Goal: Answer question/provide support: Share knowledge or assist other users

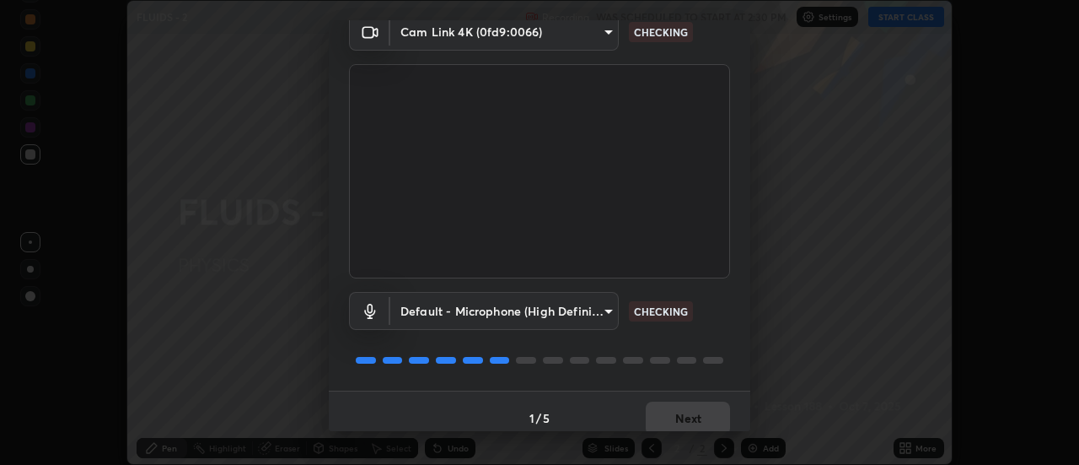
scroll to position [89, 0]
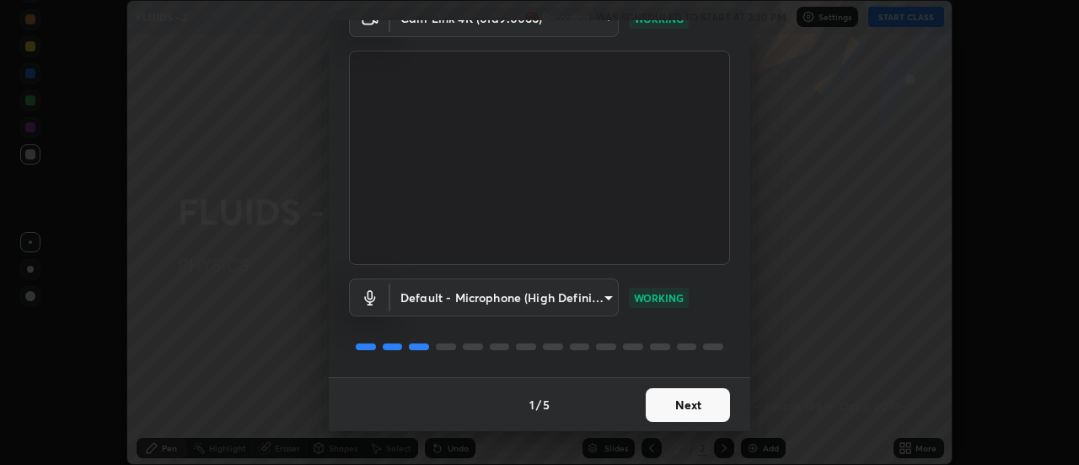
click at [664, 395] on button "Next" at bounding box center [688, 405] width 84 height 34
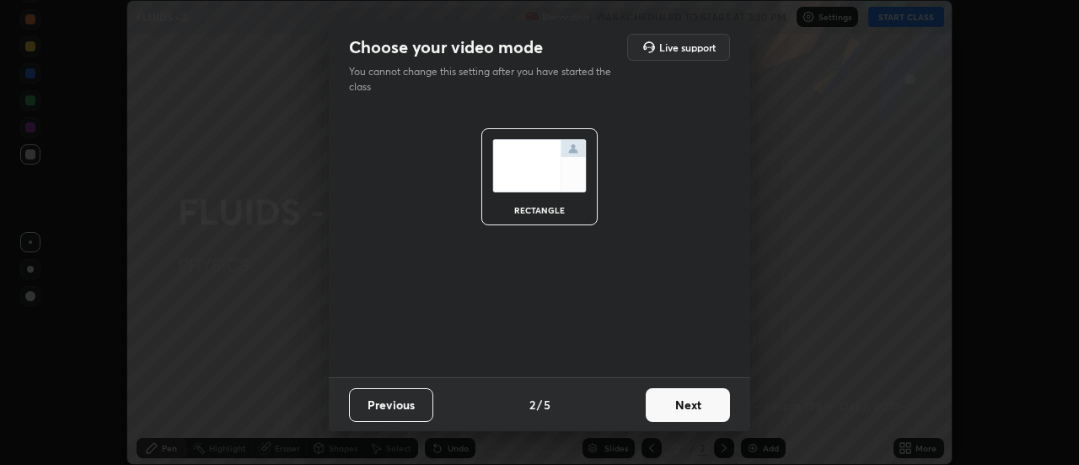
scroll to position [0, 0]
click at [693, 405] on button "Next" at bounding box center [688, 405] width 84 height 34
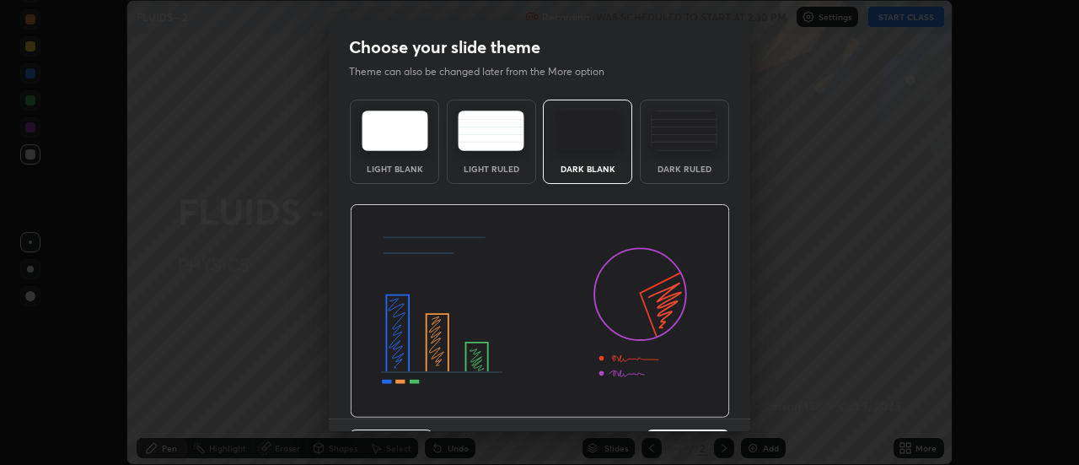
scroll to position [41, 0]
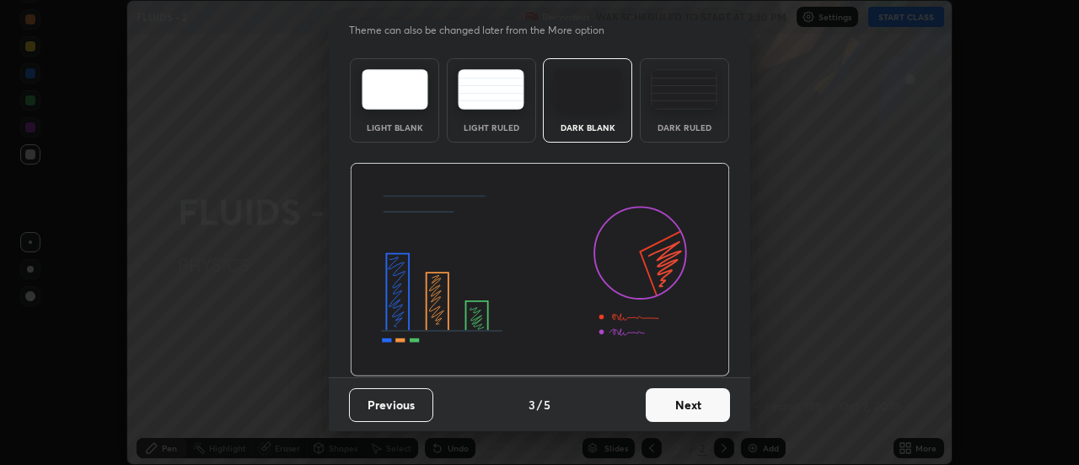
click at [679, 410] on button "Next" at bounding box center [688, 405] width 84 height 34
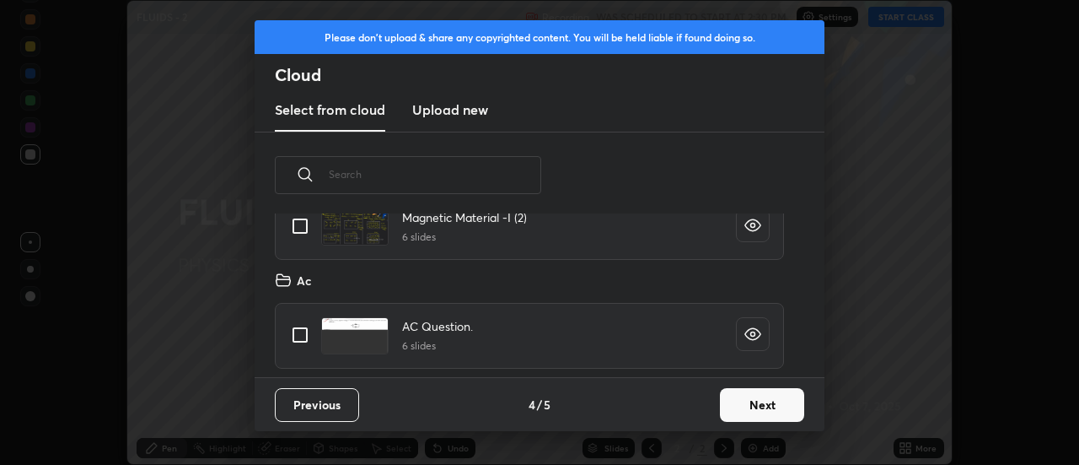
scroll to position [532, 0]
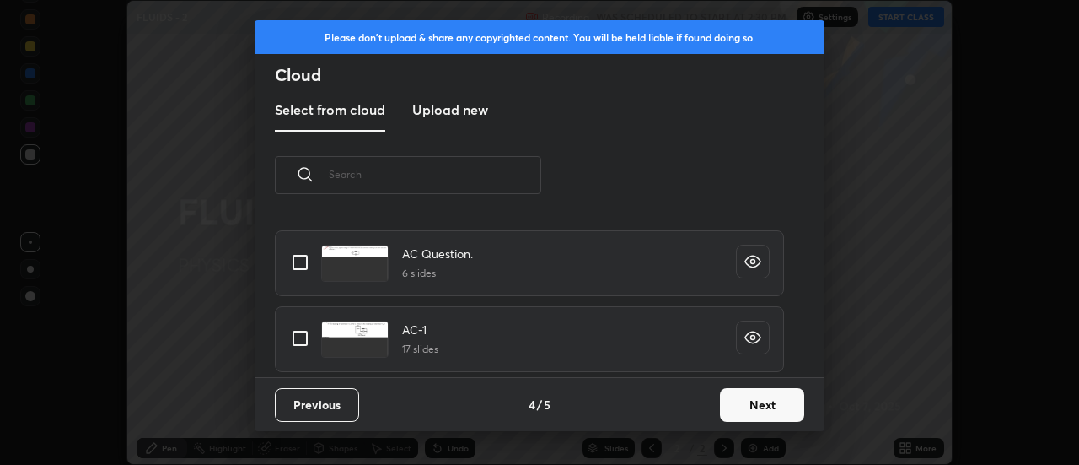
click at [733, 406] on button "Next" at bounding box center [762, 405] width 84 height 34
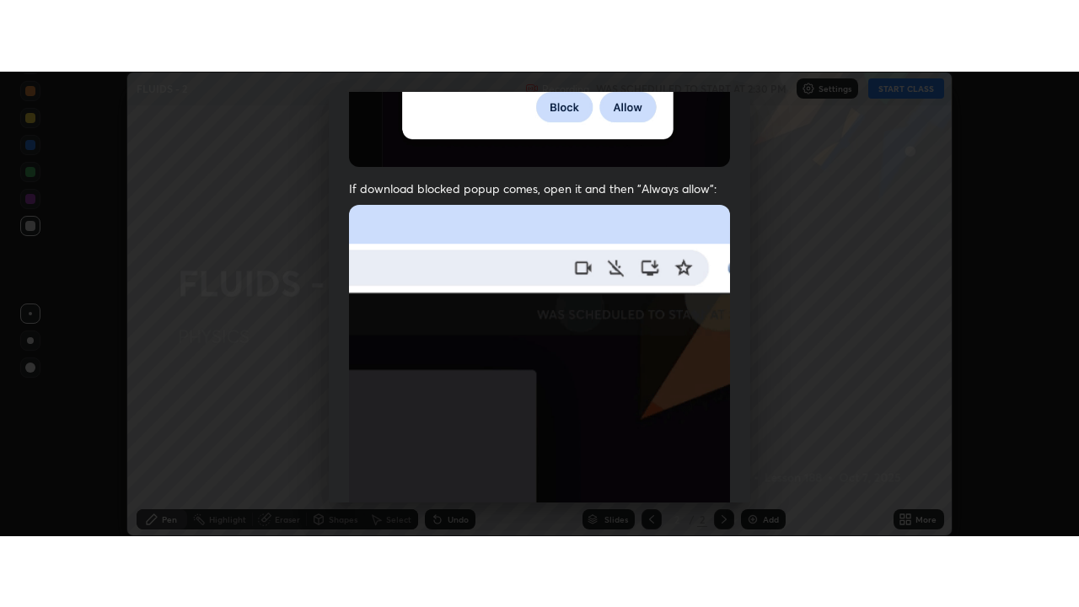
scroll to position [433, 0]
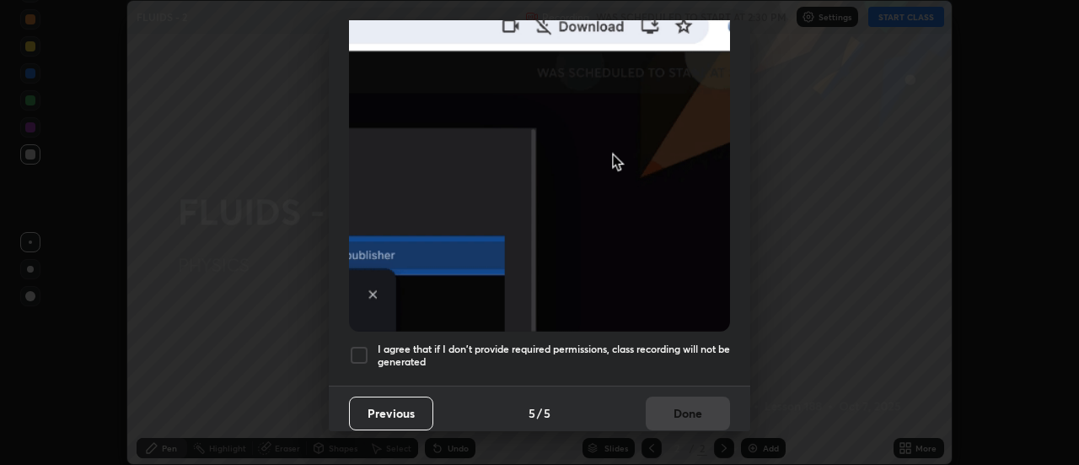
click at [352, 345] on div at bounding box center [359, 355] width 20 height 20
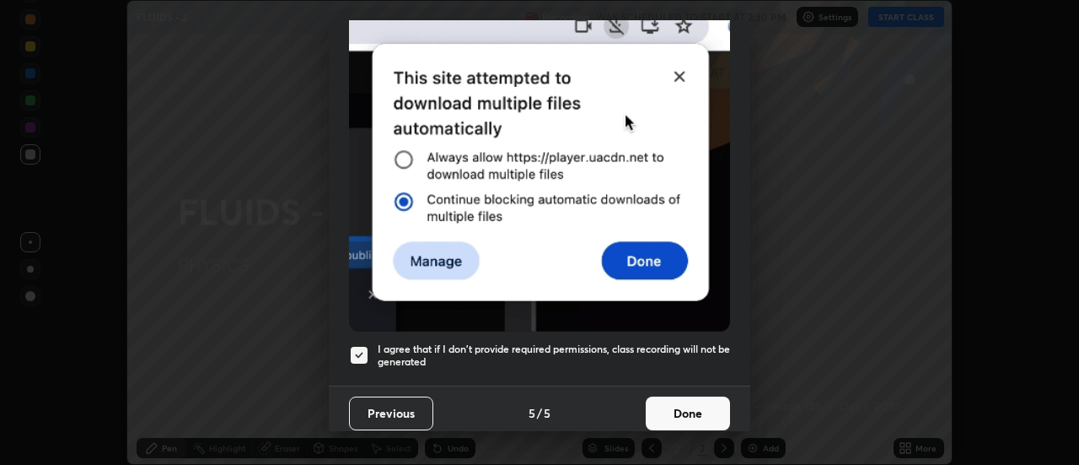
click at [665, 403] on button "Done" at bounding box center [688, 413] width 84 height 34
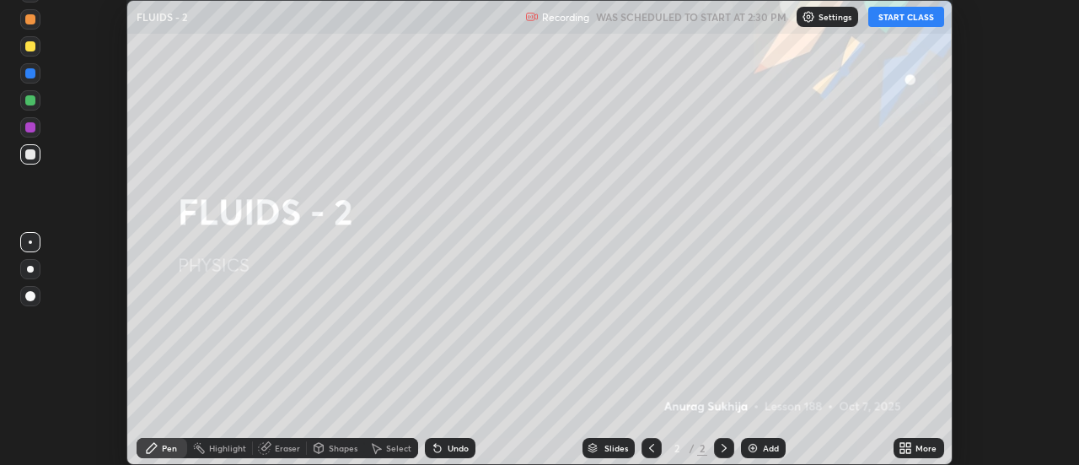
click at [917, 15] on button "START CLASS" at bounding box center [906, 17] width 76 height 20
click at [914, 449] on div "More" at bounding box center [919, 448] width 51 height 20
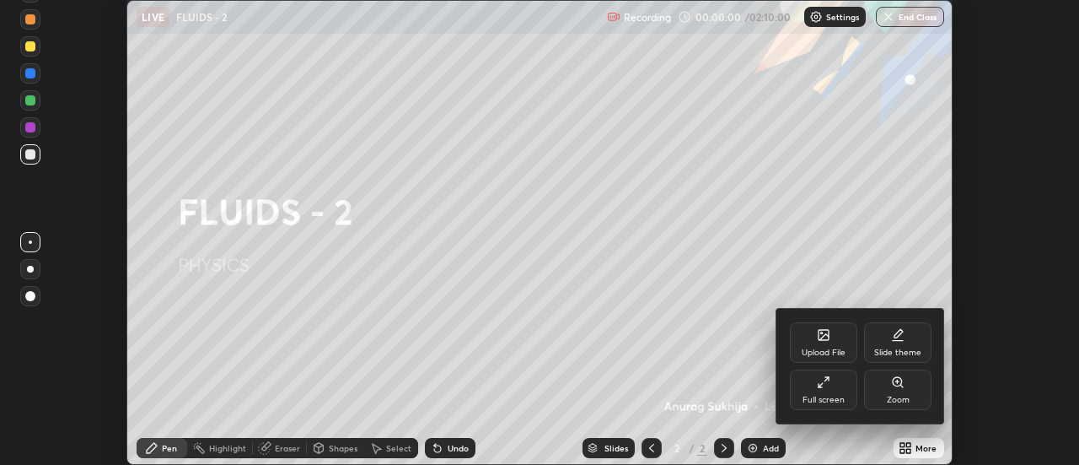
click at [818, 395] on div "Full screen" at bounding box center [824, 399] width 42 height 8
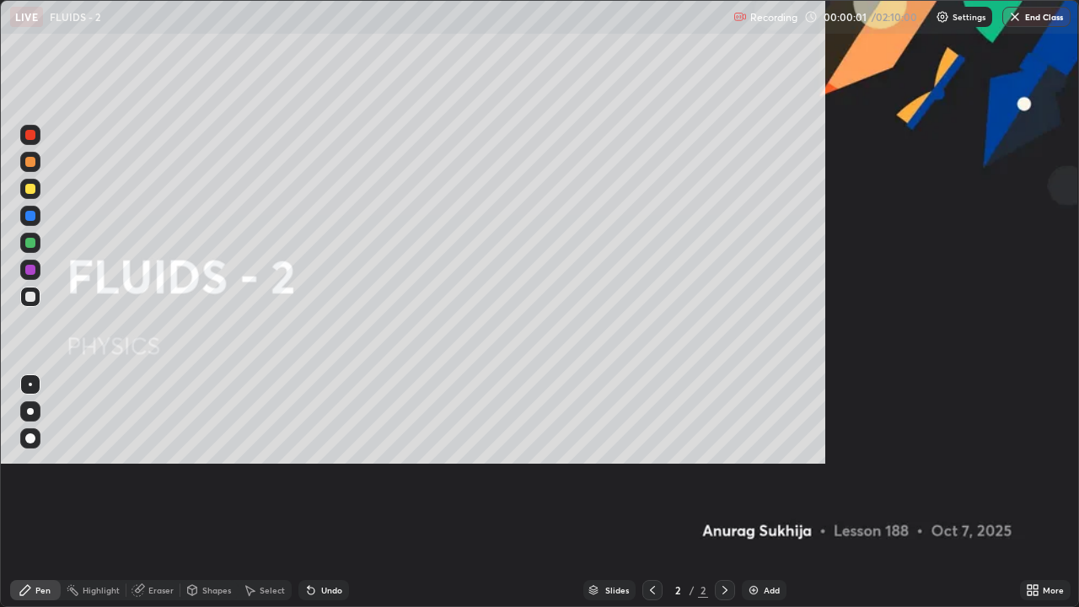
scroll to position [607, 1079]
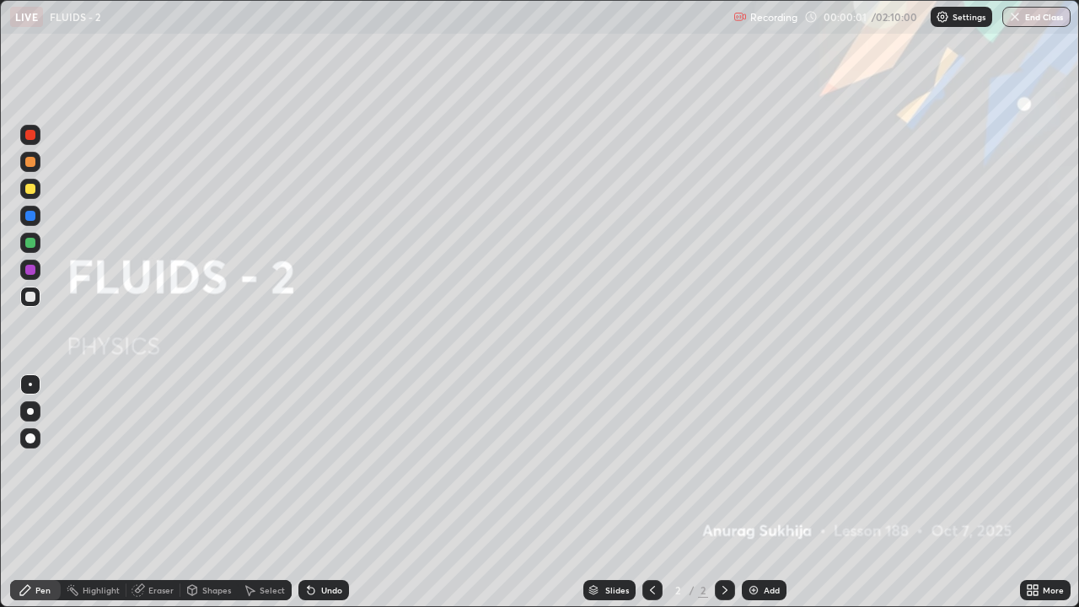
click at [758, 464] on img at bounding box center [753, 589] width 13 height 13
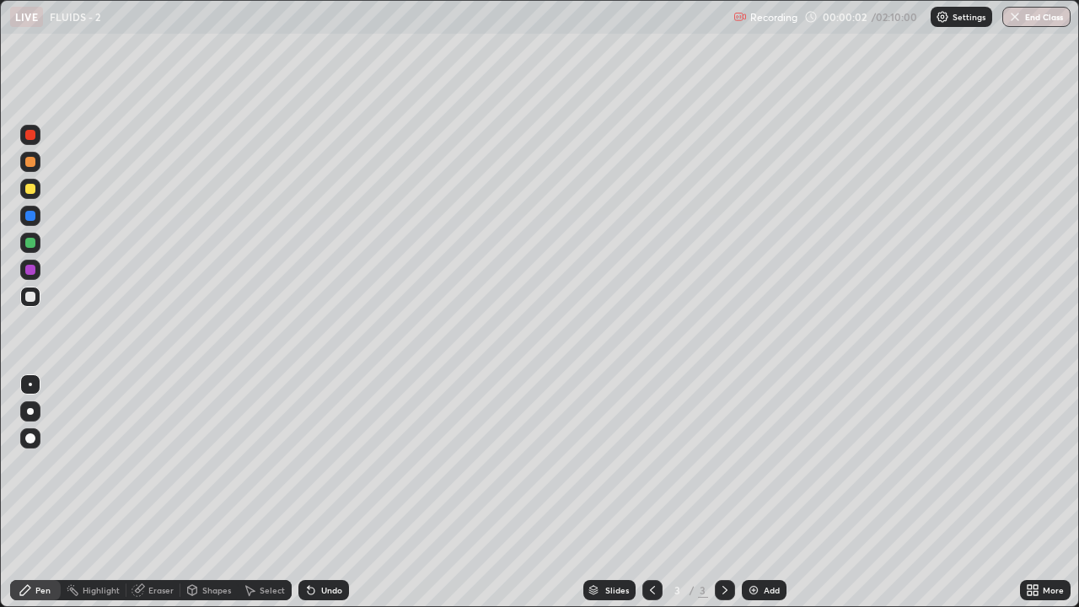
click at [30, 300] on div at bounding box center [30, 297] width 10 height 10
click at [26, 188] on div at bounding box center [30, 189] width 10 height 10
click at [322, 464] on div "Undo" at bounding box center [323, 590] width 51 height 20
click at [23, 296] on div at bounding box center [30, 297] width 20 height 20
click at [26, 186] on div at bounding box center [30, 189] width 10 height 10
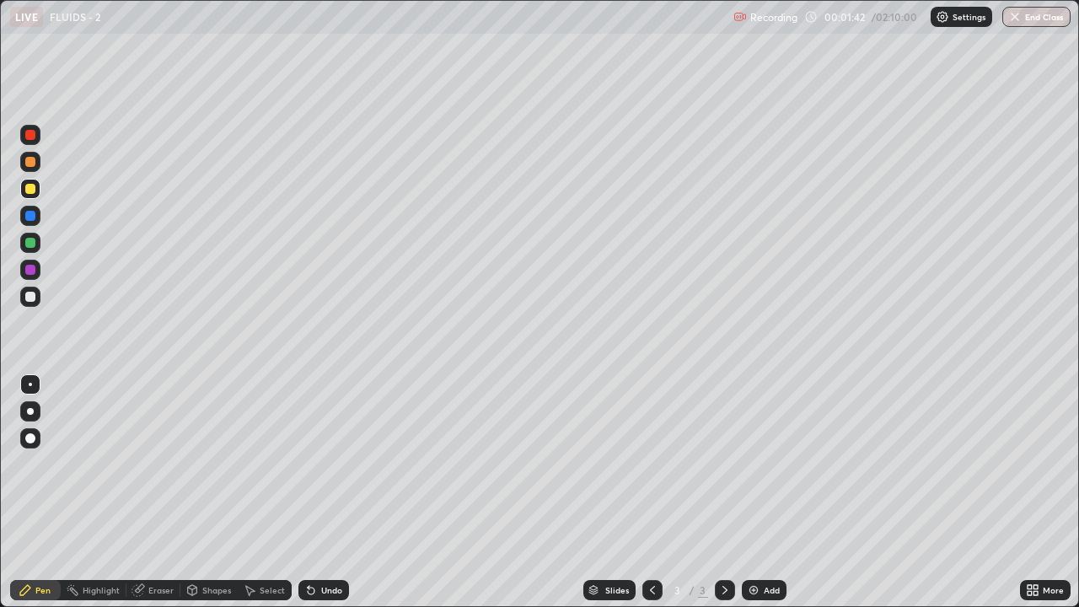
click at [20, 191] on div at bounding box center [30, 189] width 20 height 20
click at [22, 298] on div at bounding box center [30, 297] width 20 height 20
click at [25, 305] on div at bounding box center [30, 297] width 20 height 20
click at [39, 191] on div at bounding box center [30, 189] width 20 height 20
click at [29, 304] on div at bounding box center [30, 297] width 20 height 20
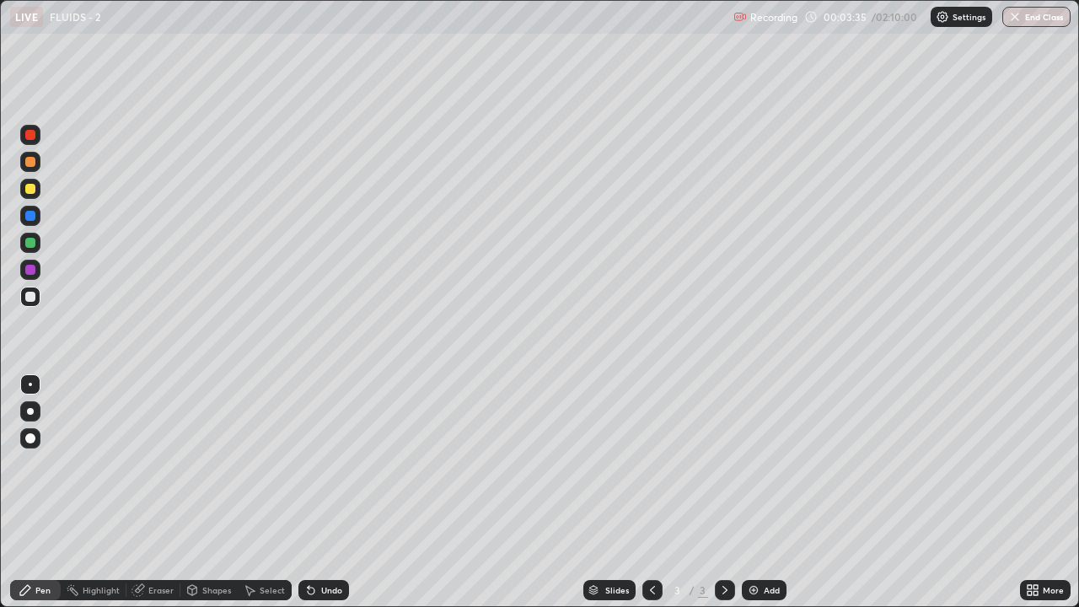
click at [311, 464] on div "Undo" at bounding box center [323, 590] width 51 height 20
click at [314, 464] on div "Undo" at bounding box center [323, 590] width 51 height 20
click at [316, 464] on div "Undo" at bounding box center [323, 590] width 51 height 20
click at [318, 464] on div "Undo" at bounding box center [323, 590] width 51 height 20
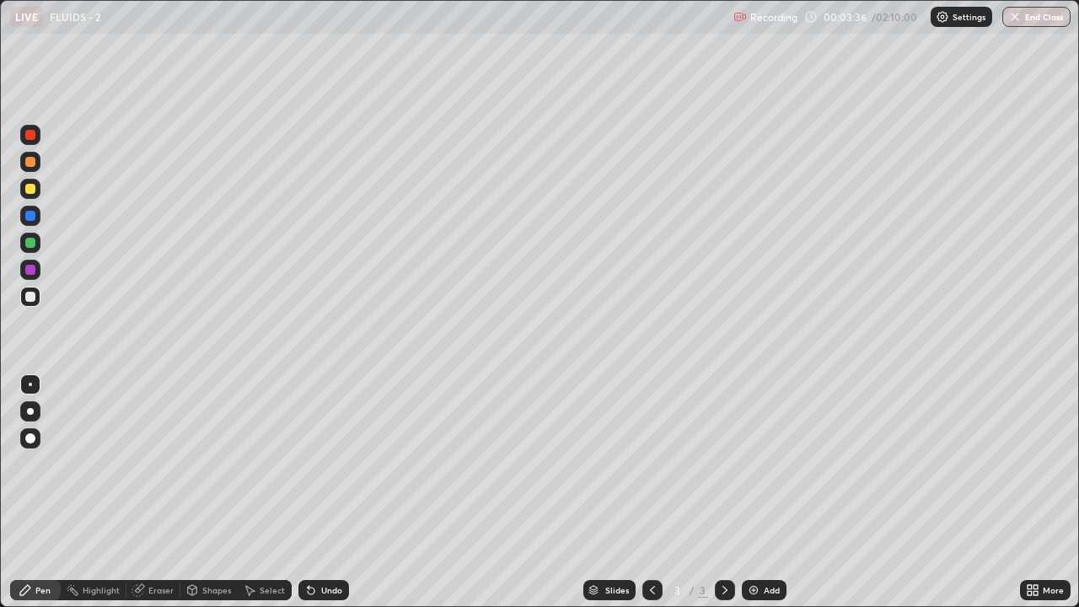
click at [321, 464] on div "Undo" at bounding box center [331, 590] width 21 height 8
click at [30, 191] on div at bounding box center [30, 189] width 10 height 10
click at [147, 464] on div "Eraser" at bounding box center [153, 590] width 54 height 20
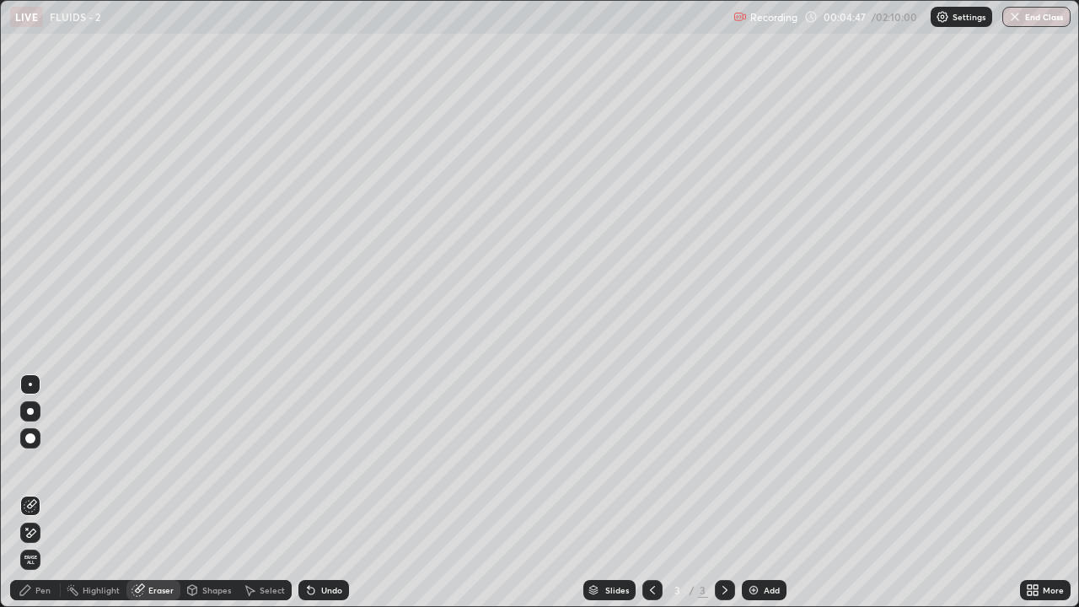
click at [35, 464] on div "Pen" at bounding box center [35, 590] width 51 height 20
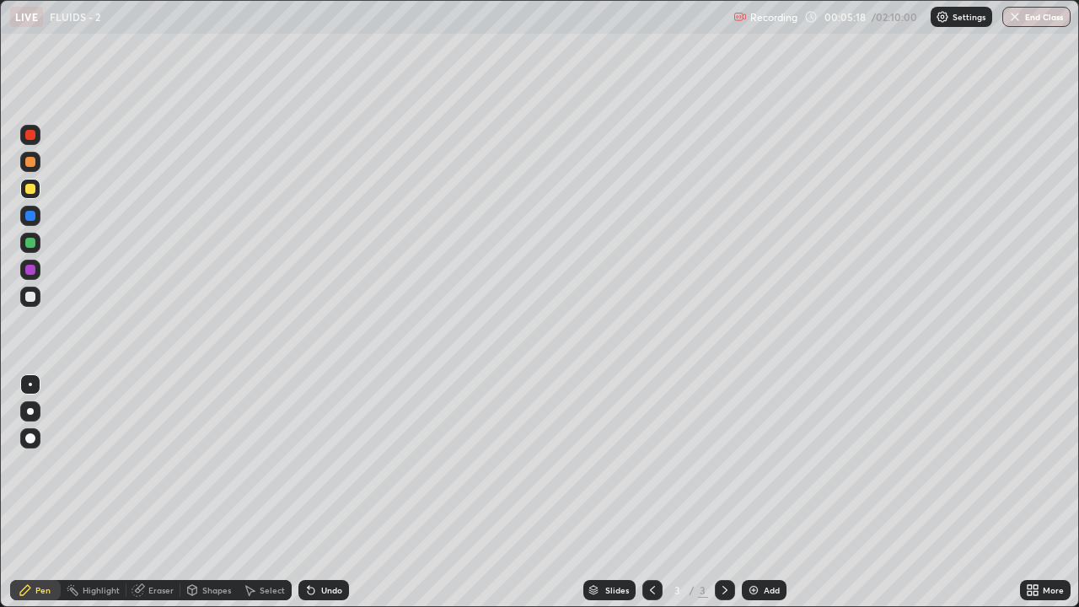
click at [27, 298] on div at bounding box center [30, 297] width 10 height 10
click at [333, 464] on div "Undo" at bounding box center [331, 590] width 21 height 8
click at [329, 464] on div "Undo" at bounding box center [323, 590] width 51 height 20
click at [330, 464] on div "Undo" at bounding box center [323, 590] width 51 height 20
click at [327, 464] on div "Undo" at bounding box center [331, 590] width 21 height 8
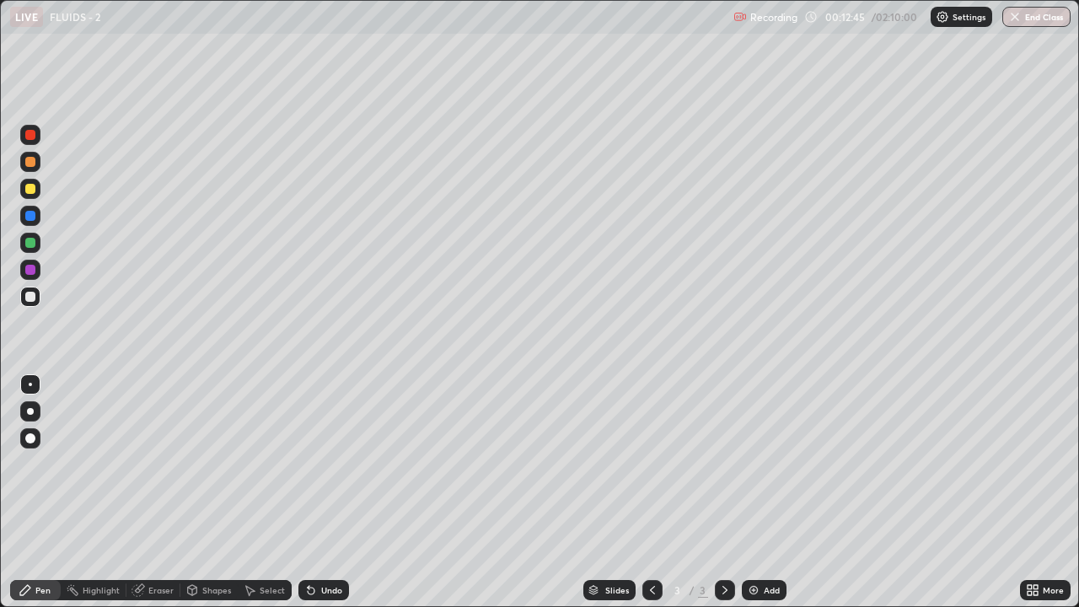
click at [330, 464] on div "Undo" at bounding box center [323, 590] width 51 height 20
click at [331, 464] on div "Undo" at bounding box center [331, 590] width 21 height 8
click at [256, 464] on div "Select" at bounding box center [265, 590] width 54 height 20
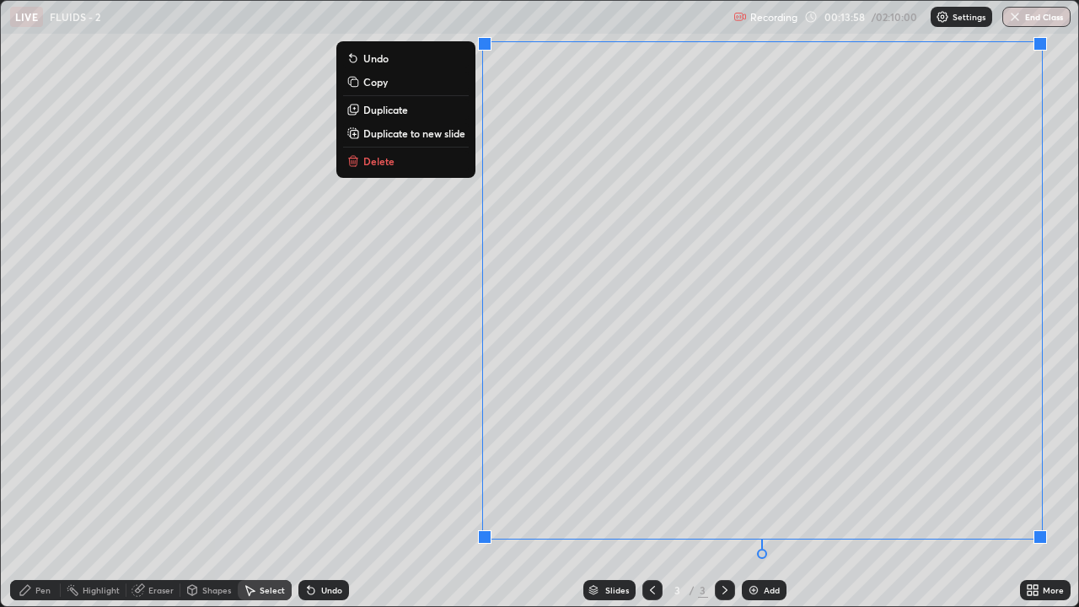
click at [375, 135] on p "Duplicate to new slide" at bounding box center [414, 132] width 102 height 13
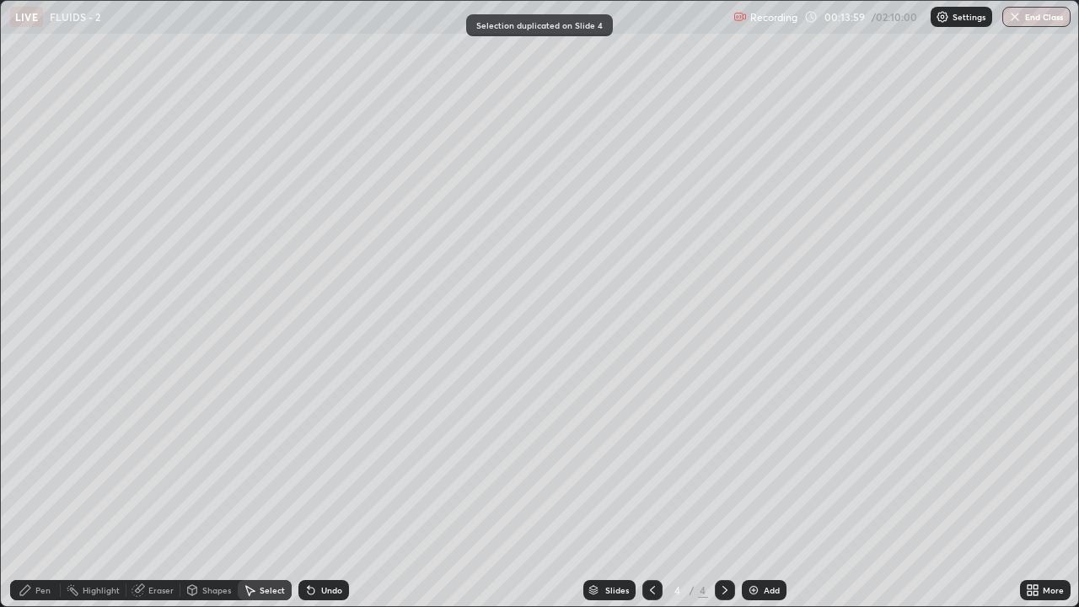
click at [33, 464] on div "Pen" at bounding box center [35, 590] width 51 height 20
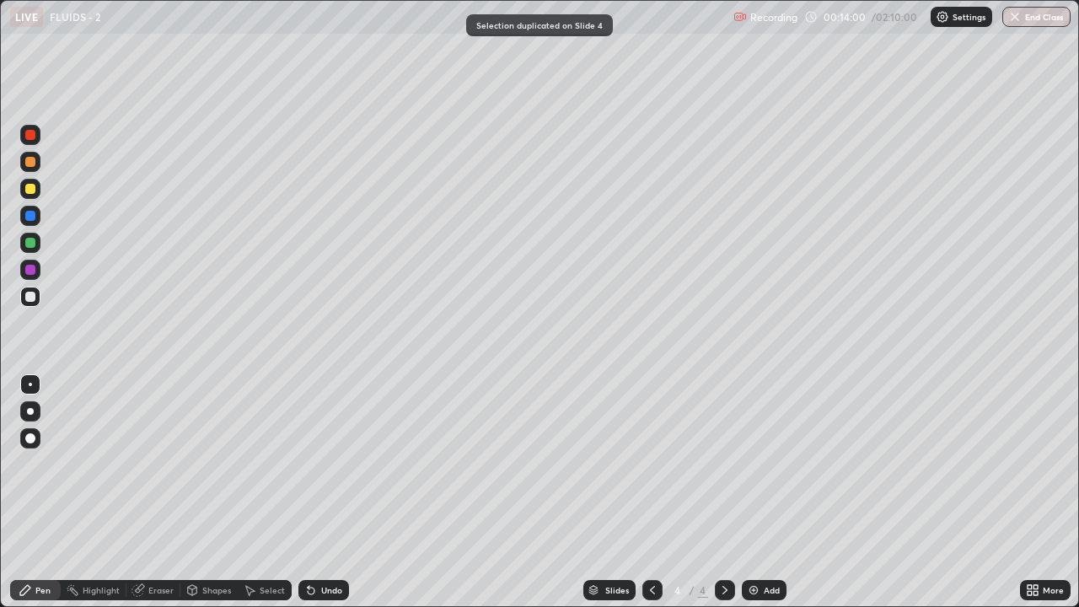
click at [28, 297] on div at bounding box center [30, 297] width 10 height 10
click at [323, 464] on div "Undo" at bounding box center [331, 590] width 21 height 8
click at [308, 464] on icon at bounding box center [309, 587] width 2 height 2
click at [160, 464] on div "Eraser" at bounding box center [160, 590] width 25 height 8
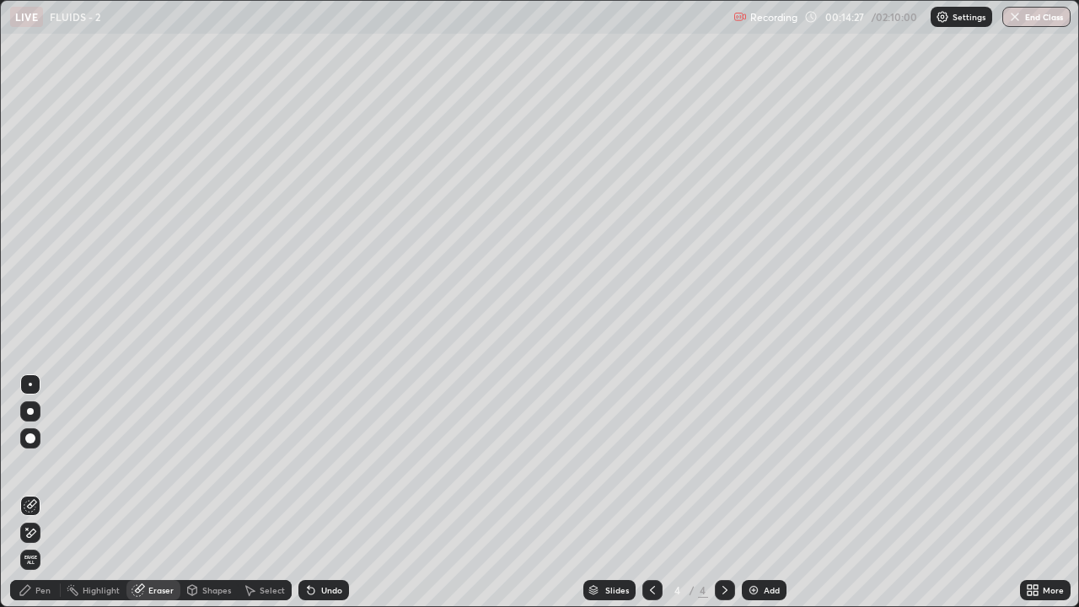
click at [40, 464] on div "Pen" at bounding box center [42, 590] width 15 height 8
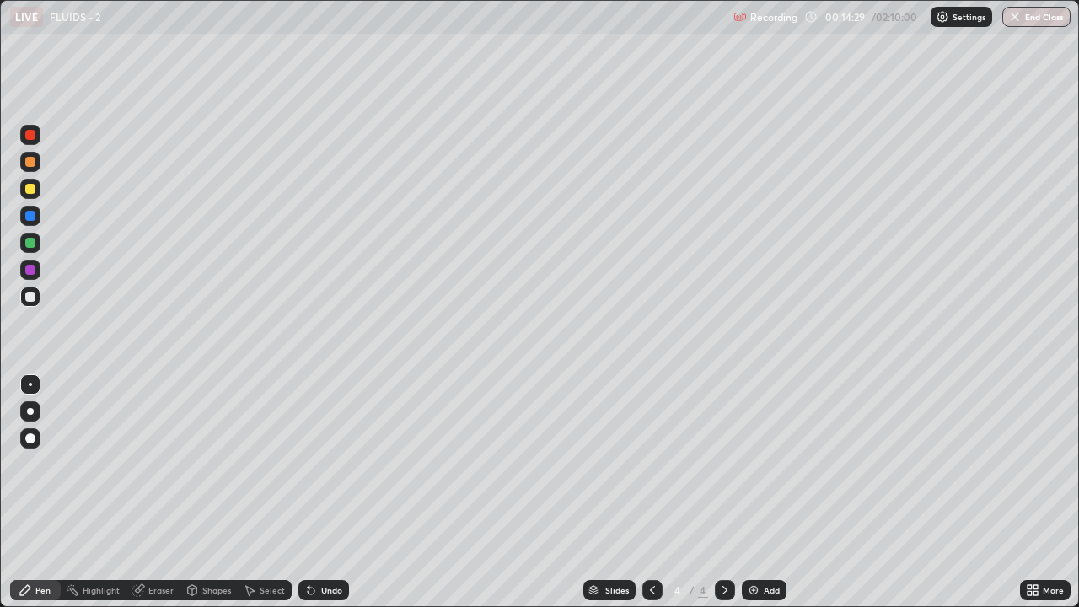
click at [158, 464] on div "Eraser" at bounding box center [160, 590] width 25 height 8
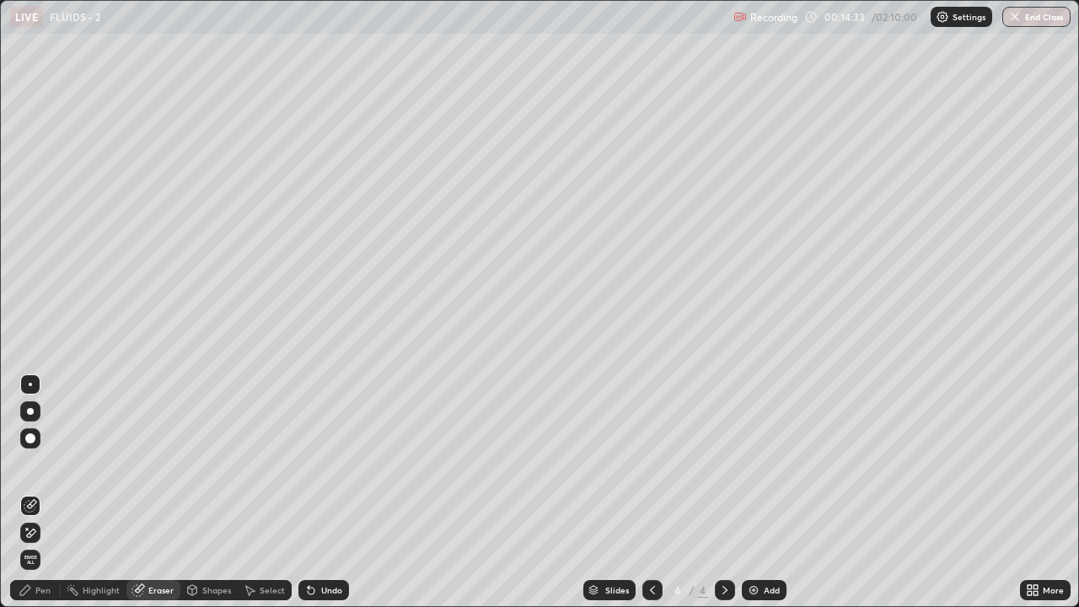
click at [40, 464] on div "Pen" at bounding box center [42, 590] width 15 height 8
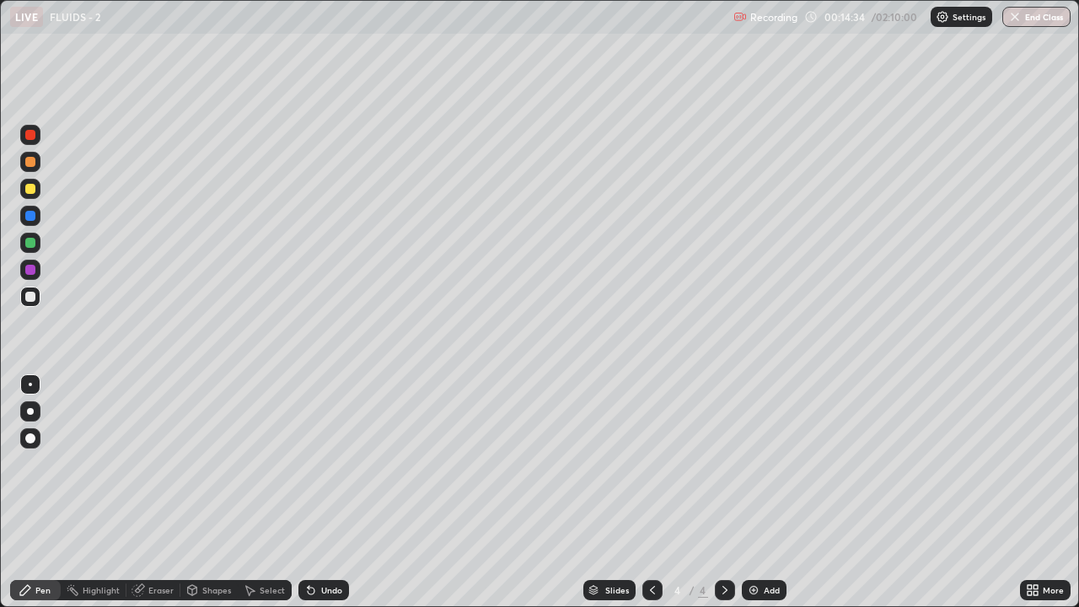
click at [29, 294] on div at bounding box center [30, 297] width 10 height 10
click at [308, 464] on icon at bounding box center [309, 587] width 2 height 2
click at [29, 189] on div at bounding box center [30, 189] width 10 height 10
click at [757, 464] on img at bounding box center [753, 589] width 13 height 13
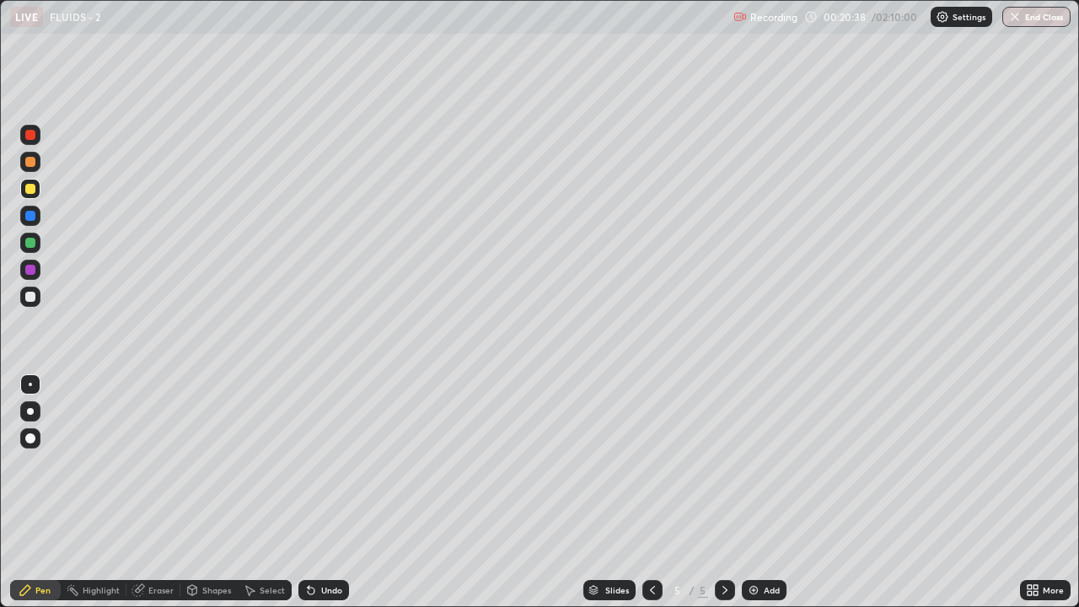
click at [27, 298] on div at bounding box center [30, 297] width 10 height 10
click at [22, 191] on div at bounding box center [30, 189] width 20 height 20
click at [31, 292] on div at bounding box center [30, 297] width 10 height 10
click at [32, 296] on div at bounding box center [30, 297] width 10 height 10
click at [32, 187] on div at bounding box center [30, 189] width 10 height 10
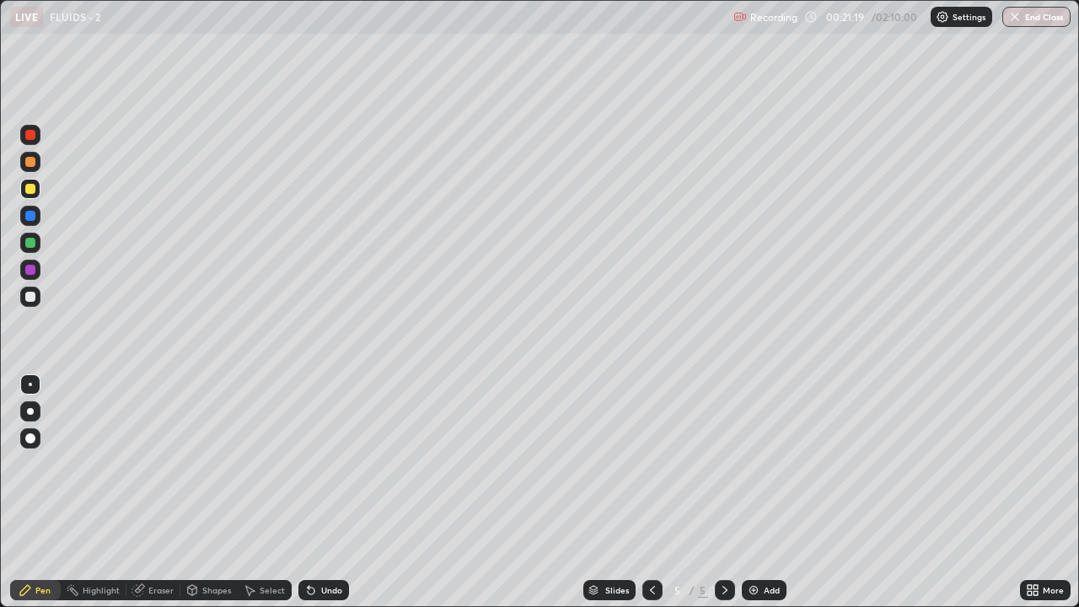
click at [30, 190] on div at bounding box center [30, 189] width 10 height 10
click at [23, 191] on div at bounding box center [30, 189] width 20 height 20
click at [22, 306] on div at bounding box center [30, 296] width 20 height 27
click at [153, 464] on div "Eraser" at bounding box center [160, 590] width 25 height 8
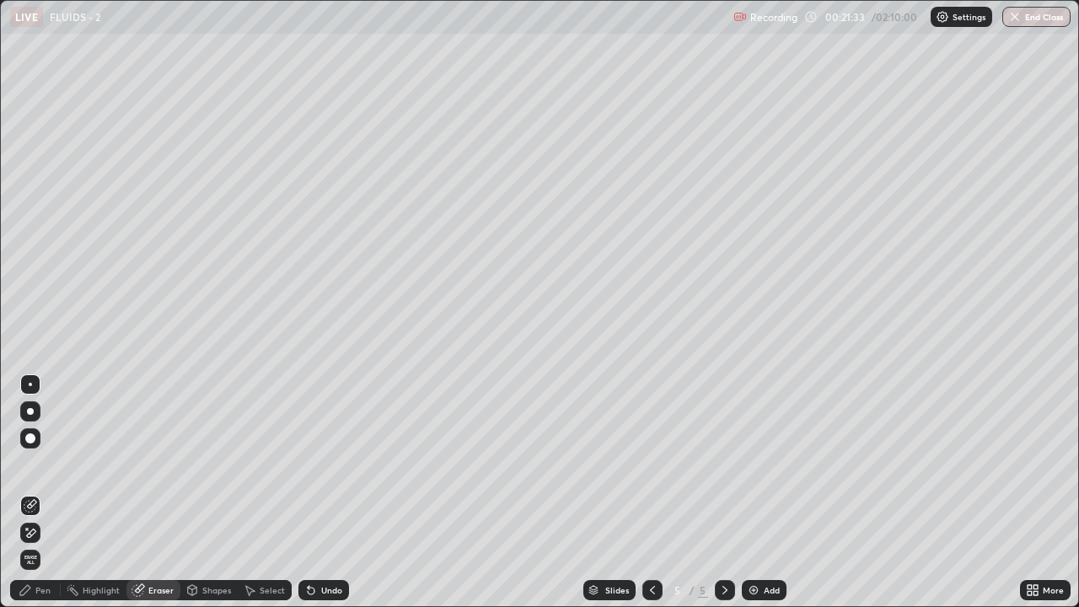
click at [33, 464] on div "Pen" at bounding box center [35, 590] width 51 height 20
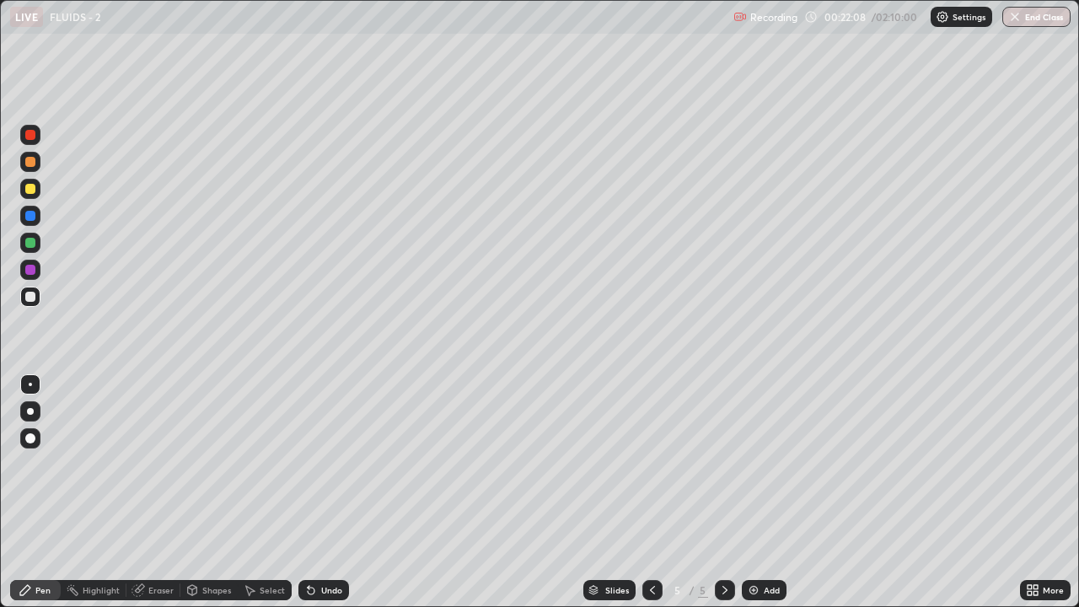
click at [24, 190] on div at bounding box center [30, 189] width 20 height 20
click at [27, 186] on div at bounding box center [30, 189] width 10 height 10
click at [31, 292] on div at bounding box center [30, 297] width 10 height 10
click at [23, 295] on div at bounding box center [30, 297] width 20 height 20
click at [34, 188] on div at bounding box center [30, 189] width 10 height 10
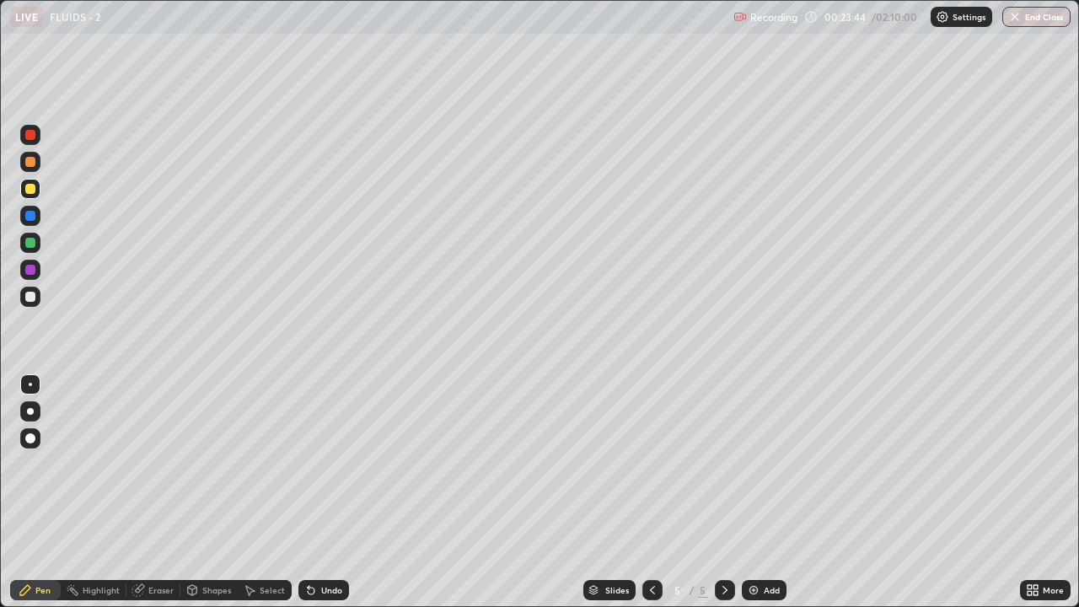
click at [323, 464] on div "Undo" at bounding box center [323, 590] width 51 height 20
click at [324, 464] on div "Undo" at bounding box center [331, 590] width 21 height 8
click at [31, 299] on div at bounding box center [30, 297] width 10 height 10
click at [28, 188] on div at bounding box center [30, 189] width 10 height 10
click at [31, 297] on div at bounding box center [30, 297] width 10 height 10
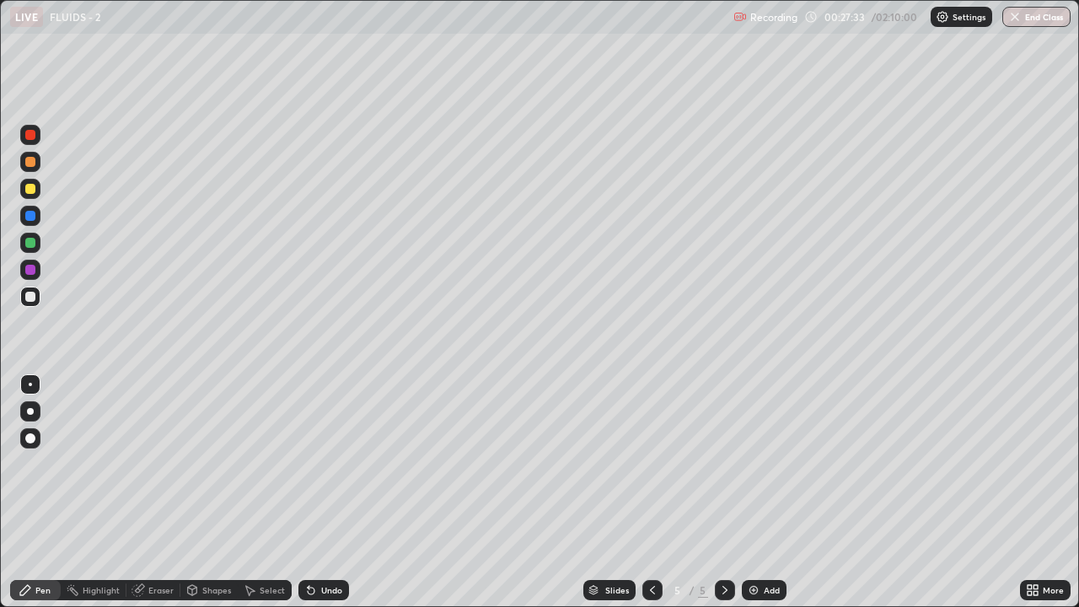
click at [35, 186] on div at bounding box center [30, 189] width 10 height 10
click at [308, 464] on icon at bounding box center [309, 587] width 2 height 2
click at [317, 464] on div "Undo" at bounding box center [323, 590] width 51 height 20
click at [345, 464] on div "Undo" at bounding box center [320, 590] width 57 height 34
click at [28, 191] on div at bounding box center [30, 189] width 10 height 10
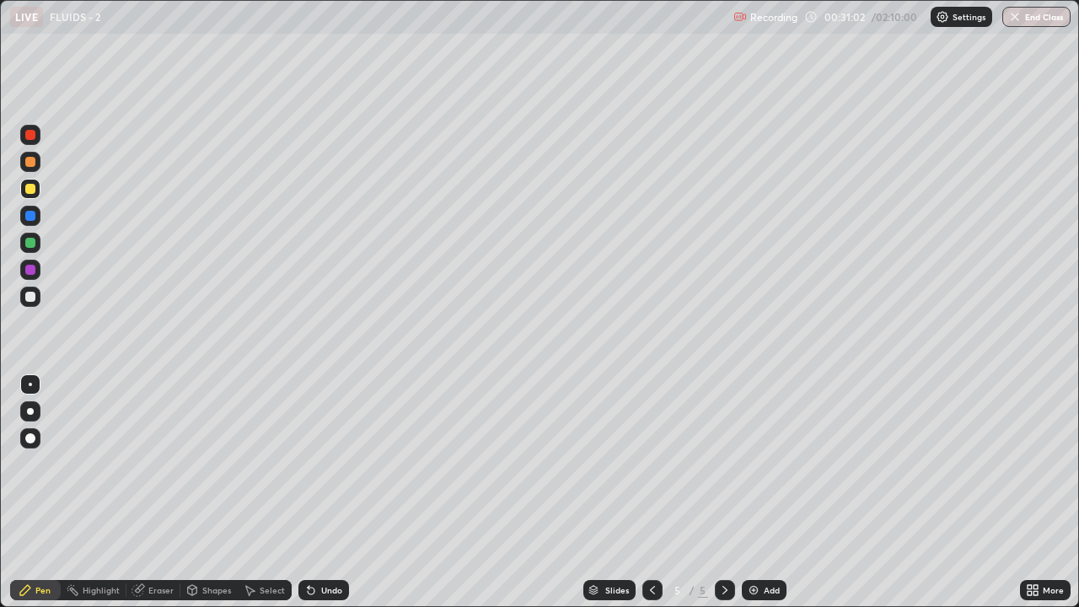
click at [309, 464] on icon at bounding box center [310, 589] width 13 height 13
click at [305, 464] on div "Undo" at bounding box center [323, 590] width 51 height 20
click at [305, 464] on icon at bounding box center [310, 589] width 13 height 13
click at [307, 464] on div "Undo" at bounding box center [323, 590] width 51 height 20
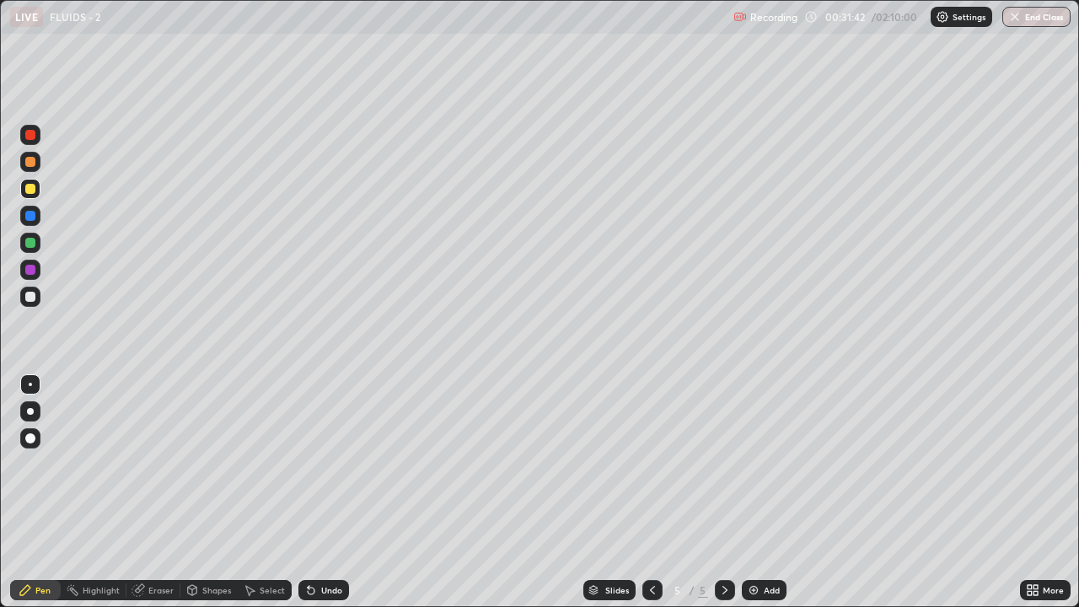
click at [723, 464] on icon at bounding box center [724, 589] width 13 height 13
click at [757, 464] on img at bounding box center [753, 589] width 13 height 13
click at [314, 464] on div "Undo" at bounding box center [323, 590] width 51 height 20
click at [128, 464] on div "Eraser" at bounding box center [153, 590] width 54 height 20
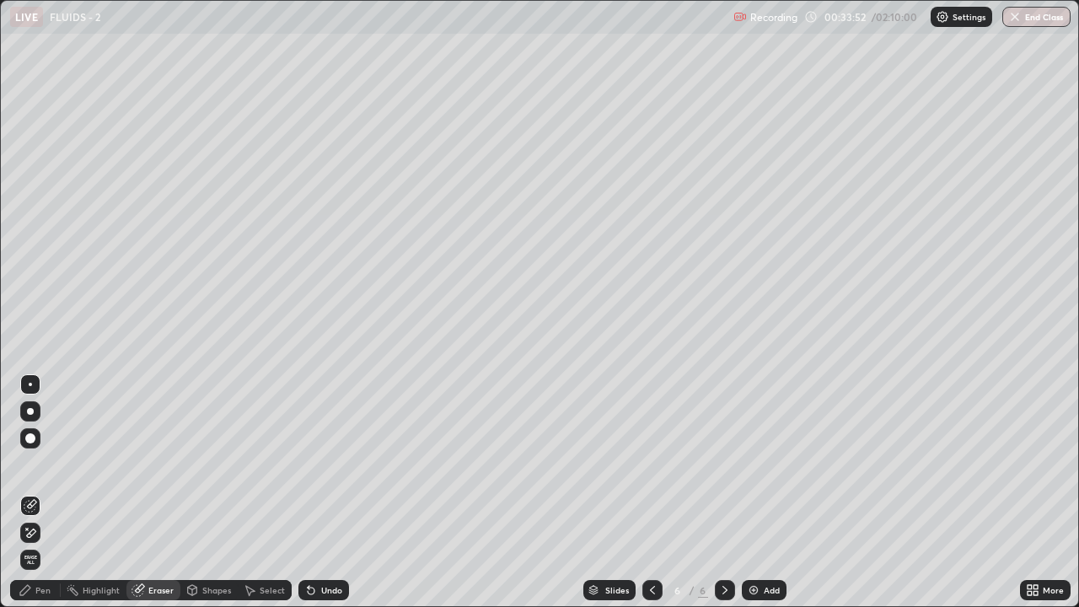
click at [44, 464] on div "Pen" at bounding box center [42, 590] width 15 height 8
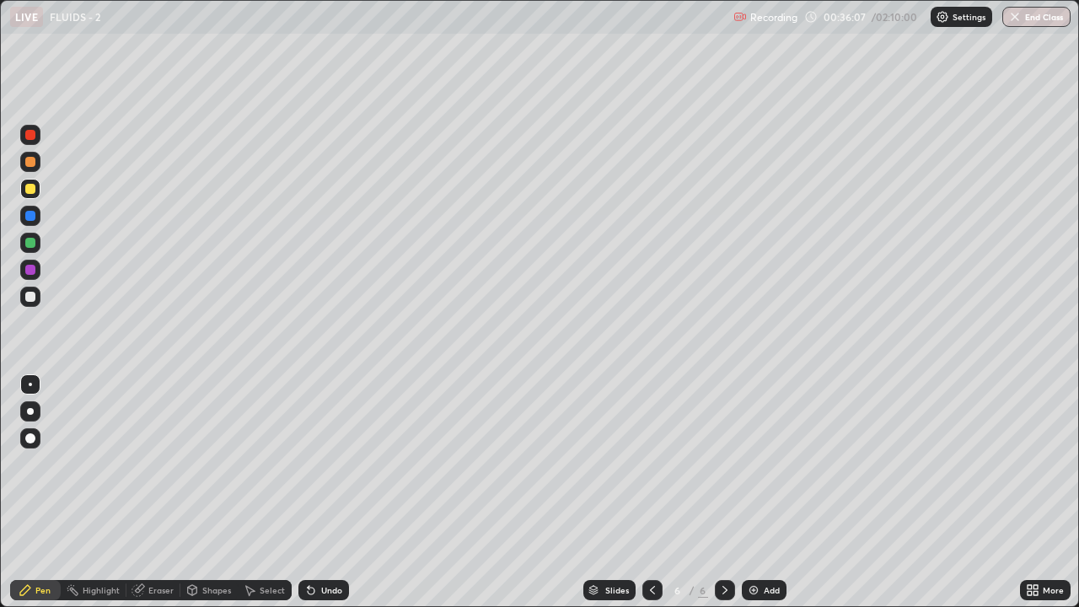
click at [243, 464] on icon at bounding box center [249, 589] width 13 height 13
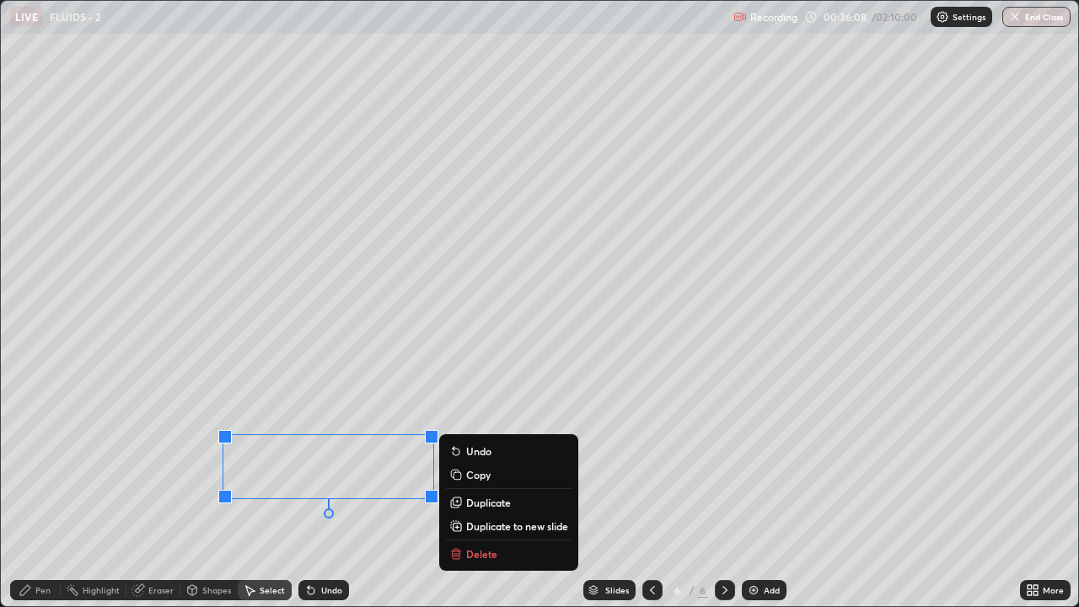
click at [462, 464] on icon at bounding box center [455, 553] width 13 height 13
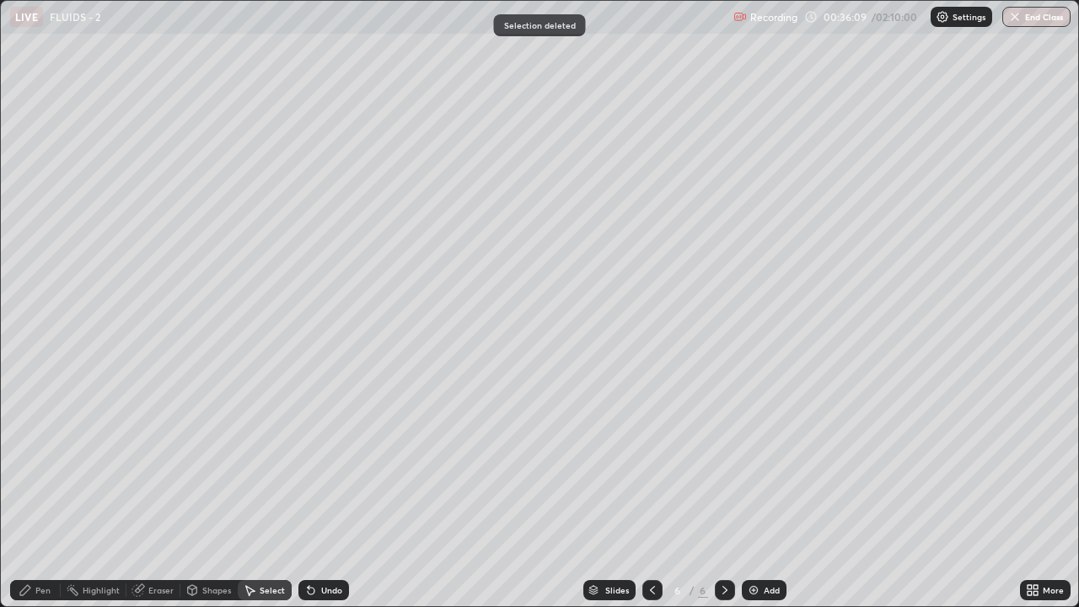
click at [44, 464] on div "Pen" at bounding box center [35, 590] width 51 height 20
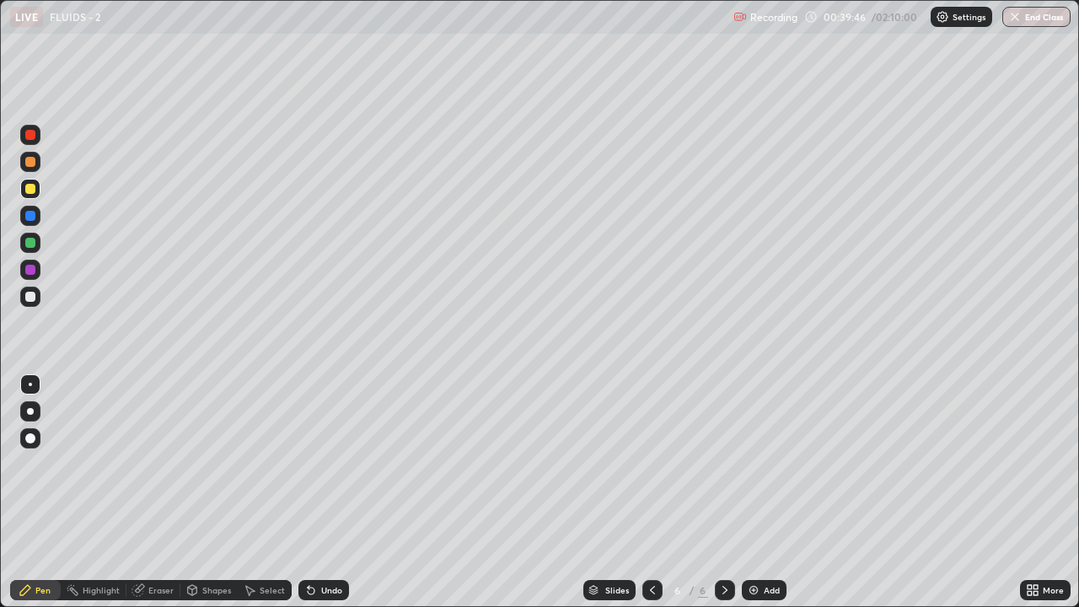
click at [259, 464] on div "Select" at bounding box center [265, 590] width 54 height 20
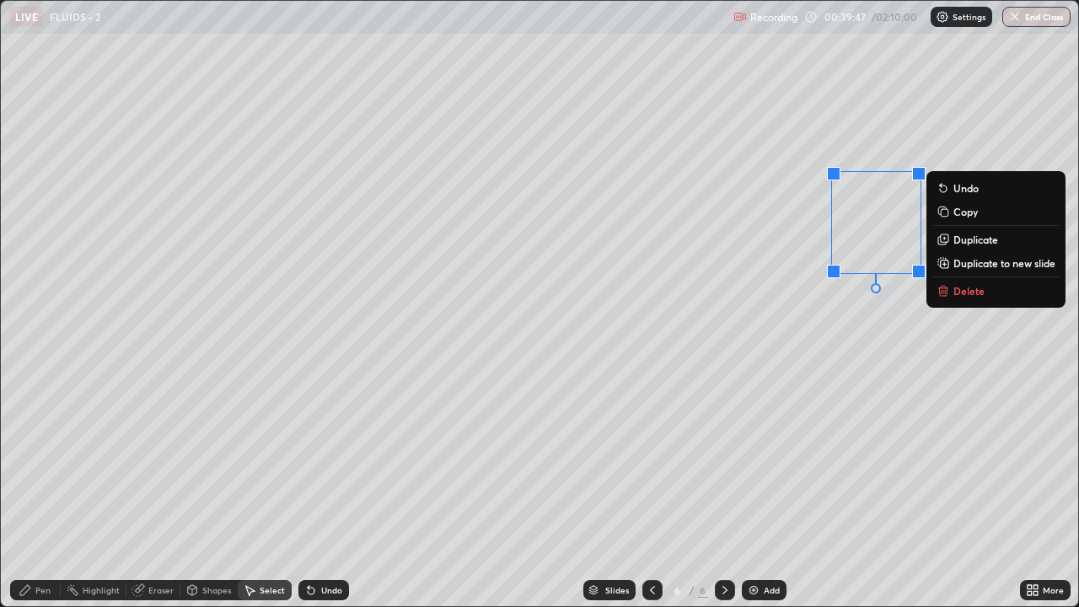
click at [951, 287] on button "Delete" at bounding box center [996, 291] width 126 height 20
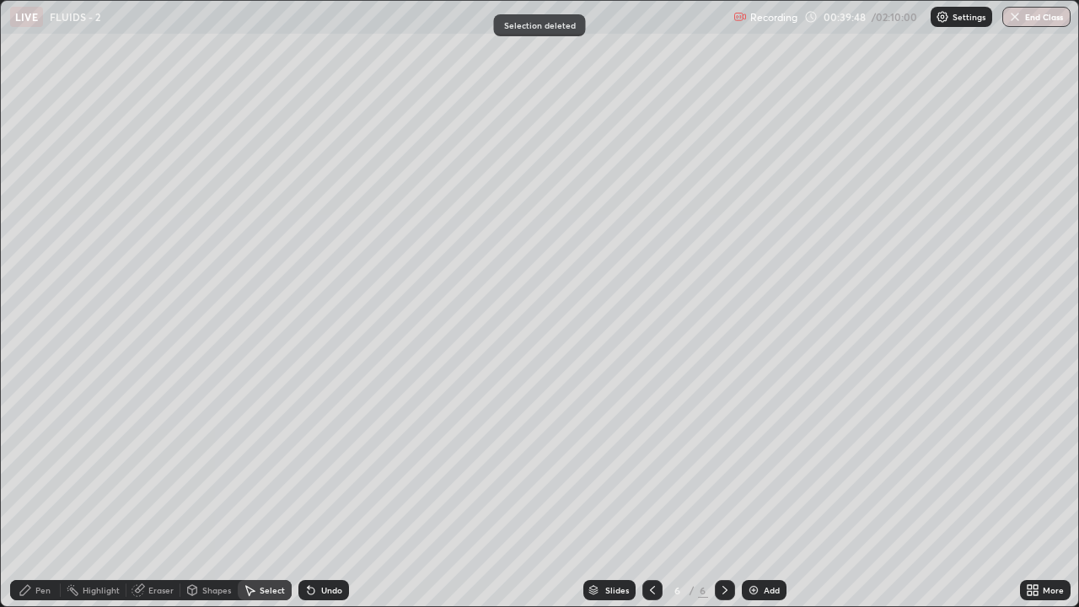
click at [43, 464] on div "Pen" at bounding box center [42, 590] width 15 height 8
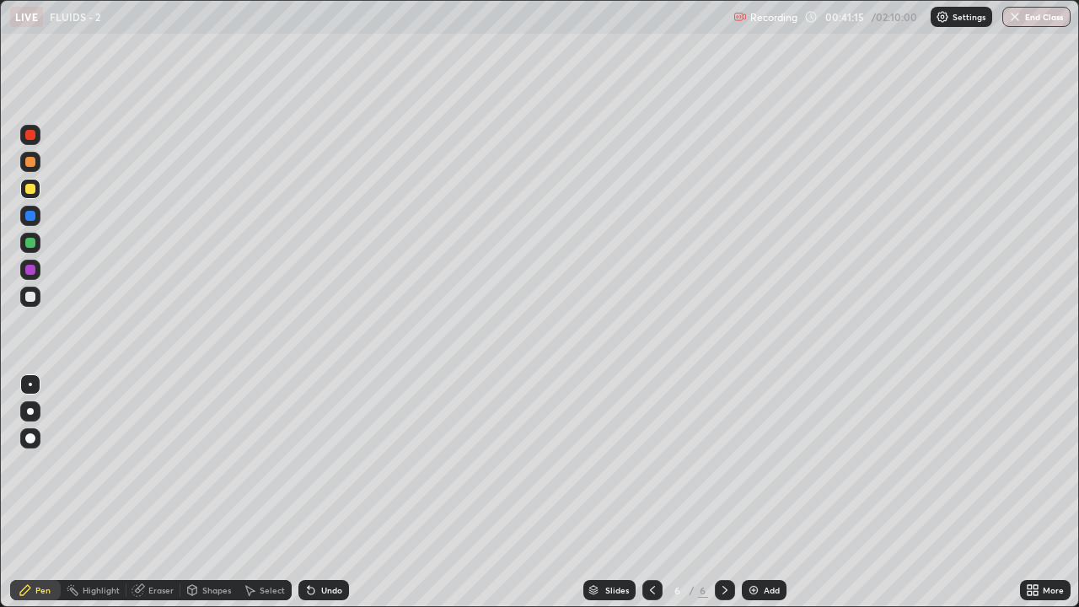
click at [765, 464] on div "Add" at bounding box center [772, 590] width 16 height 8
click at [271, 464] on div "Select" at bounding box center [272, 590] width 25 height 8
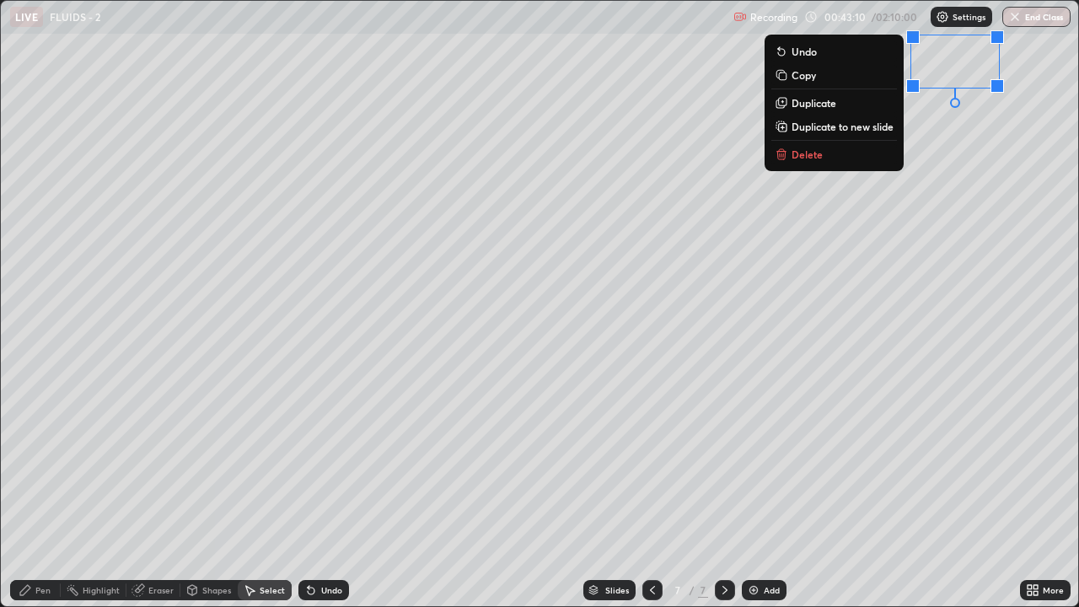
click at [41, 464] on div "Pen" at bounding box center [42, 590] width 15 height 8
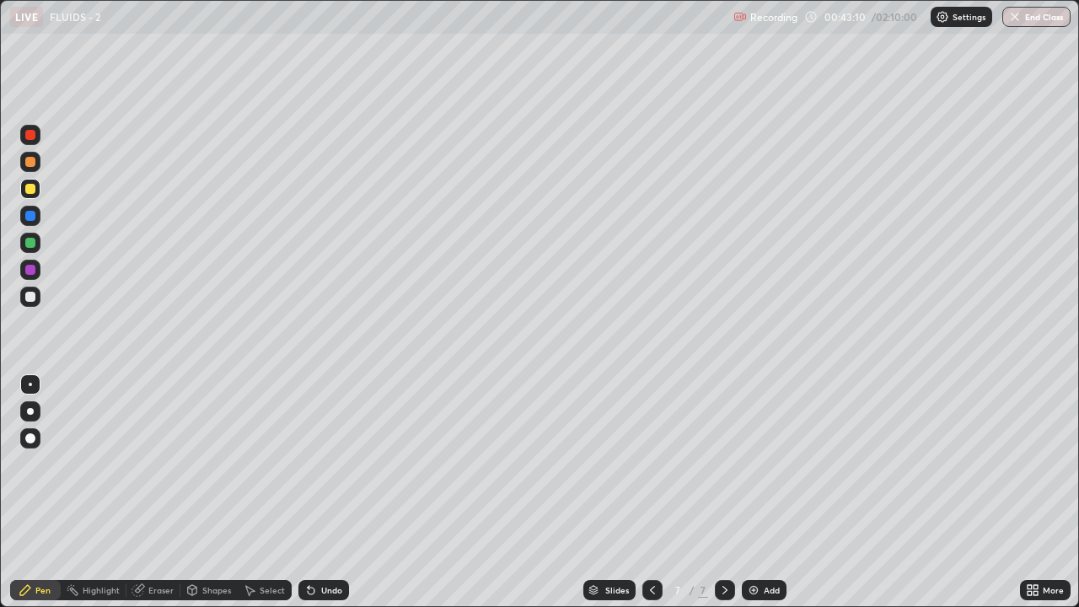
click at [37, 464] on div "Pen" at bounding box center [35, 590] width 51 height 20
click at [30, 240] on div at bounding box center [30, 243] width 10 height 10
click at [24, 296] on div at bounding box center [30, 297] width 20 height 20
click at [26, 287] on div at bounding box center [30, 297] width 20 height 20
click at [30, 190] on div at bounding box center [30, 189] width 10 height 10
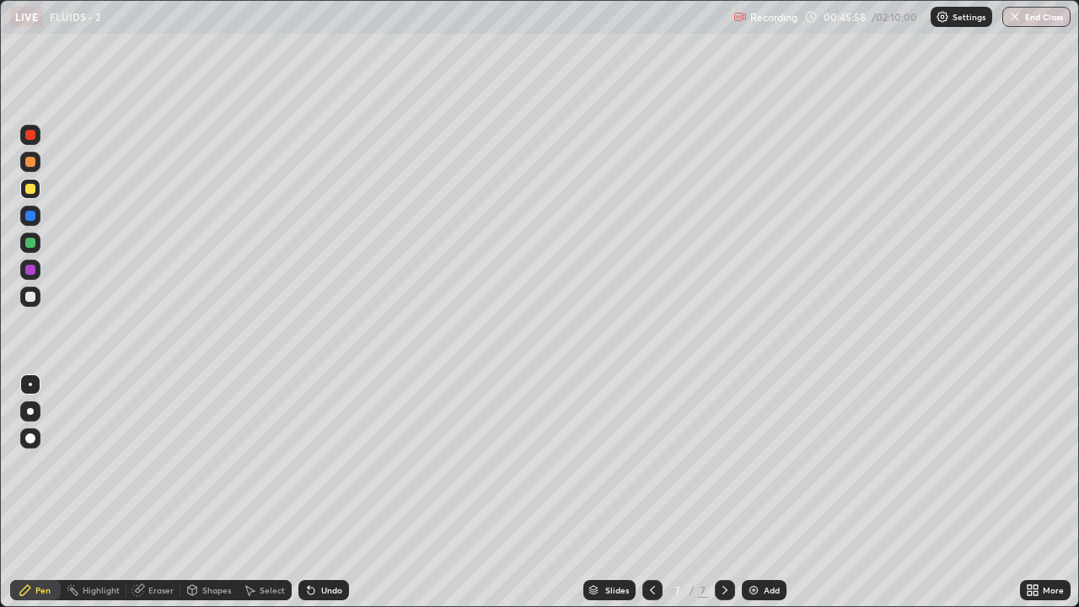
click at [287, 464] on div "Select" at bounding box center [265, 590] width 54 height 20
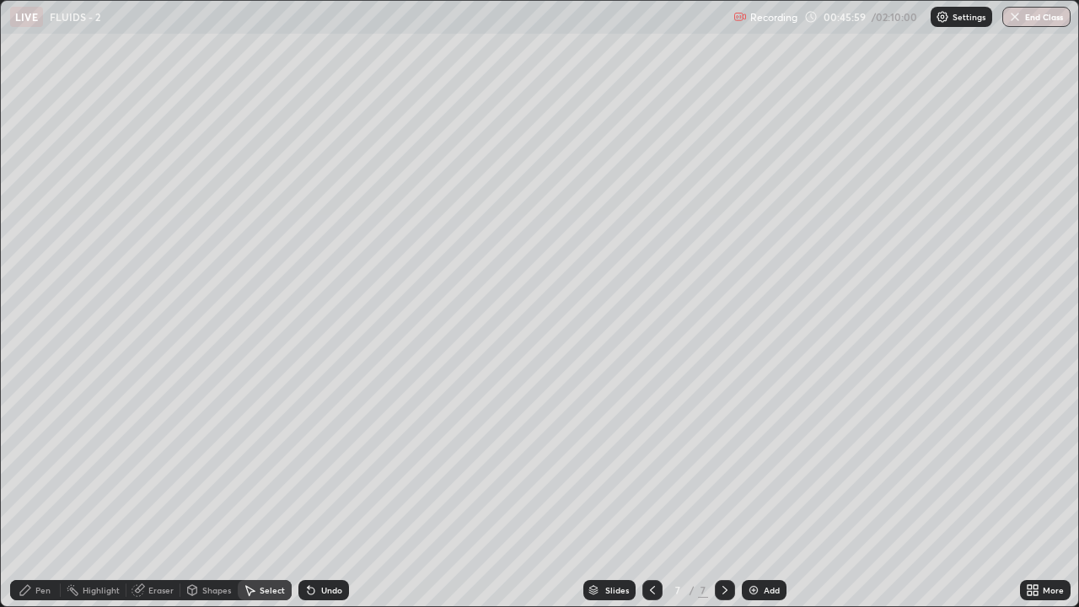
click at [309, 464] on icon at bounding box center [311, 591] width 7 height 7
click at [1020, 464] on div "0 ° Undo Copy Duplicate Duplicate to new slide Delete" at bounding box center [539, 303] width 1077 height 605
click at [39, 464] on div "Pen" at bounding box center [42, 590] width 15 height 8
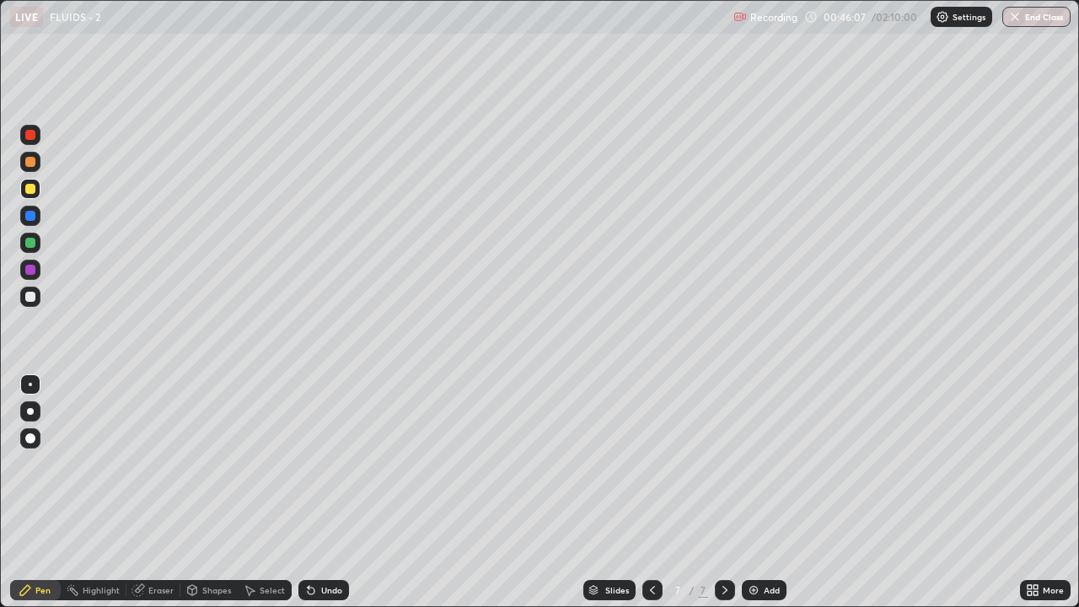
click at [146, 464] on div "Eraser" at bounding box center [153, 590] width 54 height 20
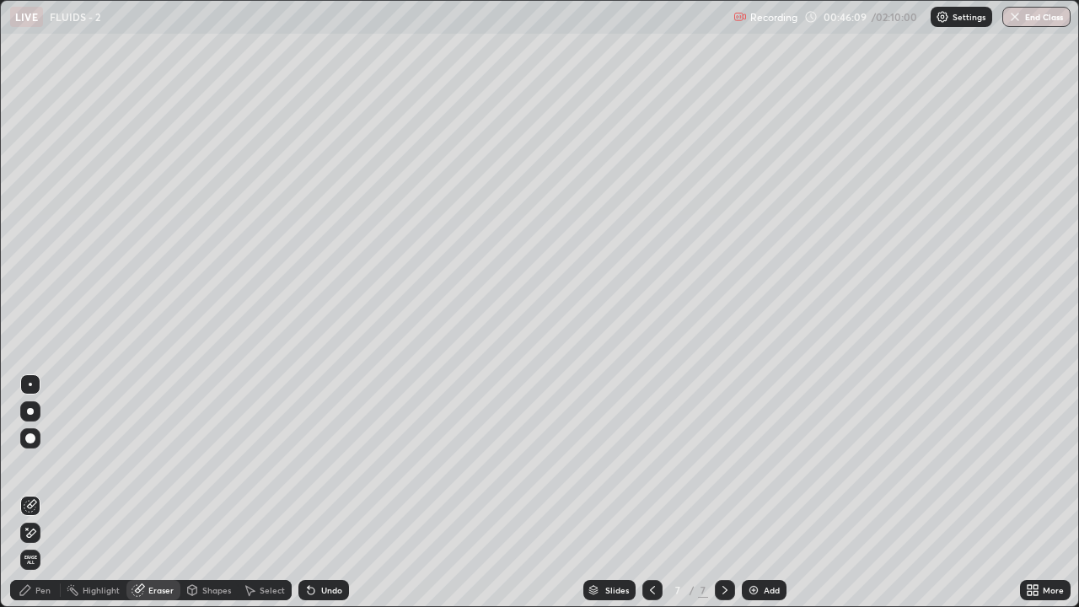
click at [43, 464] on div "Pen" at bounding box center [42, 590] width 15 height 8
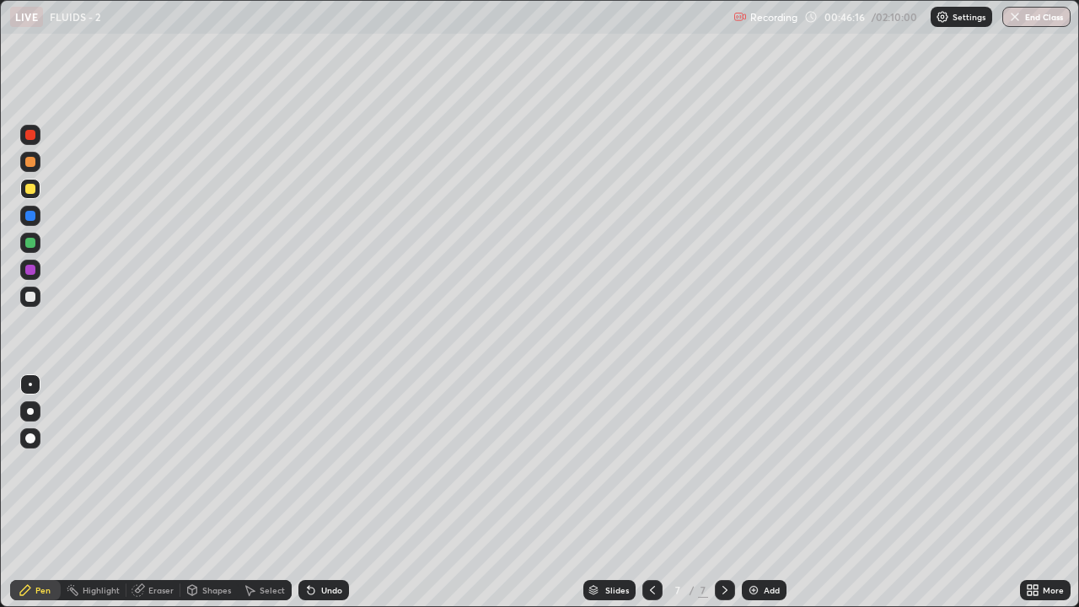
click at [35, 188] on div at bounding box center [30, 189] width 10 height 10
click at [20, 294] on div at bounding box center [30, 297] width 20 height 20
click at [139, 464] on icon at bounding box center [137, 590] width 11 height 11
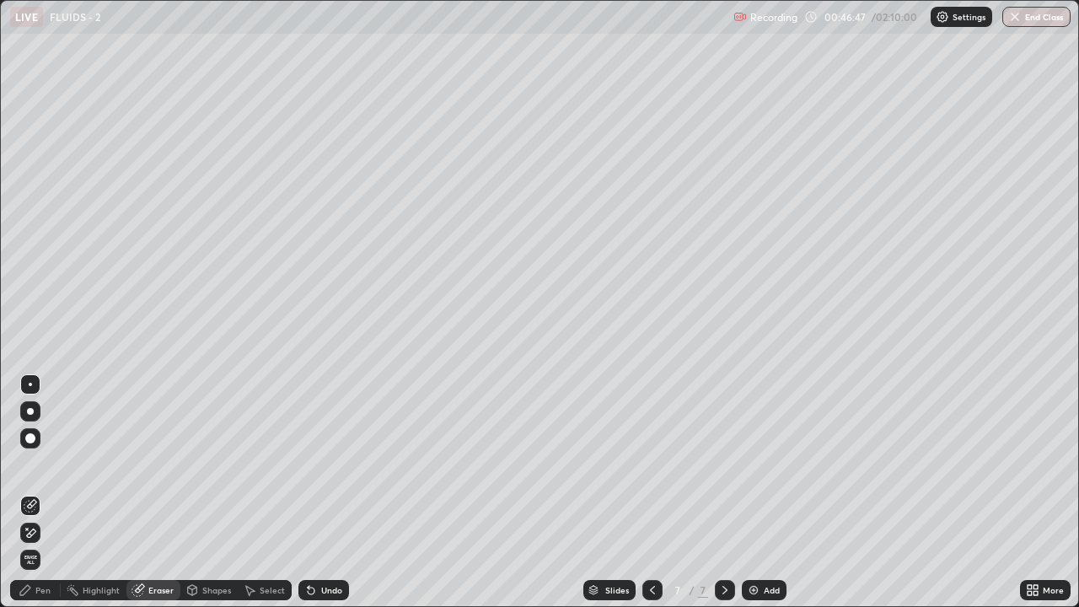
click at [25, 464] on icon at bounding box center [25, 590] width 10 height 10
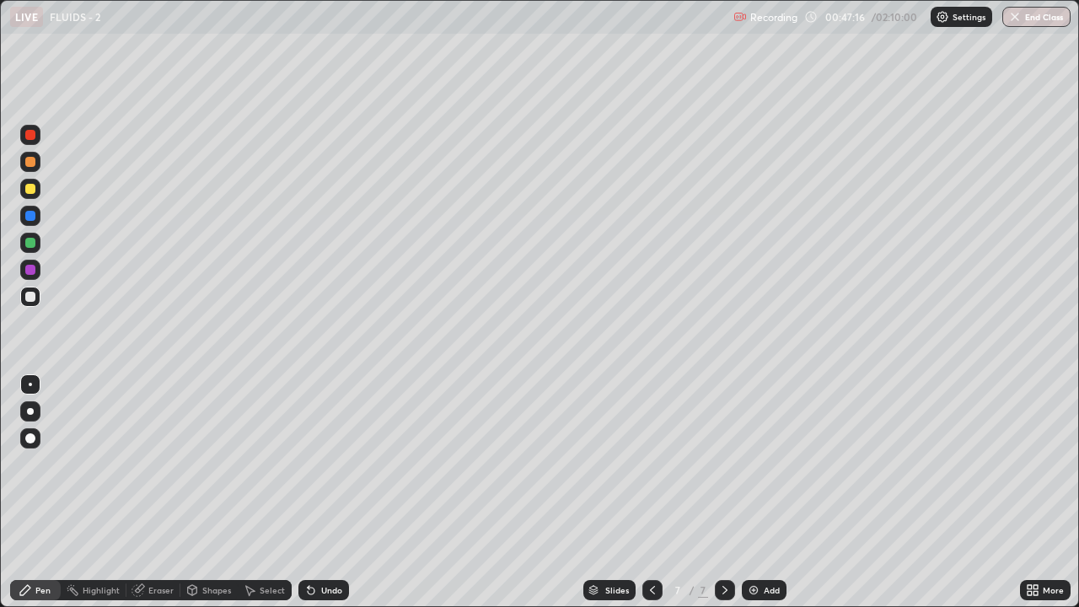
click at [28, 189] on div at bounding box center [30, 189] width 10 height 10
click at [754, 464] on div "Add" at bounding box center [764, 590] width 45 height 20
click at [27, 298] on div at bounding box center [30, 297] width 10 height 10
click at [27, 139] on div at bounding box center [30, 135] width 10 height 10
click at [32, 292] on div at bounding box center [30, 297] width 10 height 10
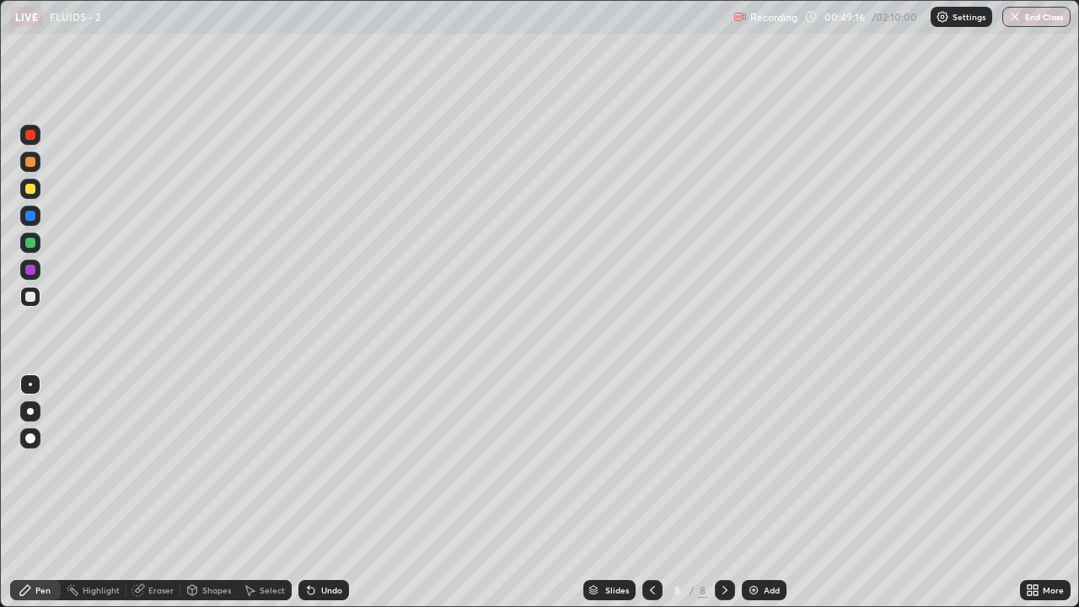
click at [22, 137] on div at bounding box center [30, 135] width 20 height 20
click at [29, 291] on div at bounding box center [30, 297] width 20 height 20
click at [38, 294] on div at bounding box center [30, 297] width 20 height 20
click at [30, 191] on div at bounding box center [30, 189] width 10 height 10
click at [29, 189] on div at bounding box center [30, 189] width 10 height 10
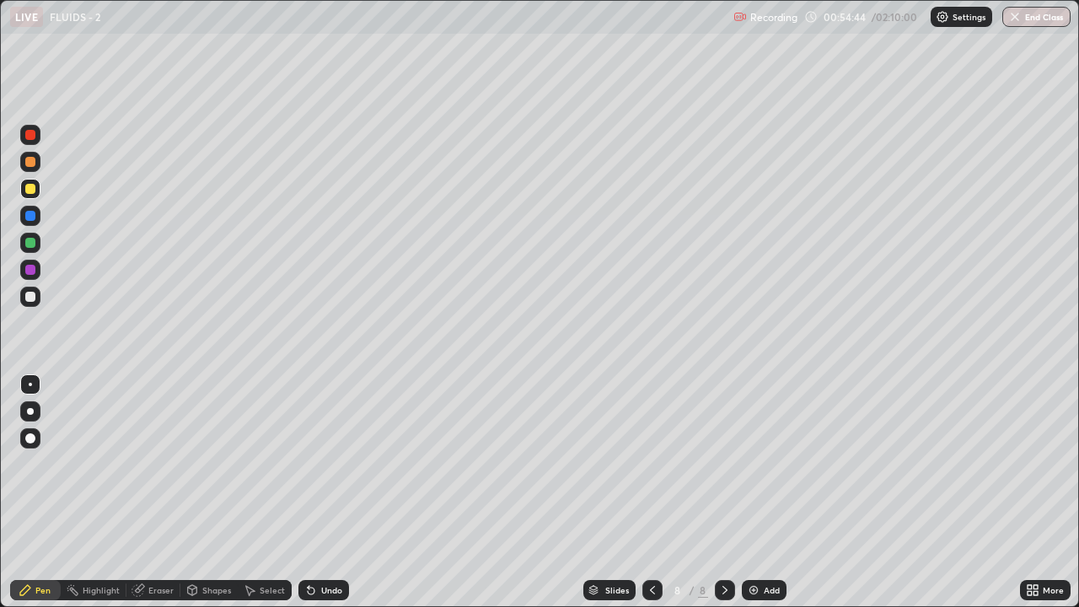
click at [29, 298] on div at bounding box center [30, 297] width 10 height 10
click at [757, 464] on img at bounding box center [753, 589] width 13 height 13
click at [29, 300] on div at bounding box center [30, 297] width 10 height 10
click at [258, 464] on div "Select" at bounding box center [265, 590] width 54 height 20
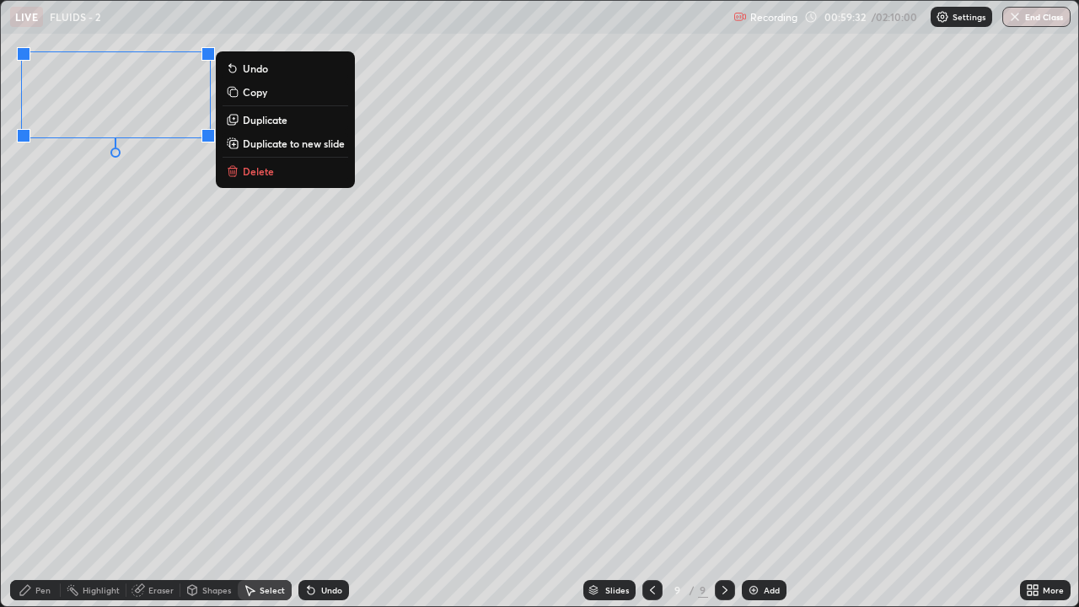
click at [33, 464] on div "Pen" at bounding box center [35, 590] width 51 height 20
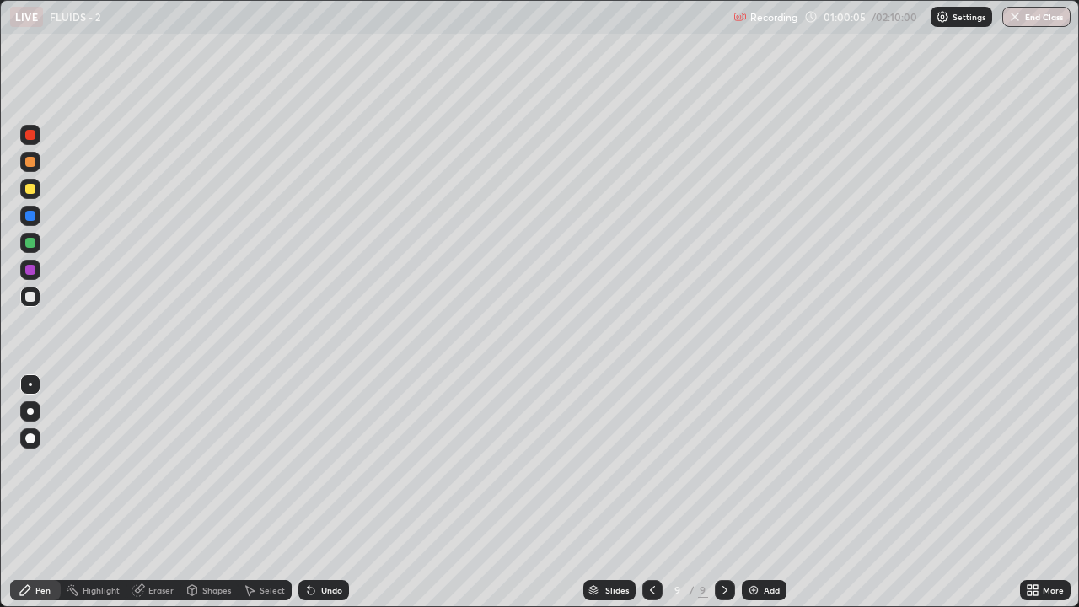
click at [20, 186] on div at bounding box center [30, 189] width 20 height 20
click at [313, 464] on div "Undo" at bounding box center [323, 590] width 51 height 20
click at [317, 464] on div "Undo" at bounding box center [323, 590] width 51 height 20
click at [205, 464] on div "Shapes" at bounding box center [216, 590] width 29 height 8
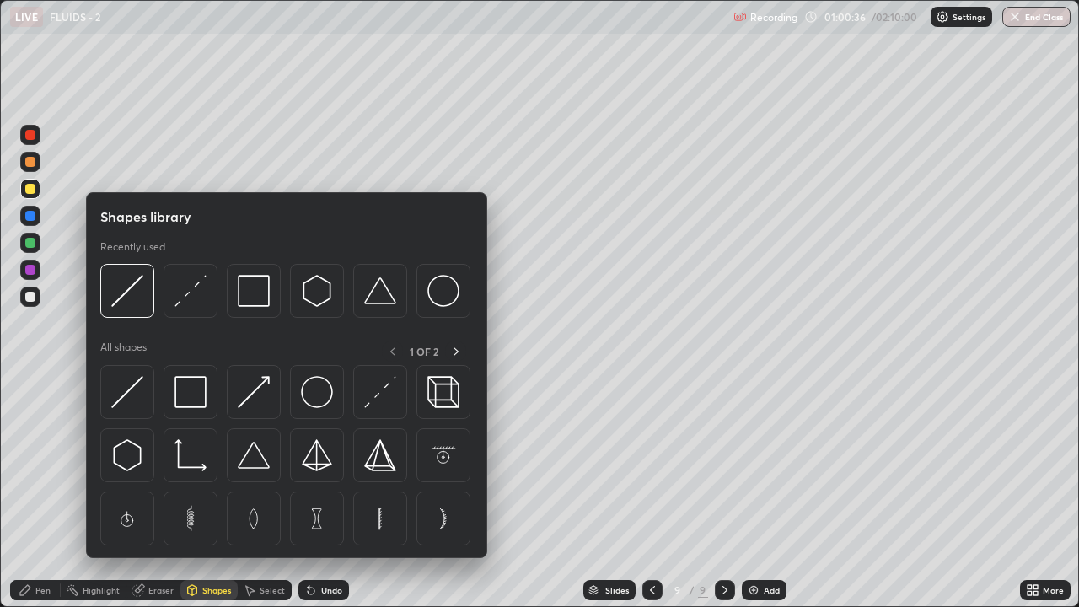
click at [142, 464] on icon at bounding box center [139, 588] width 9 height 8
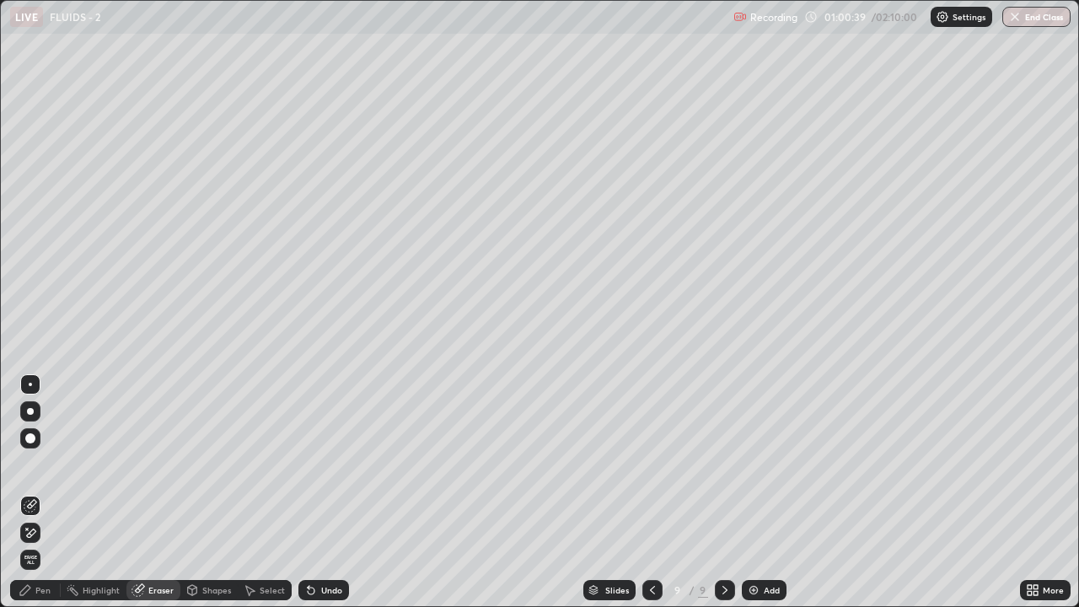
click at [37, 464] on div "Pen" at bounding box center [42, 590] width 15 height 8
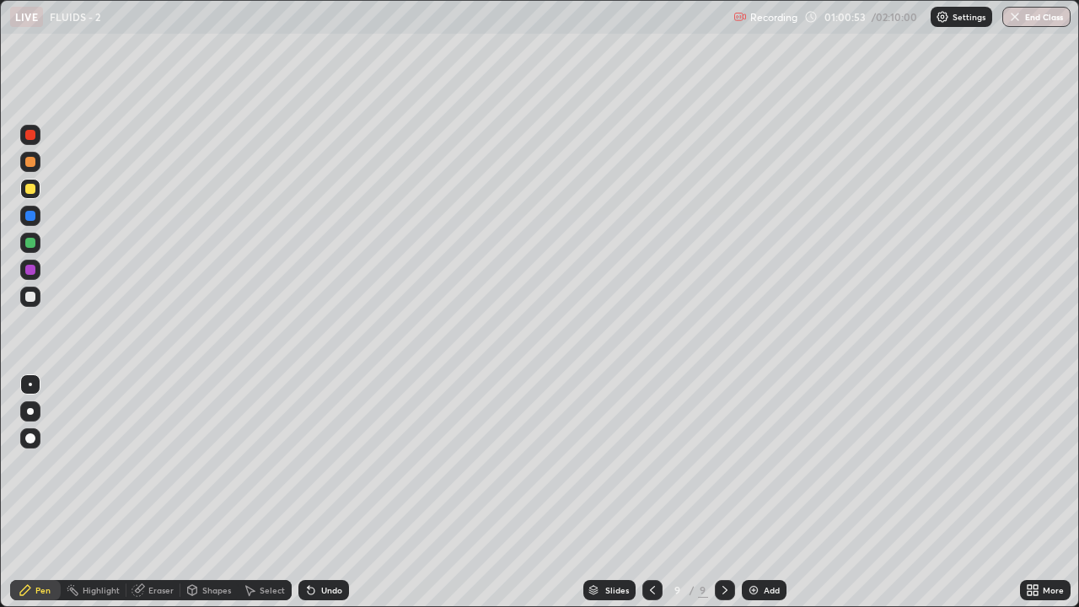
click at [33, 293] on div at bounding box center [30, 297] width 10 height 10
click at [308, 464] on icon at bounding box center [309, 587] width 2 height 2
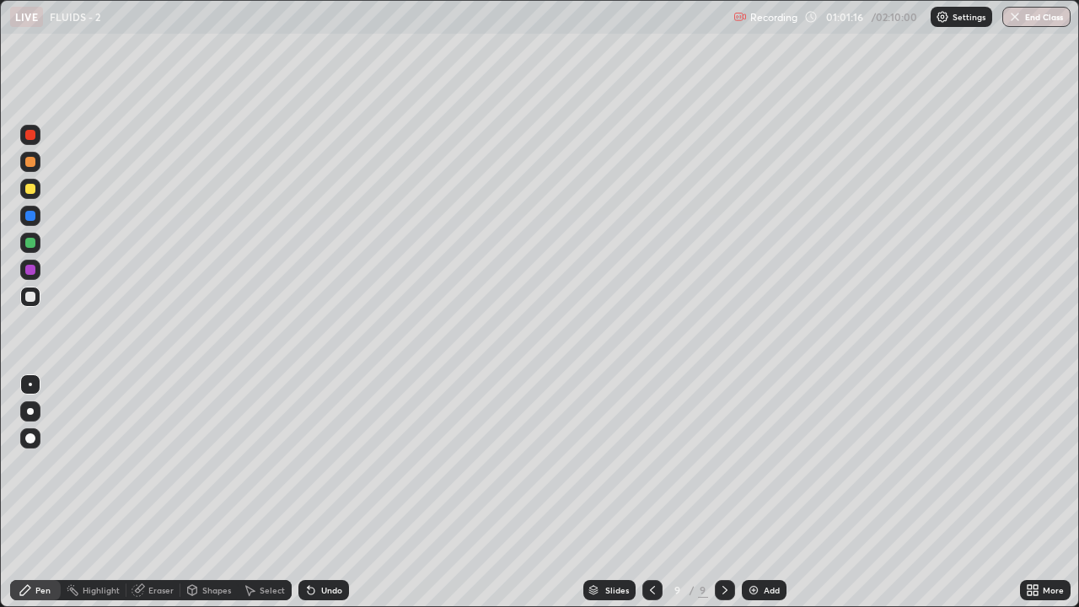
click at [313, 464] on icon at bounding box center [310, 589] width 13 height 13
click at [314, 464] on icon at bounding box center [310, 589] width 13 height 13
click at [313, 464] on icon at bounding box center [310, 589] width 13 height 13
click at [27, 193] on div at bounding box center [30, 189] width 10 height 10
click at [154, 464] on div "Eraser" at bounding box center [153, 590] width 54 height 20
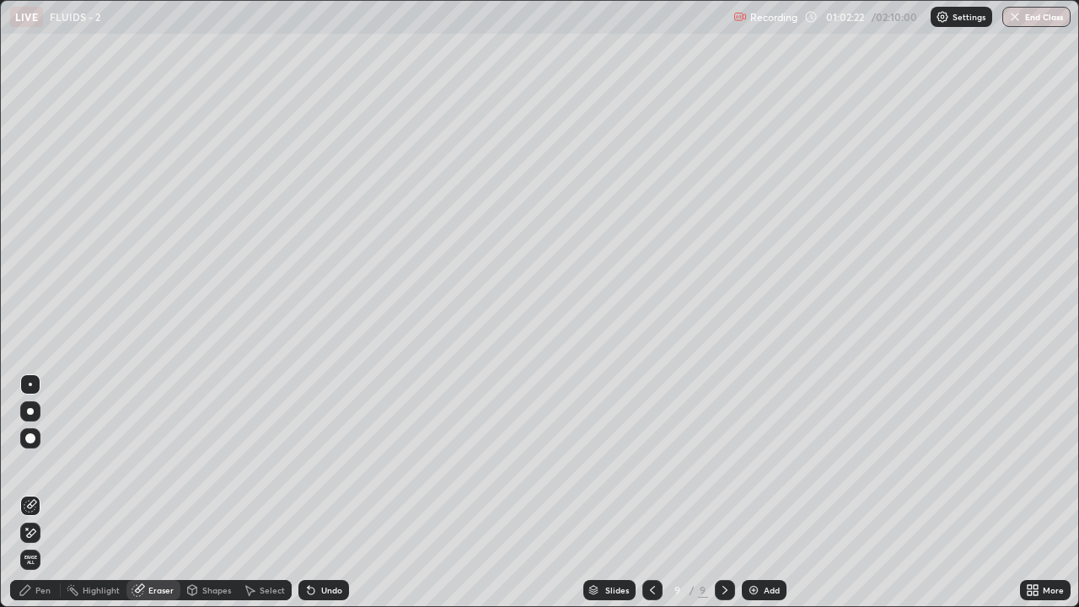
click at [39, 464] on div "Pen" at bounding box center [35, 590] width 51 height 20
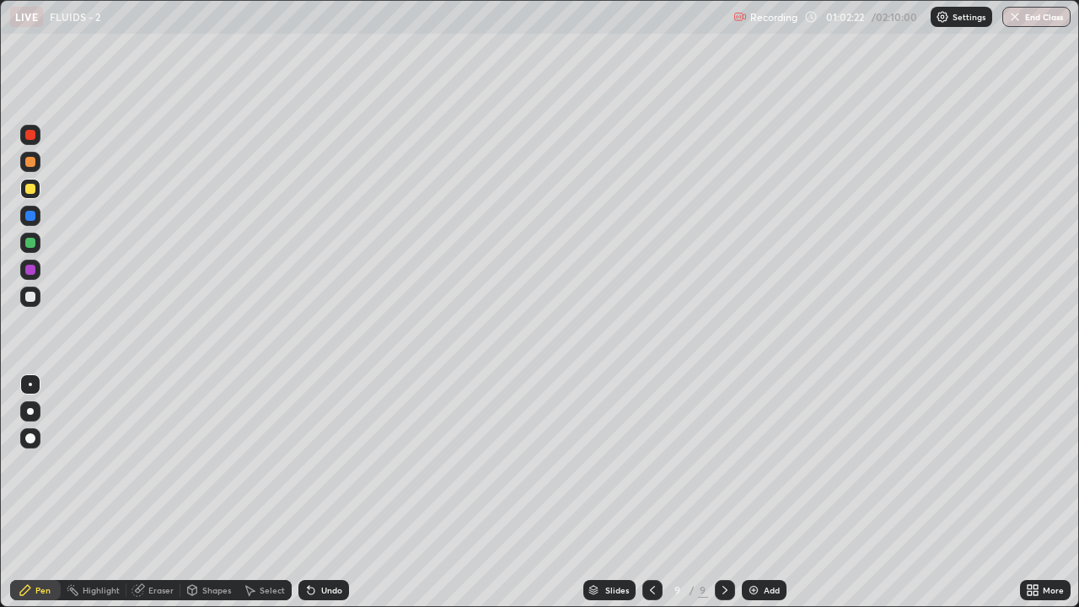
click at [33, 294] on div at bounding box center [30, 297] width 10 height 10
click at [309, 464] on icon at bounding box center [311, 591] width 7 height 7
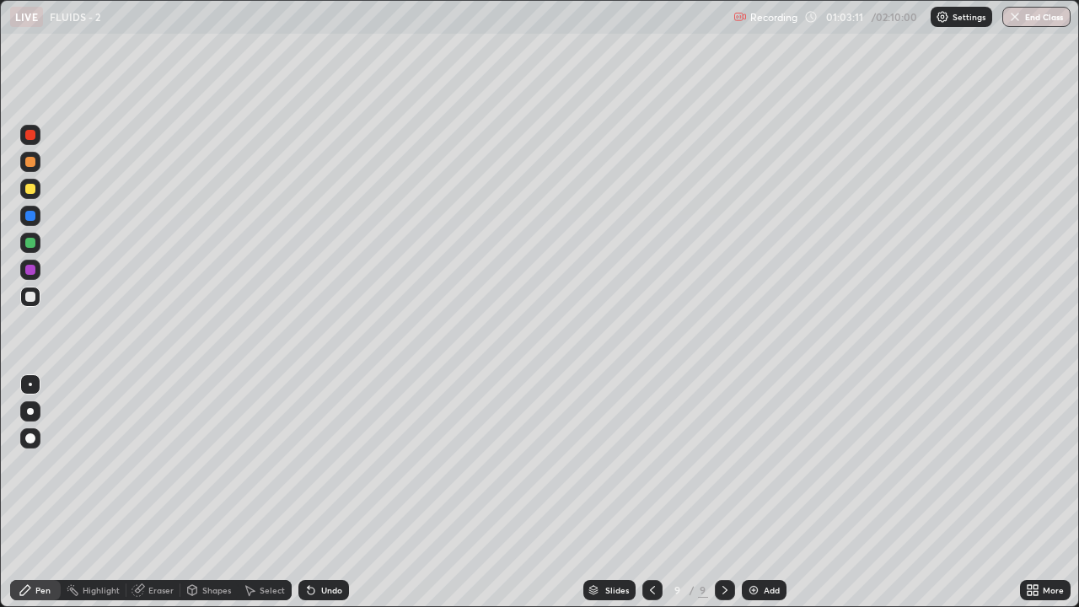
click at [309, 464] on icon at bounding box center [311, 591] width 7 height 7
click at [311, 464] on icon at bounding box center [311, 591] width 7 height 7
click at [309, 464] on icon at bounding box center [311, 591] width 7 height 7
click at [310, 464] on icon at bounding box center [311, 591] width 7 height 7
click at [25, 191] on div at bounding box center [30, 189] width 10 height 10
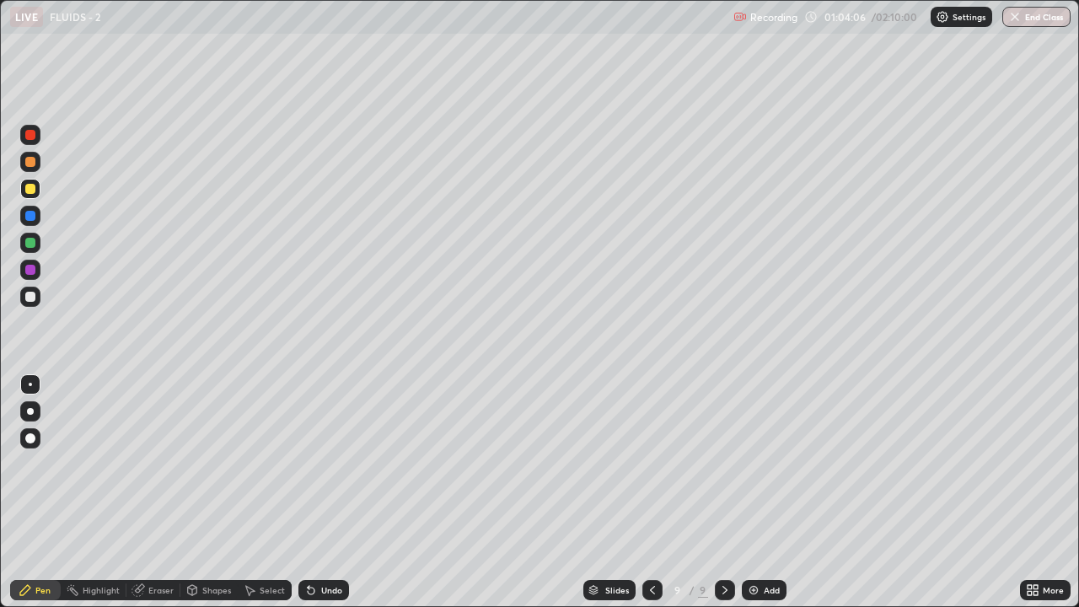
click at [320, 464] on div "Undo" at bounding box center [323, 590] width 51 height 20
click at [326, 464] on div "Undo" at bounding box center [331, 590] width 21 height 8
click at [327, 464] on div "Undo" at bounding box center [331, 590] width 21 height 8
click at [310, 464] on icon at bounding box center [310, 589] width 13 height 13
click at [148, 464] on div "Eraser" at bounding box center [160, 590] width 25 height 8
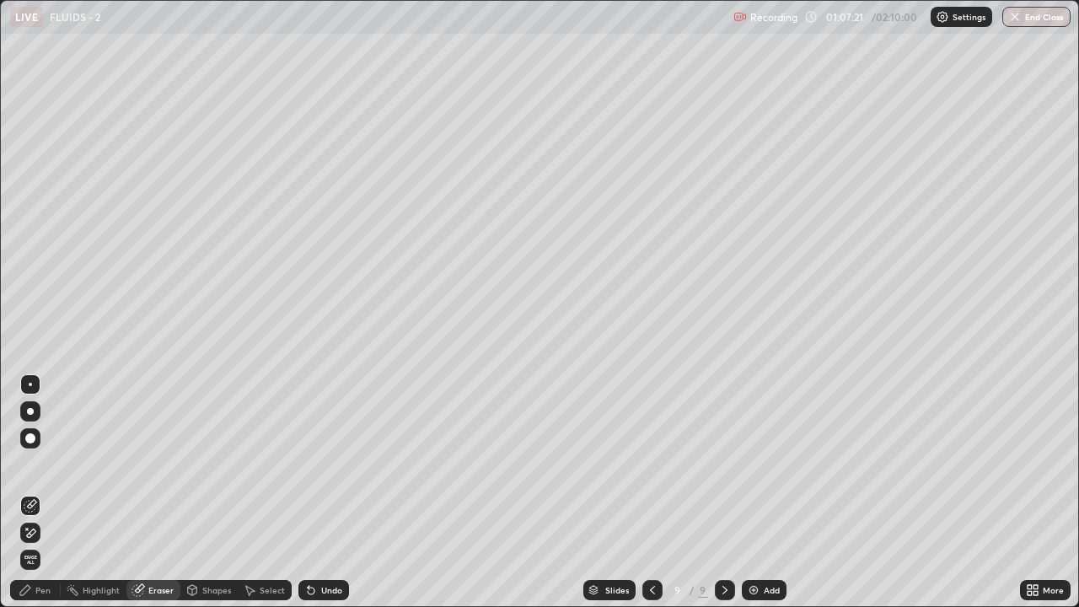
click at [42, 464] on div "Pen" at bounding box center [42, 590] width 15 height 8
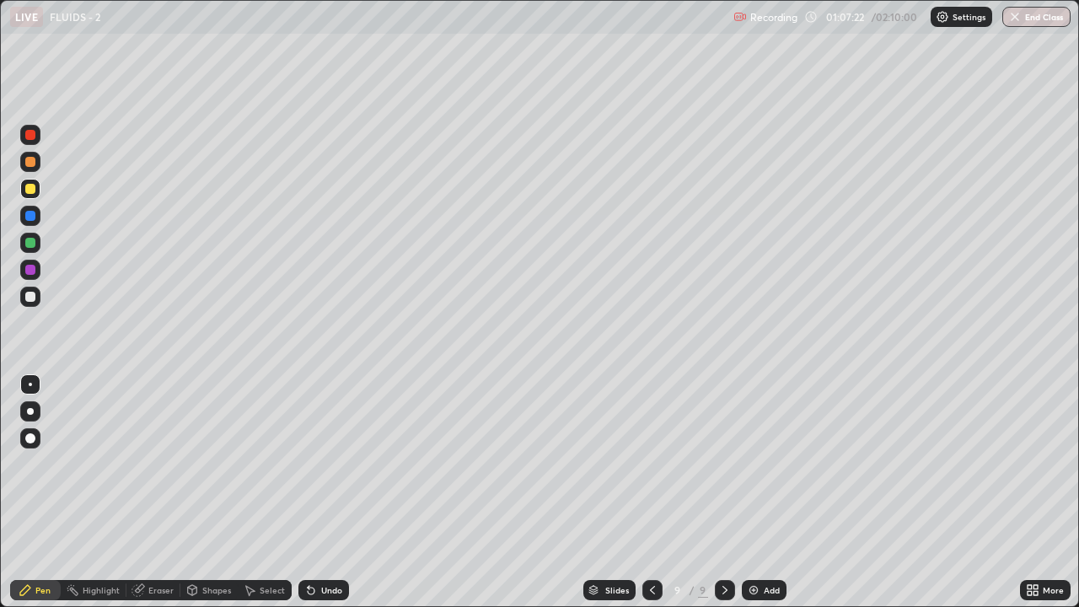
click at [25, 293] on div at bounding box center [30, 297] width 10 height 10
click at [314, 464] on icon at bounding box center [310, 589] width 13 height 13
click at [321, 464] on div "Undo" at bounding box center [331, 590] width 21 height 8
click at [323, 464] on div "Undo" at bounding box center [331, 590] width 21 height 8
click at [326, 464] on div "Undo" at bounding box center [323, 590] width 51 height 20
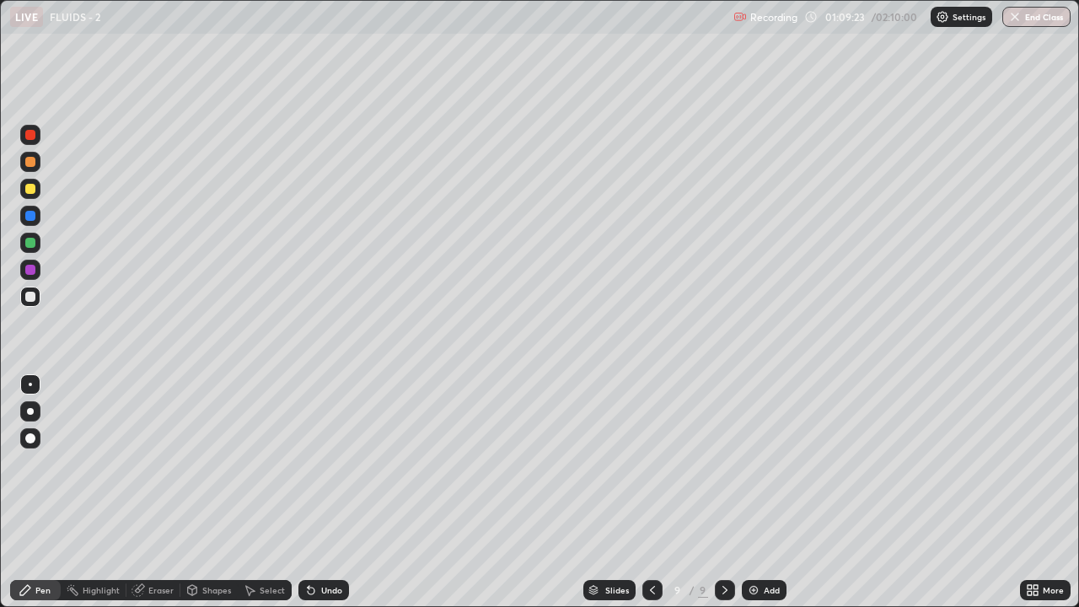
click at [135, 464] on icon at bounding box center [137, 590] width 11 height 11
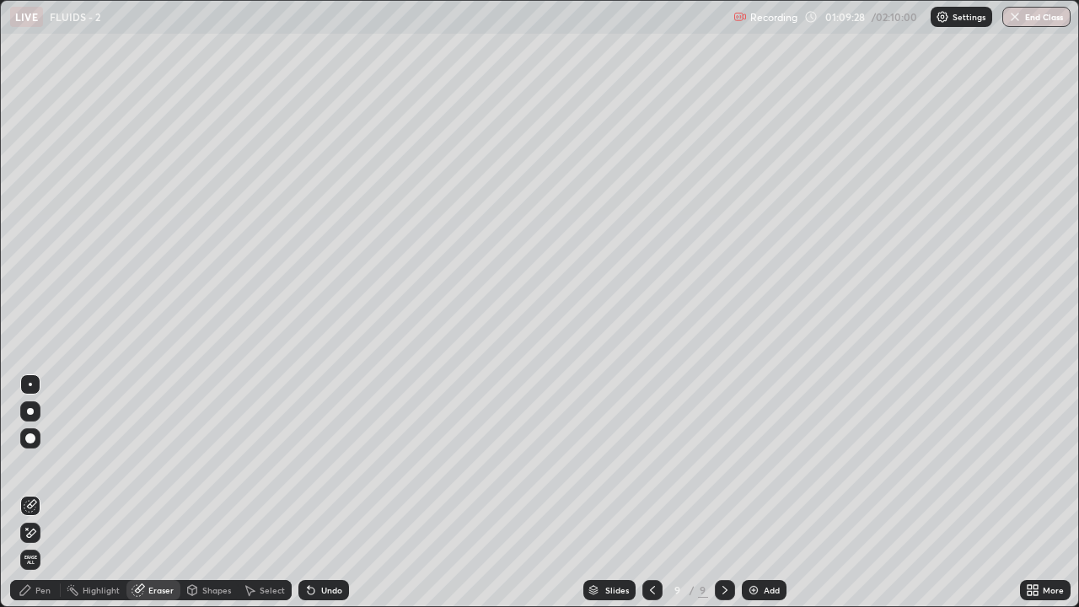
click at [35, 464] on div "Pen" at bounding box center [35, 590] width 51 height 20
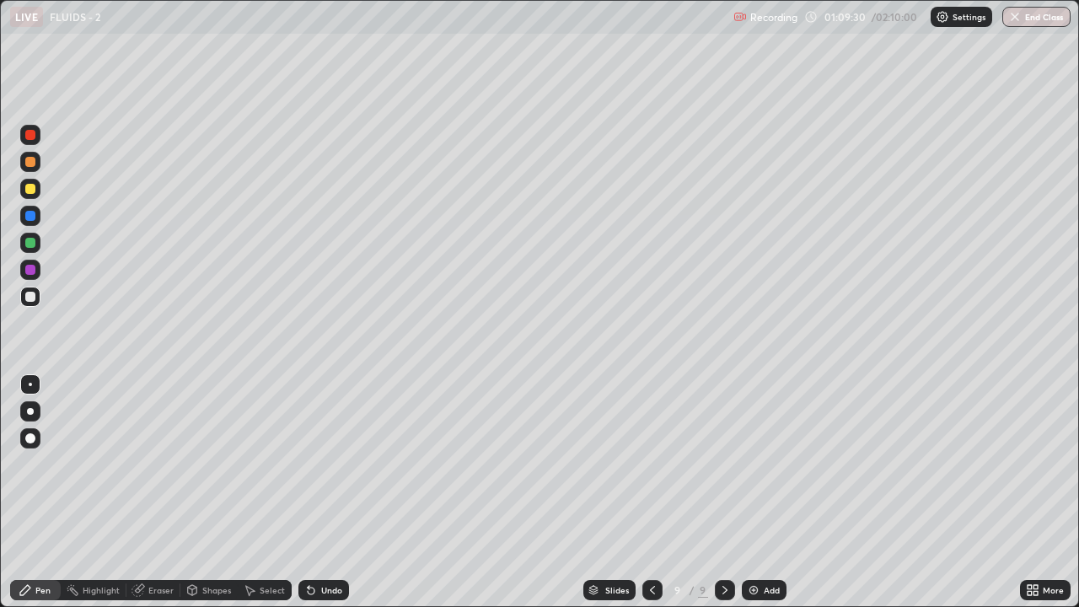
click at [139, 464] on icon at bounding box center [137, 590] width 11 height 11
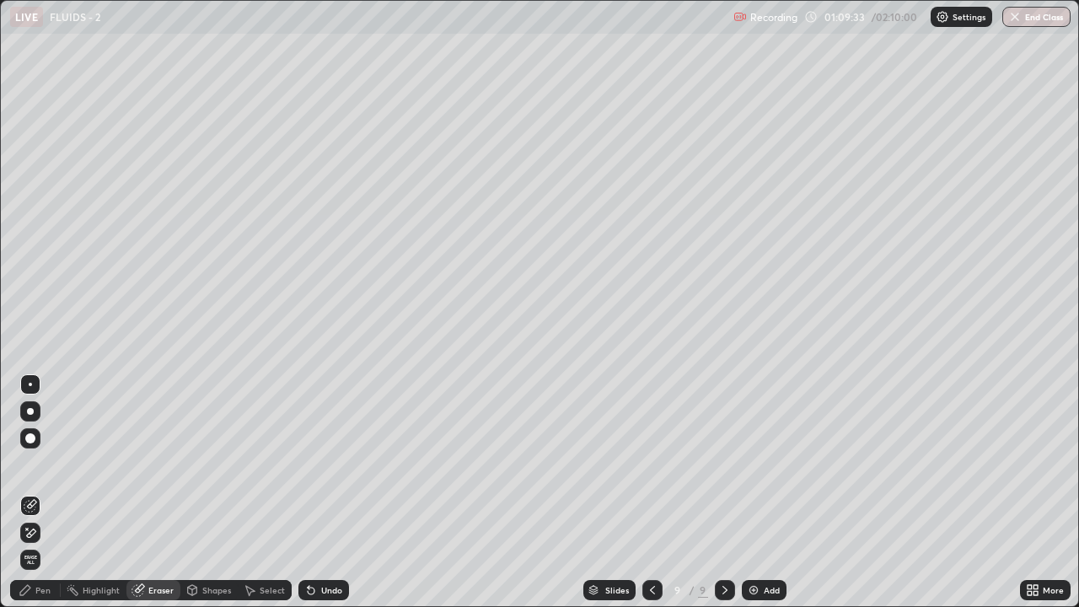
click at [27, 464] on icon at bounding box center [25, 589] width 13 height 13
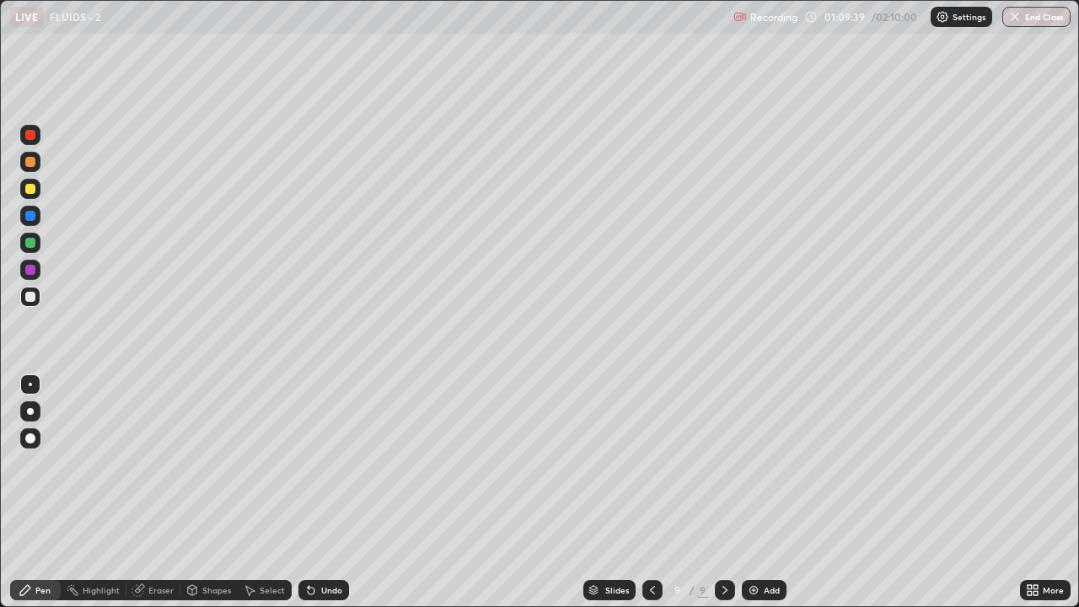
click at [312, 464] on icon at bounding box center [310, 589] width 13 height 13
click at [153, 464] on div "Eraser" at bounding box center [160, 590] width 25 height 8
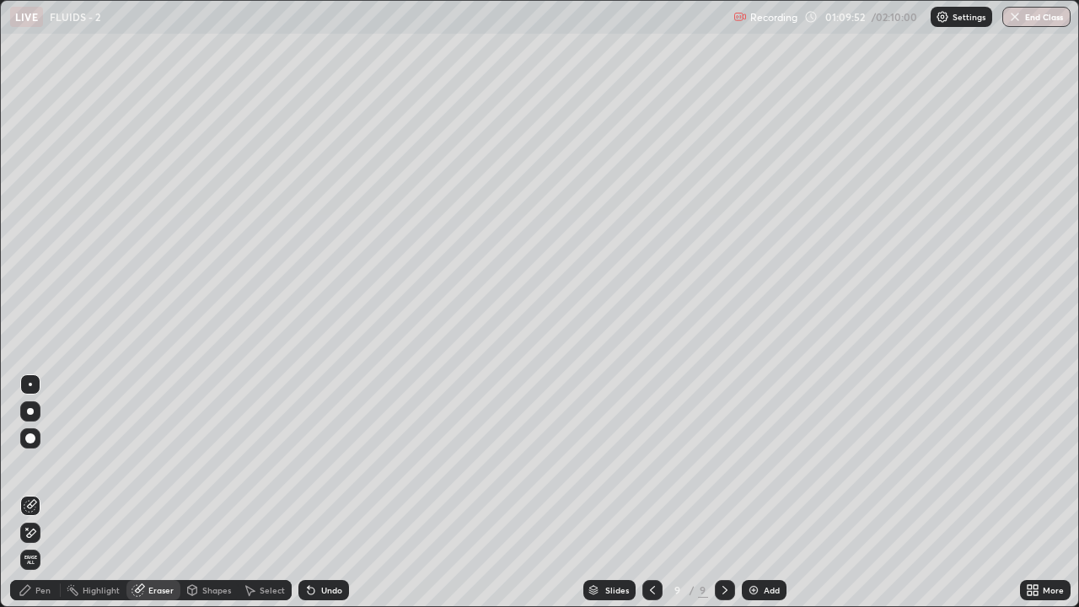
click at [34, 464] on div "Pen" at bounding box center [35, 590] width 51 height 20
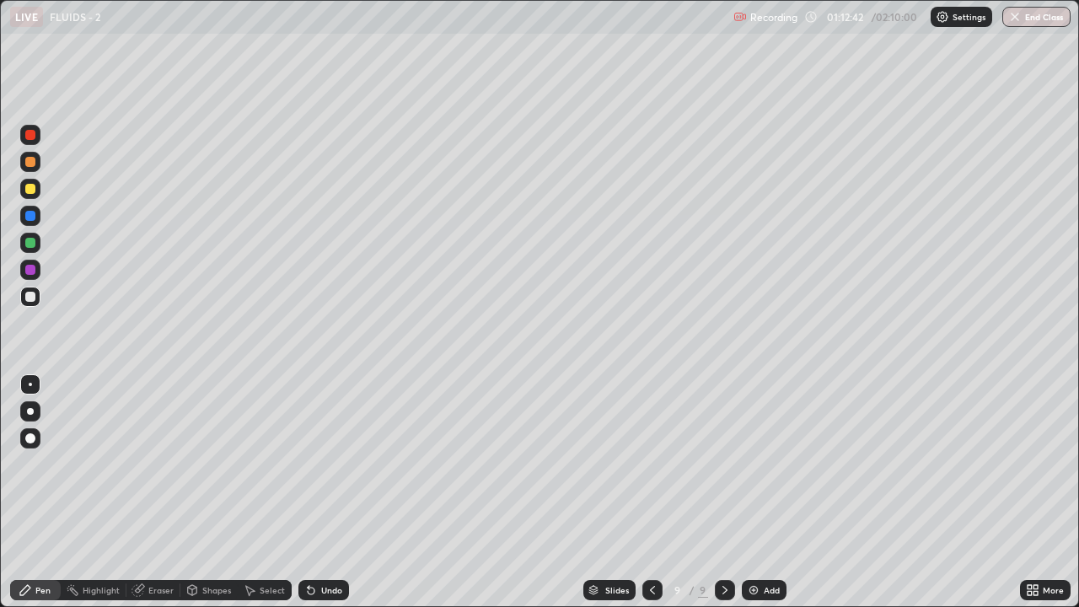
click at [37, 298] on div at bounding box center [30, 297] width 20 height 20
click at [32, 189] on div at bounding box center [30, 189] width 10 height 10
click at [308, 464] on div "Undo" at bounding box center [323, 590] width 51 height 20
click at [317, 464] on div "Undo" at bounding box center [323, 590] width 51 height 20
click at [330, 464] on div "Undo" at bounding box center [323, 590] width 51 height 20
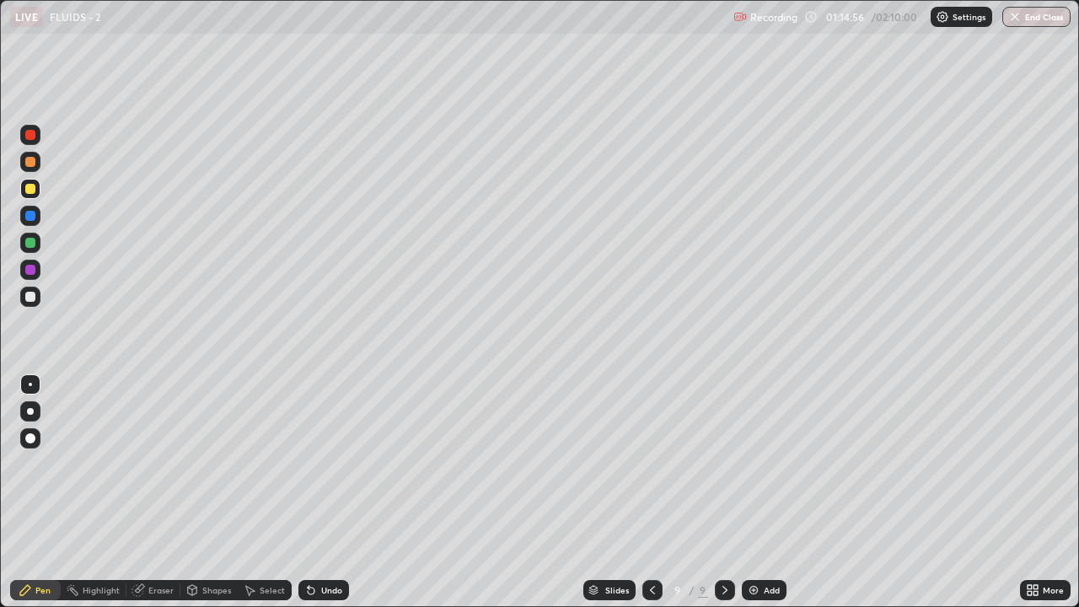
click at [331, 464] on div "Undo" at bounding box center [323, 590] width 51 height 20
click at [316, 464] on div "Undo" at bounding box center [323, 590] width 51 height 20
click at [317, 464] on div "Undo" at bounding box center [323, 590] width 51 height 20
click at [315, 464] on icon at bounding box center [310, 589] width 13 height 13
click at [315, 464] on div "Undo" at bounding box center [323, 590] width 51 height 20
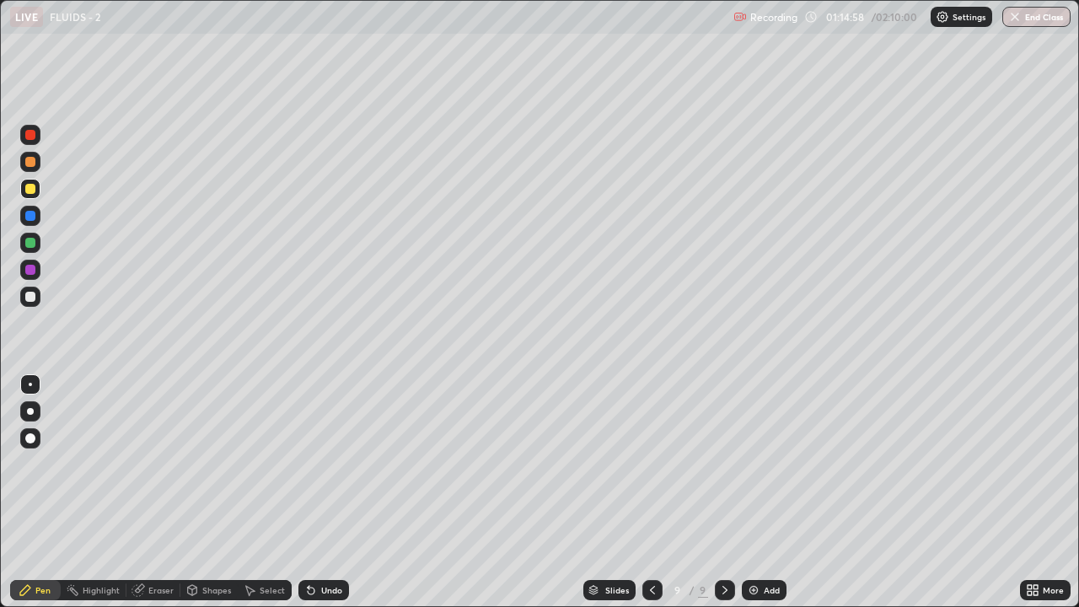
click at [315, 464] on div "Undo" at bounding box center [323, 590] width 51 height 20
click at [30, 190] on div at bounding box center [30, 189] width 10 height 10
click at [21, 183] on div at bounding box center [30, 189] width 20 height 20
click at [760, 464] on div "Add" at bounding box center [764, 590] width 45 height 20
click at [757, 464] on img at bounding box center [753, 589] width 13 height 13
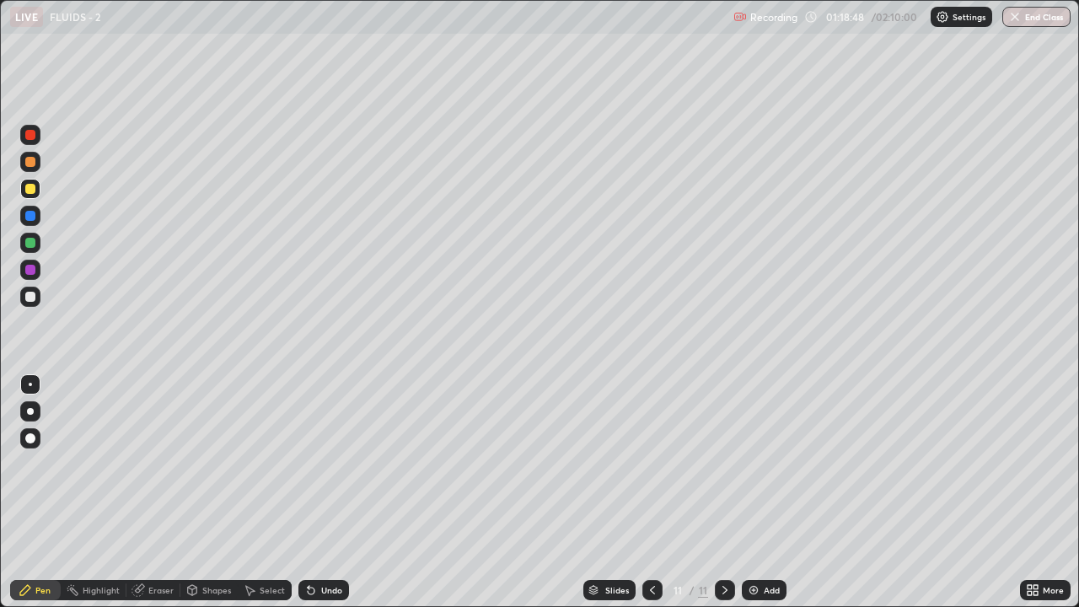
click at [31, 292] on div at bounding box center [30, 297] width 10 height 10
click at [20, 188] on div at bounding box center [30, 189] width 20 height 20
click at [21, 295] on div at bounding box center [30, 297] width 20 height 20
click at [311, 464] on icon at bounding box center [310, 589] width 13 height 13
click at [315, 464] on div "Undo" at bounding box center [323, 590] width 51 height 20
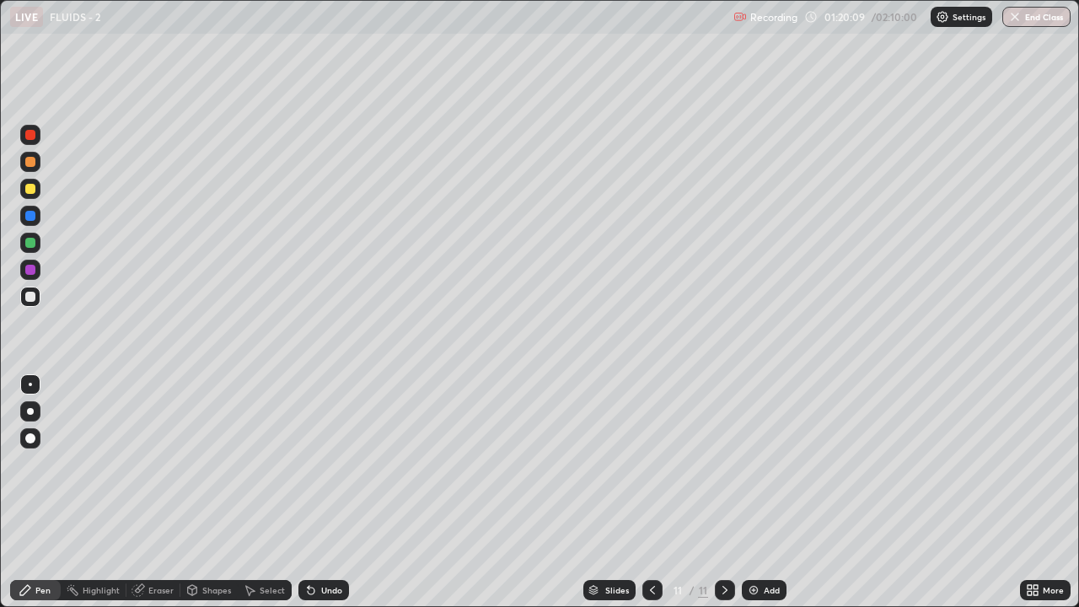
click at [316, 464] on div "Undo" at bounding box center [323, 590] width 51 height 20
click at [319, 464] on div "Undo" at bounding box center [323, 590] width 51 height 20
click at [318, 464] on div "Undo" at bounding box center [323, 590] width 51 height 20
click at [315, 464] on div "Undo" at bounding box center [323, 590] width 51 height 20
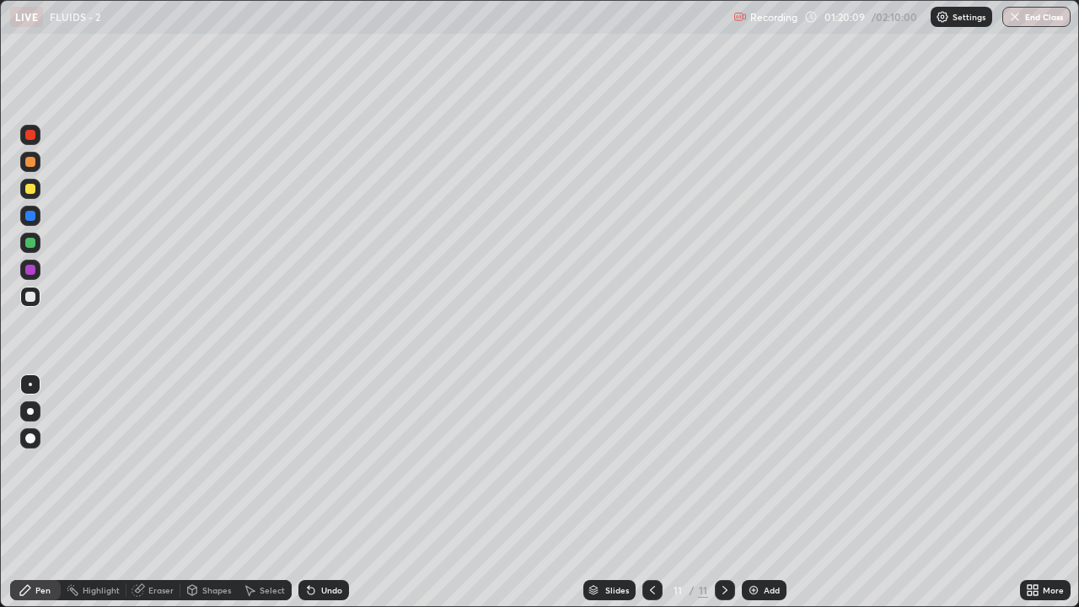
click at [318, 464] on div "Undo" at bounding box center [323, 590] width 51 height 20
click at [25, 193] on div at bounding box center [30, 189] width 20 height 20
click at [156, 597] on div "Eraser" at bounding box center [153, 590] width 54 height 20
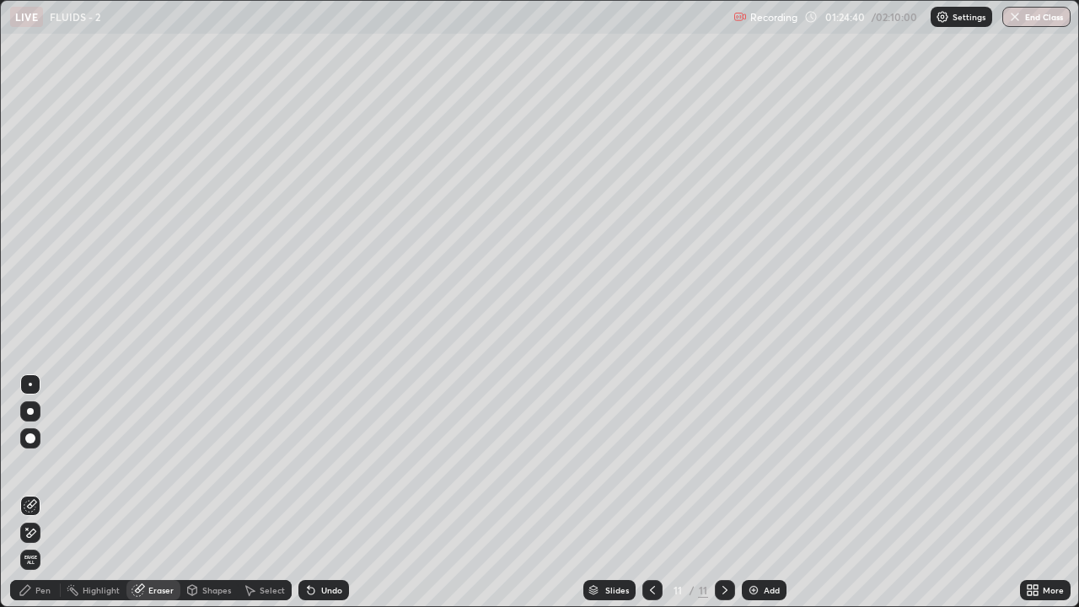
click at [41, 598] on div "Pen" at bounding box center [35, 590] width 51 height 20
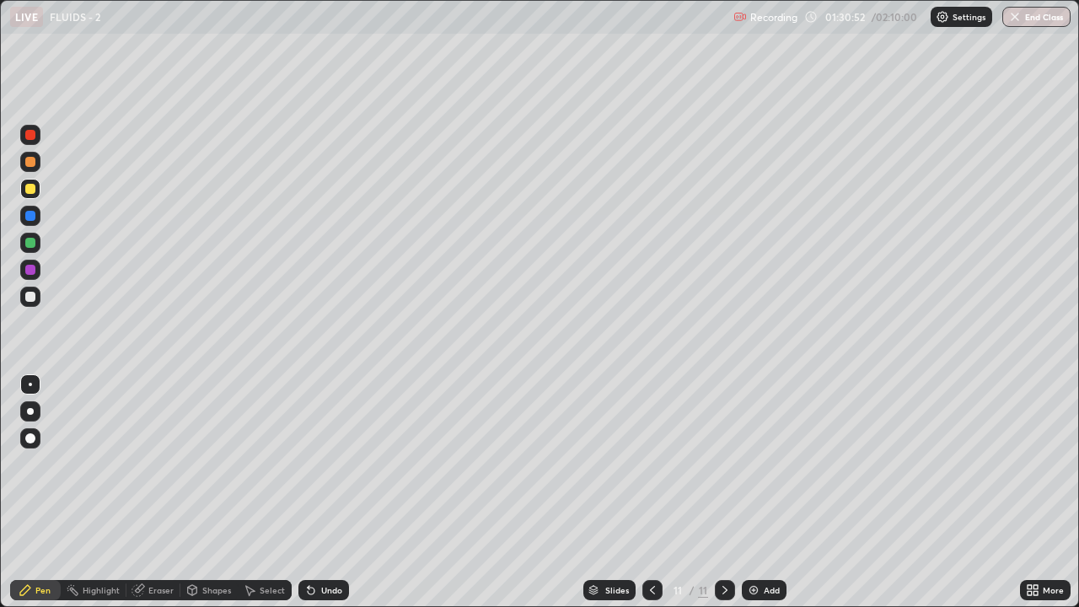
click at [144, 594] on div "Eraser" at bounding box center [153, 590] width 54 height 20
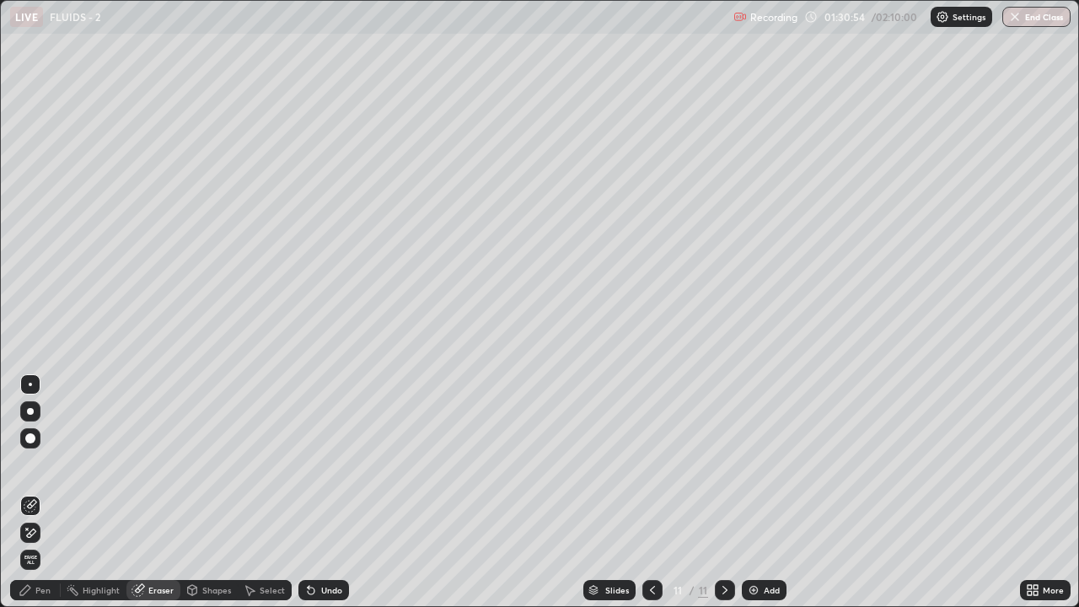
click at [321, 590] on div "Undo" at bounding box center [331, 590] width 21 height 8
click at [260, 593] on div "Select" at bounding box center [272, 590] width 25 height 8
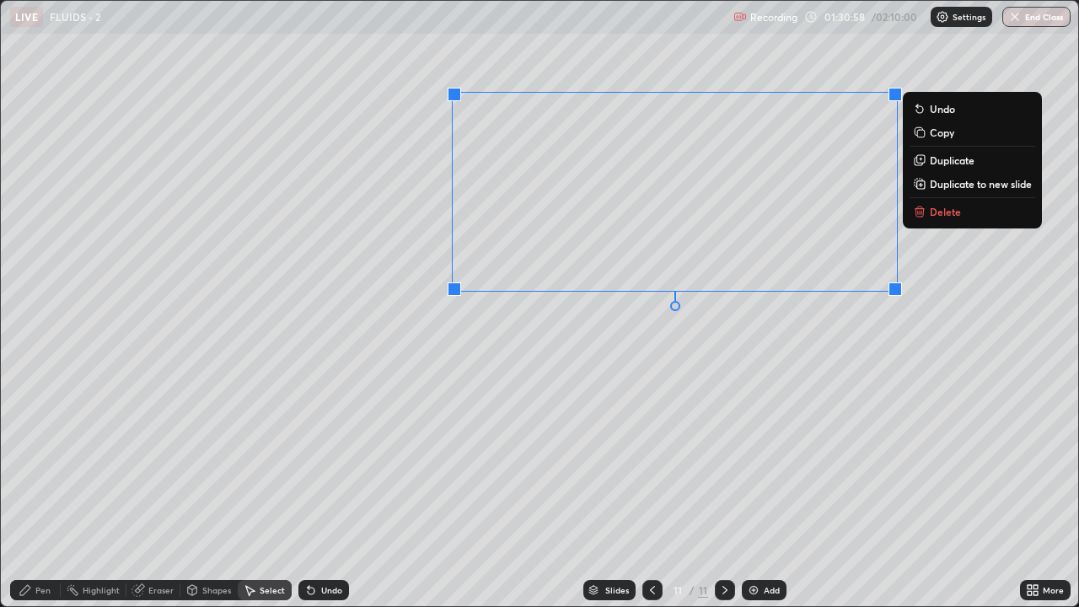
click at [932, 215] on p "Delete" at bounding box center [945, 211] width 31 height 13
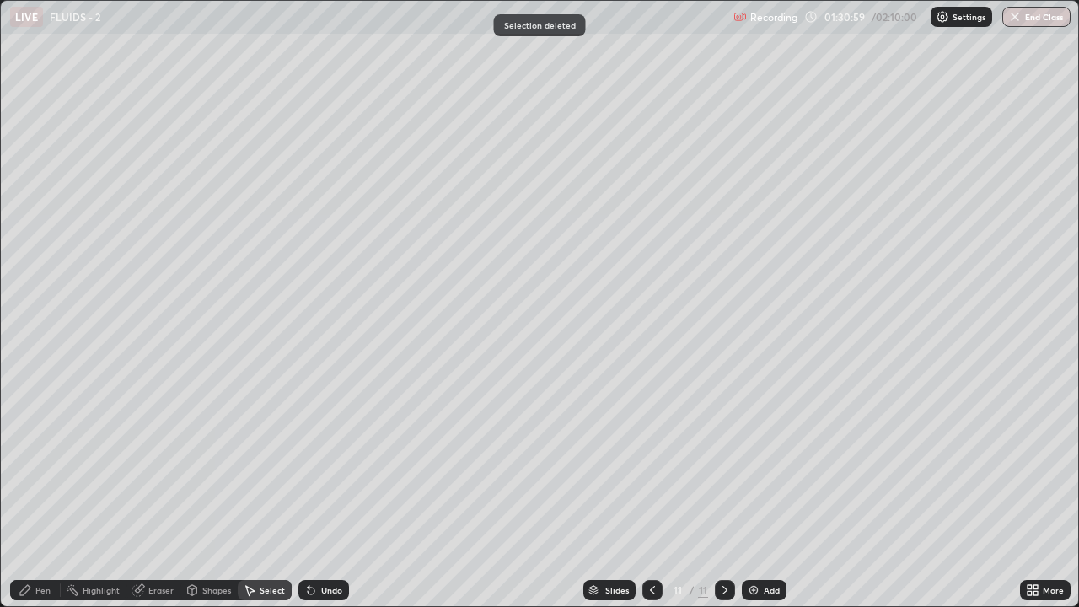
click at [884, 179] on div "0 ° Undo Copy Duplicate Duplicate to new slide Delete" at bounding box center [539, 303] width 1077 height 605
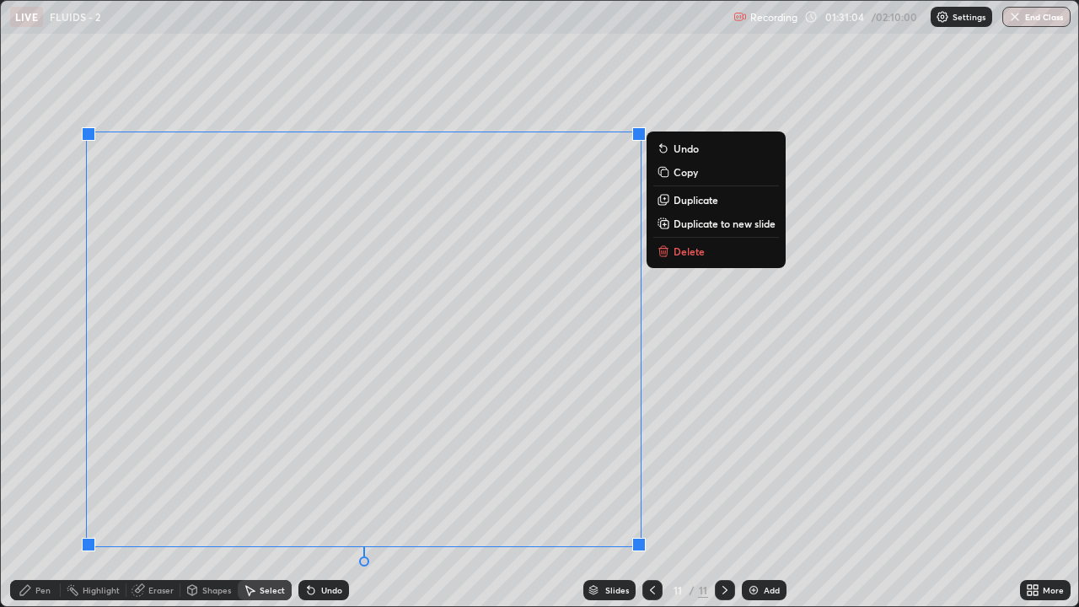
click at [706, 254] on button "Delete" at bounding box center [716, 251] width 126 height 20
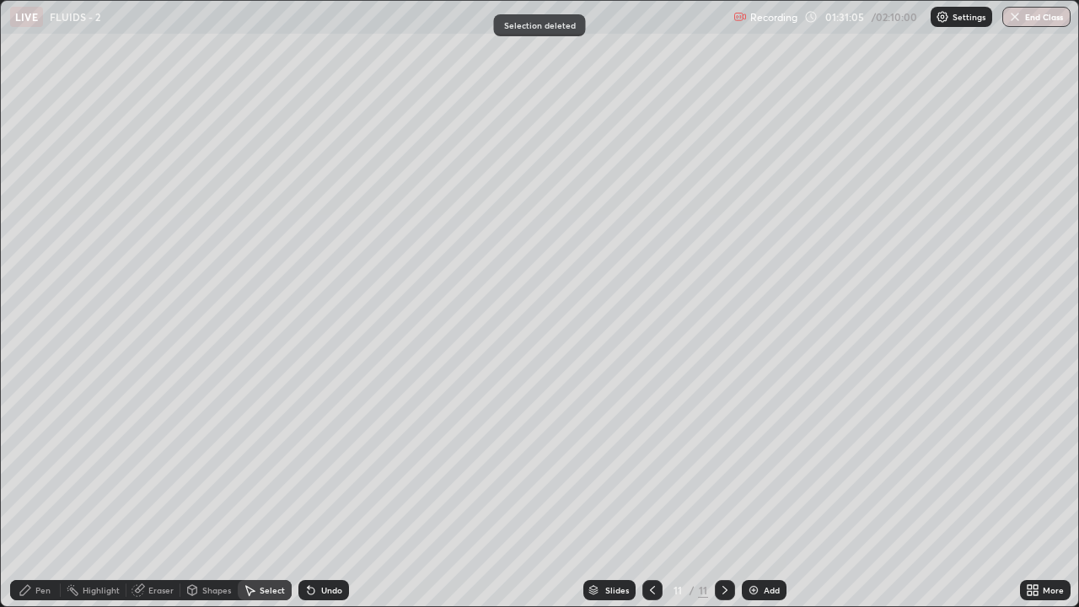
click at [23, 595] on icon at bounding box center [25, 590] width 10 height 10
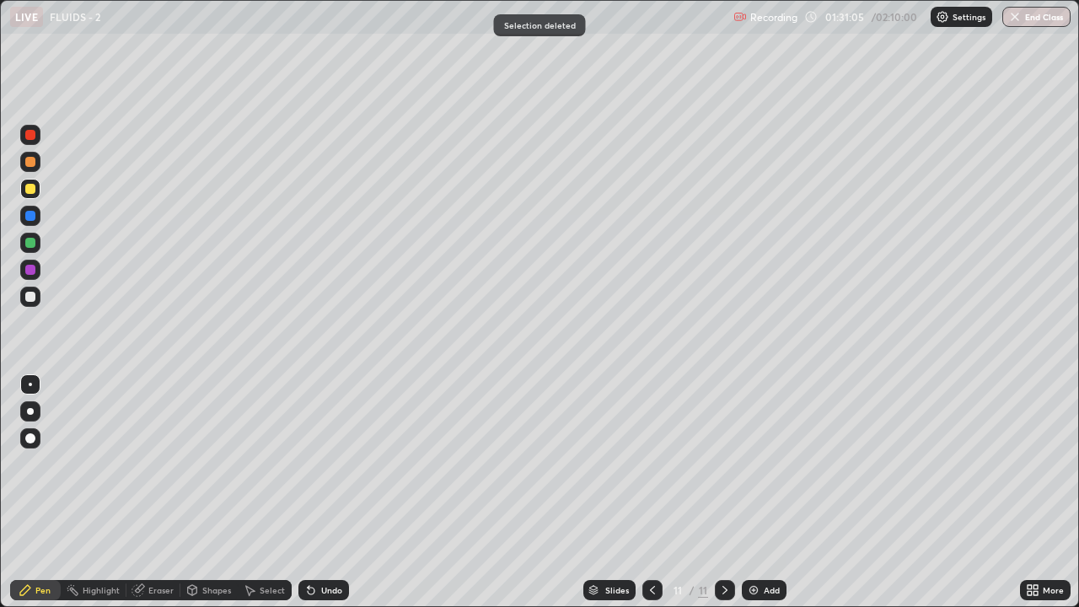
click at [32, 297] on div at bounding box center [30, 297] width 10 height 10
click at [314, 586] on icon at bounding box center [310, 589] width 13 height 13
click at [314, 590] on icon at bounding box center [310, 589] width 13 height 13
click at [328, 583] on div "Undo" at bounding box center [323, 590] width 51 height 20
click at [321, 583] on div "Undo" at bounding box center [323, 590] width 51 height 20
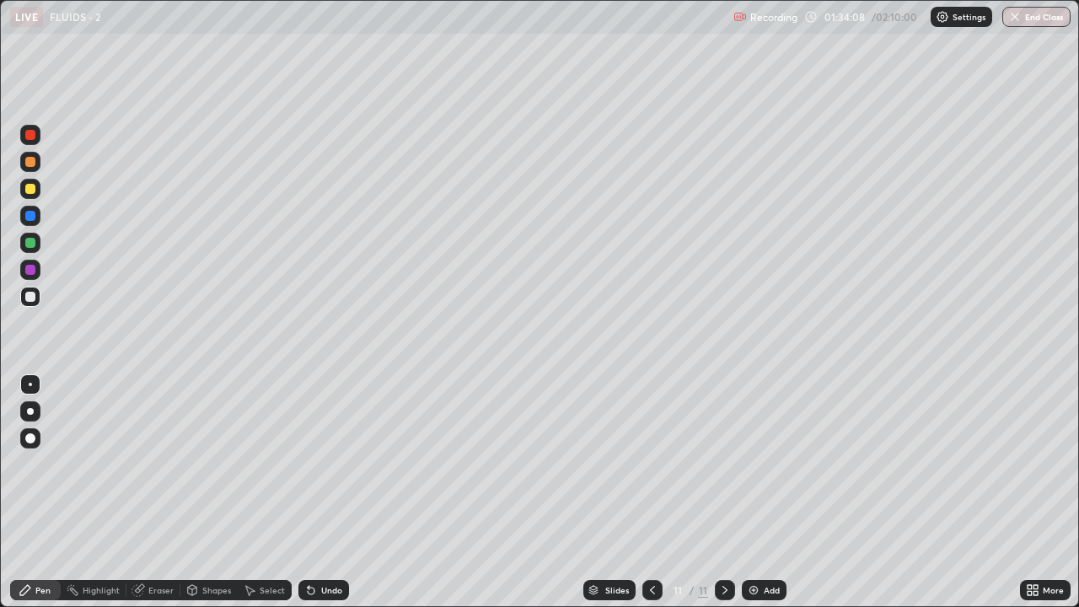
click at [320, 583] on div "Undo" at bounding box center [323, 590] width 51 height 20
click at [268, 589] on div "Select" at bounding box center [272, 590] width 25 height 8
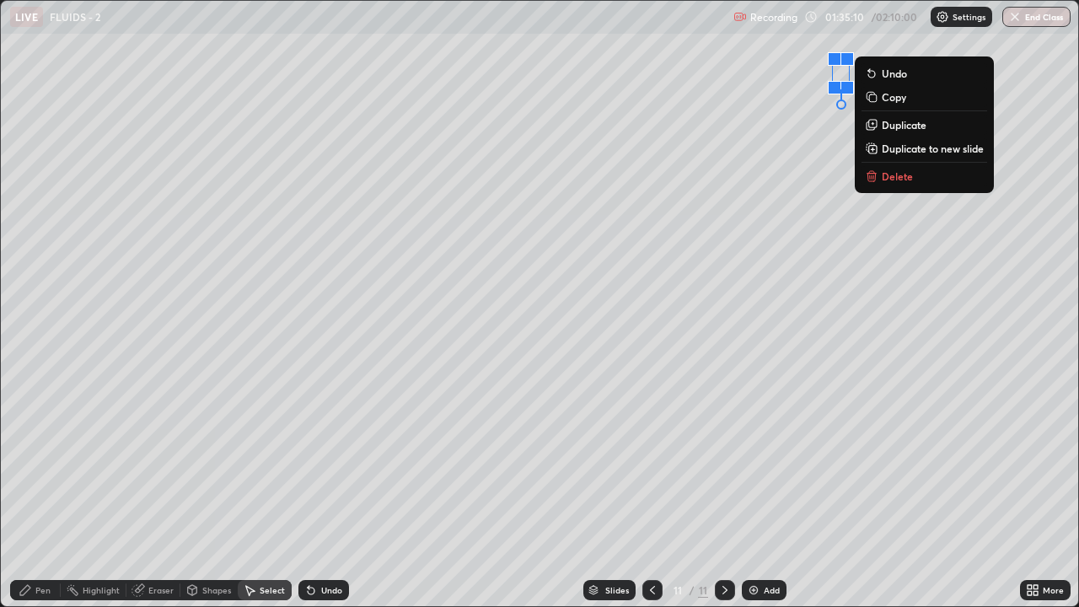
click at [889, 172] on p "Delete" at bounding box center [897, 175] width 31 height 13
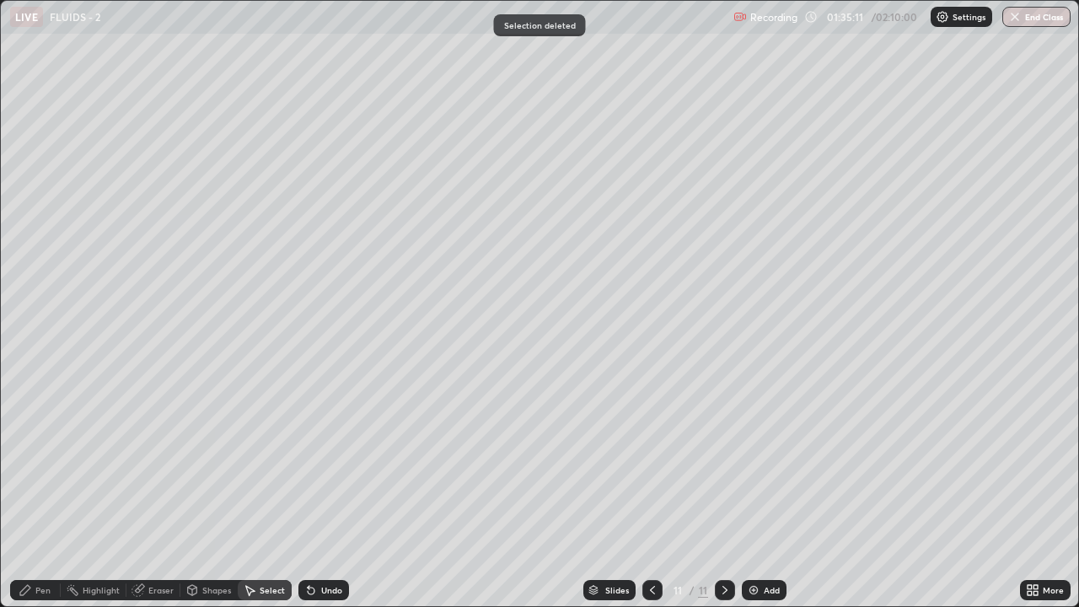
click at [41, 588] on div "Pen" at bounding box center [42, 590] width 15 height 8
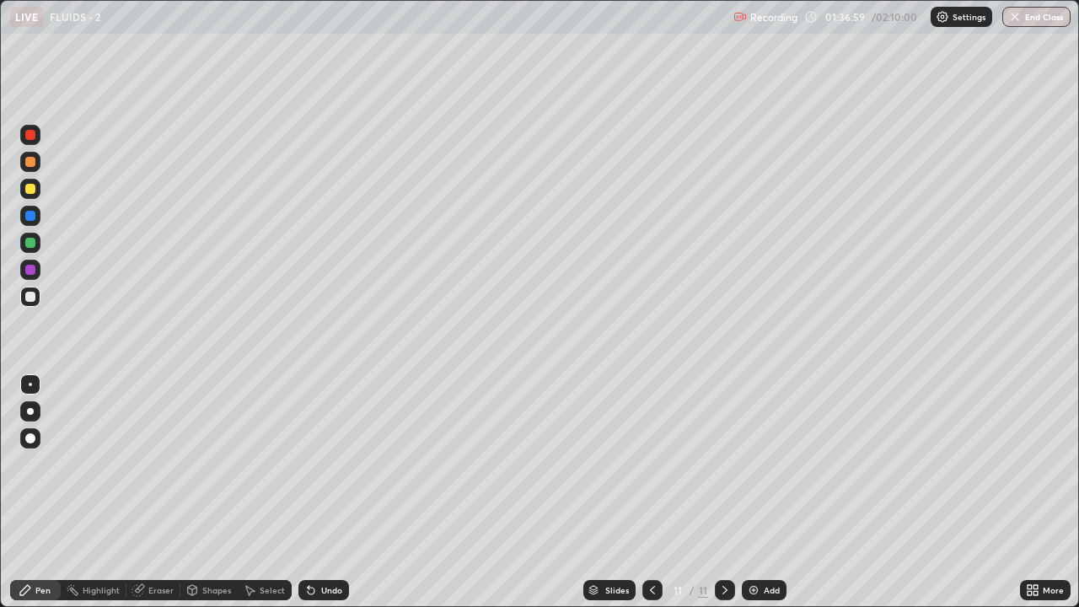
click at [24, 189] on div at bounding box center [30, 189] width 20 height 20
click at [23, 186] on div at bounding box center [30, 189] width 20 height 20
click at [248, 591] on icon at bounding box center [250, 591] width 9 height 10
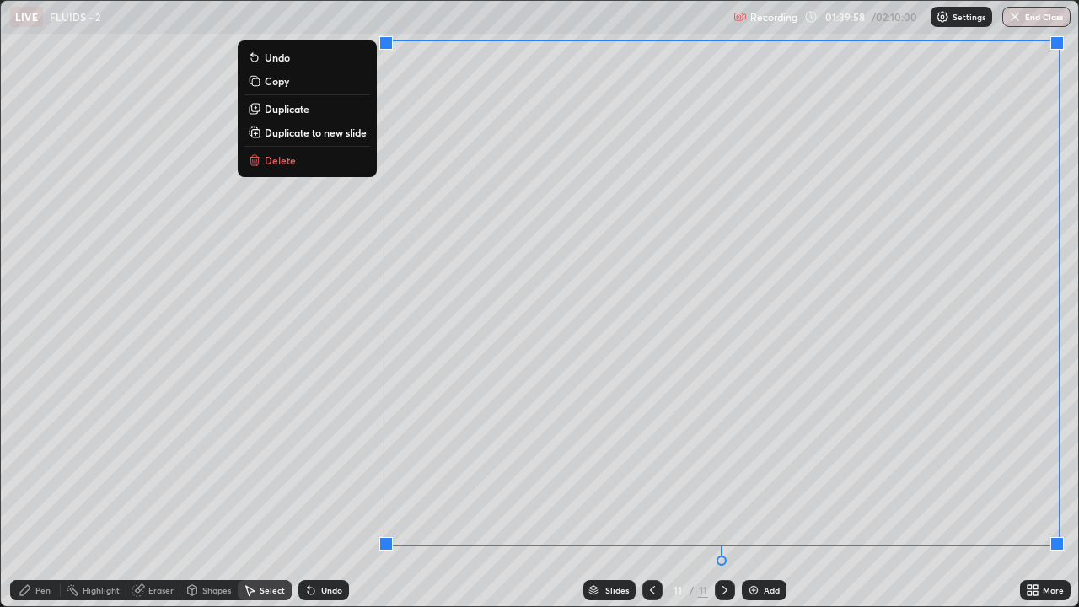
click at [318, 134] on p "Duplicate to new slide" at bounding box center [316, 132] width 102 height 13
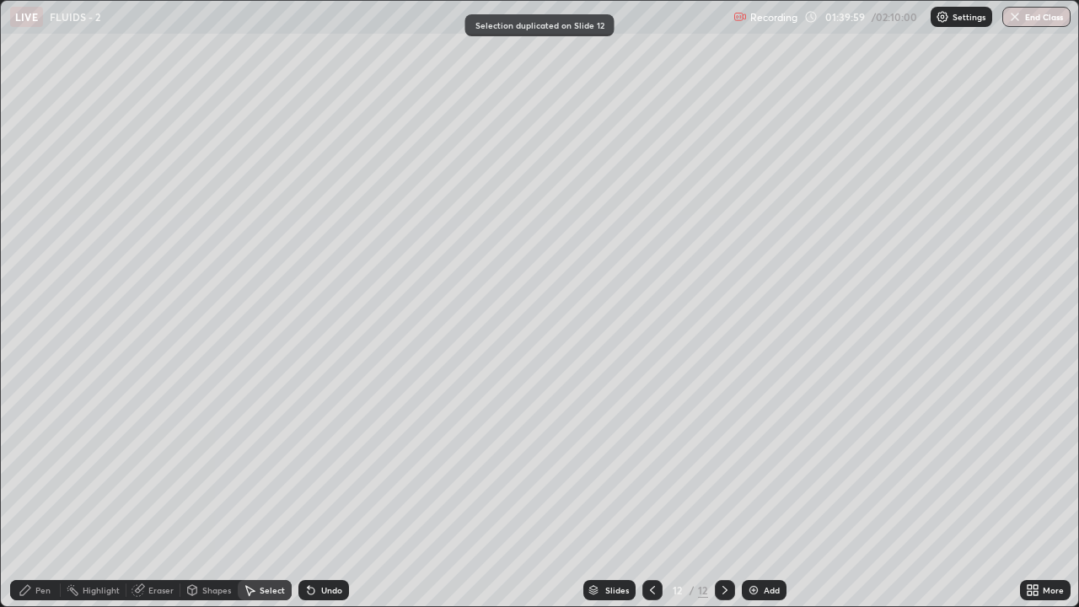
click at [18, 592] on div "Pen" at bounding box center [35, 590] width 51 height 20
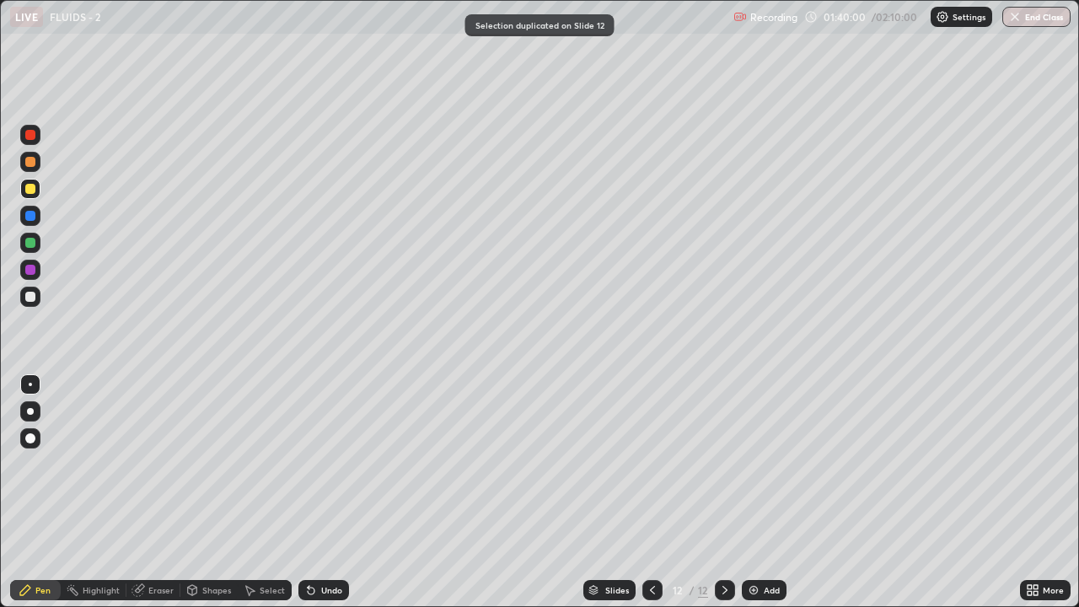
click at [21, 291] on div at bounding box center [30, 297] width 20 height 20
click at [319, 585] on div "Undo" at bounding box center [323, 590] width 51 height 20
click at [26, 185] on div at bounding box center [30, 189] width 10 height 10
click at [29, 290] on div at bounding box center [30, 297] width 20 height 20
click at [279, 596] on div "Select" at bounding box center [265, 590] width 54 height 20
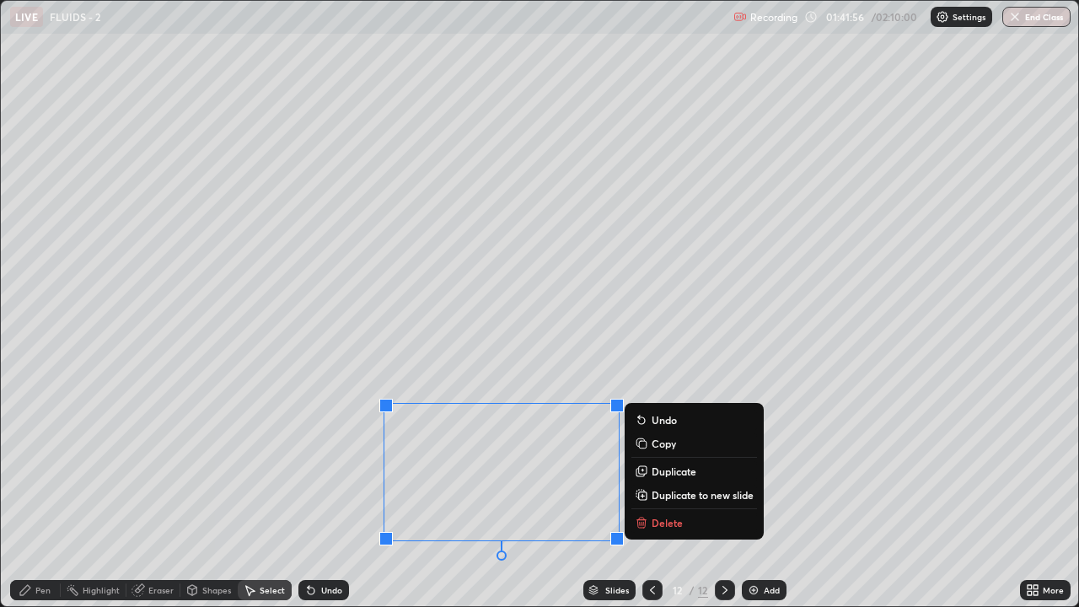
click at [681, 516] on p "Delete" at bounding box center [667, 522] width 31 height 13
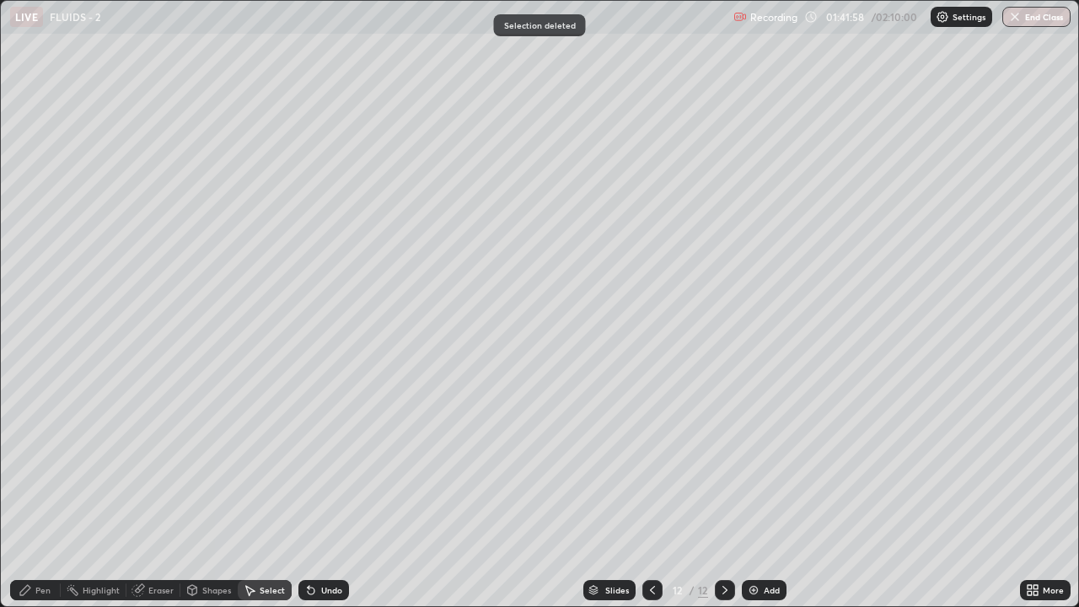
click at [52, 591] on div "Pen" at bounding box center [35, 590] width 51 height 20
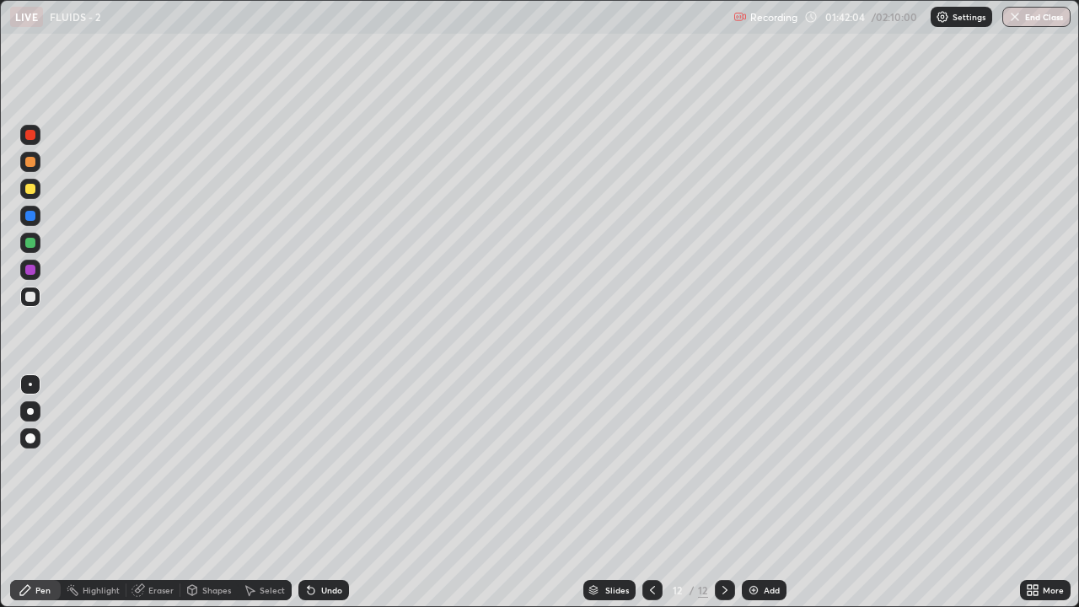
click at [28, 190] on div at bounding box center [30, 189] width 10 height 10
click at [30, 185] on div at bounding box center [30, 189] width 10 height 10
click at [758, 591] on img at bounding box center [753, 589] width 13 height 13
click at [26, 294] on div at bounding box center [30, 297] width 10 height 10
click at [31, 291] on div at bounding box center [30, 297] width 20 height 20
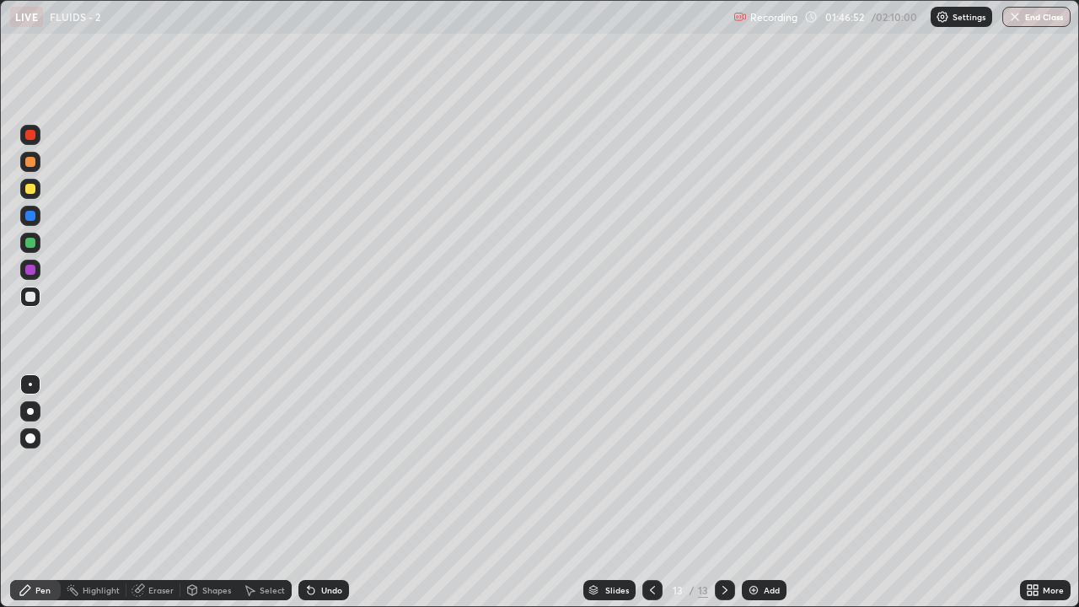
click at [27, 191] on div at bounding box center [30, 189] width 10 height 10
click at [28, 298] on div at bounding box center [30, 297] width 10 height 10
click at [30, 298] on div at bounding box center [30, 297] width 10 height 10
click at [317, 599] on div "Undo" at bounding box center [323, 590] width 51 height 20
click at [30, 136] on div at bounding box center [30, 135] width 10 height 10
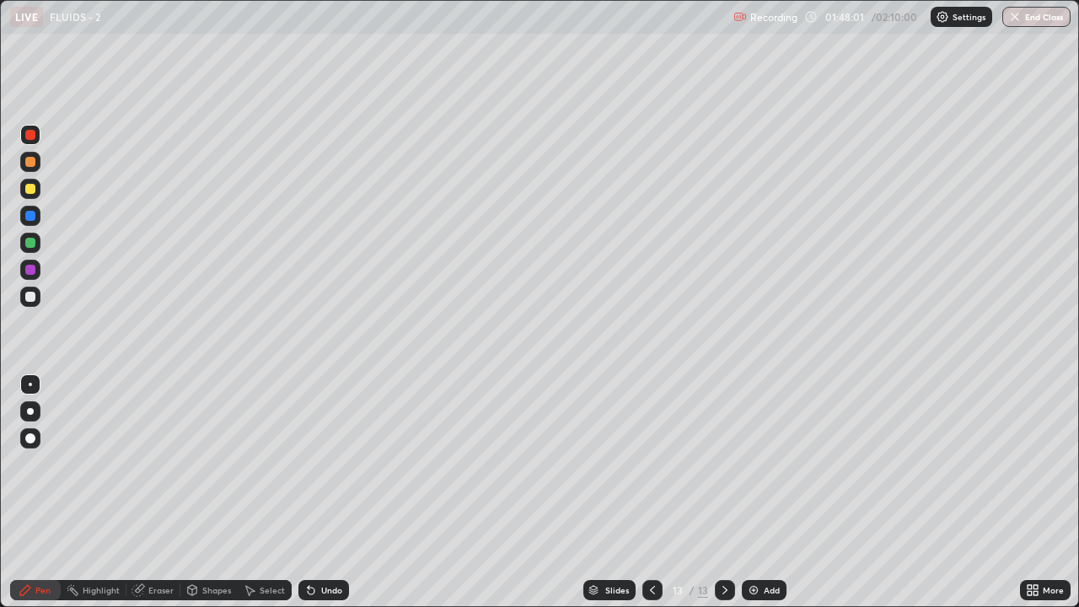
click at [31, 293] on div at bounding box center [30, 297] width 10 height 10
click at [25, 185] on div at bounding box center [30, 189] width 10 height 10
click at [30, 298] on div at bounding box center [30, 297] width 10 height 10
click at [25, 135] on div at bounding box center [30, 135] width 10 height 10
click at [29, 190] on div at bounding box center [30, 189] width 10 height 10
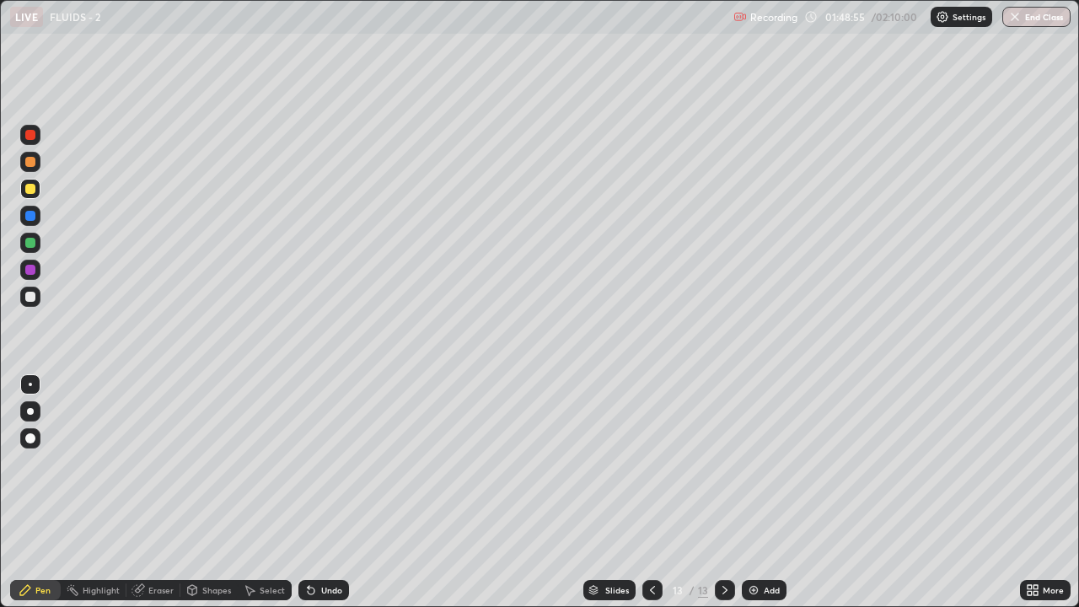
click at [31, 293] on div at bounding box center [30, 297] width 10 height 10
click at [28, 142] on div at bounding box center [30, 135] width 20 height 20
click at [25, 184] on div at bounding box center [30, 189] width 20 height 20
click at [20, 158] on div at bounding box center [30, 162] width 20 height 20
click at [30, 295] on div at bounding box center [30, 297] width 10 height 10
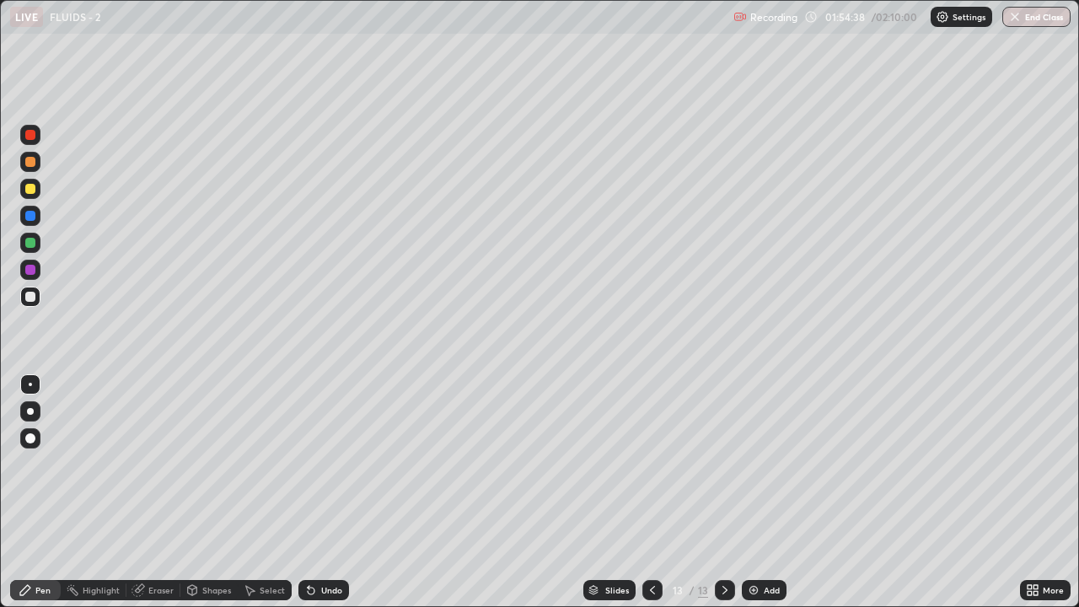
click at [314, 593] on icon at bounding box center [310, 589] width 13 height 13
click at [316, 596] on div "Undo" at bounding box center [323, 590] width 51 height 20
click at [314, 591] on icon at bounding box center [310, 589] width 13 height 13
click at [261, 592] on div "Select" at bounding box center [272, 590] width 25 height 8
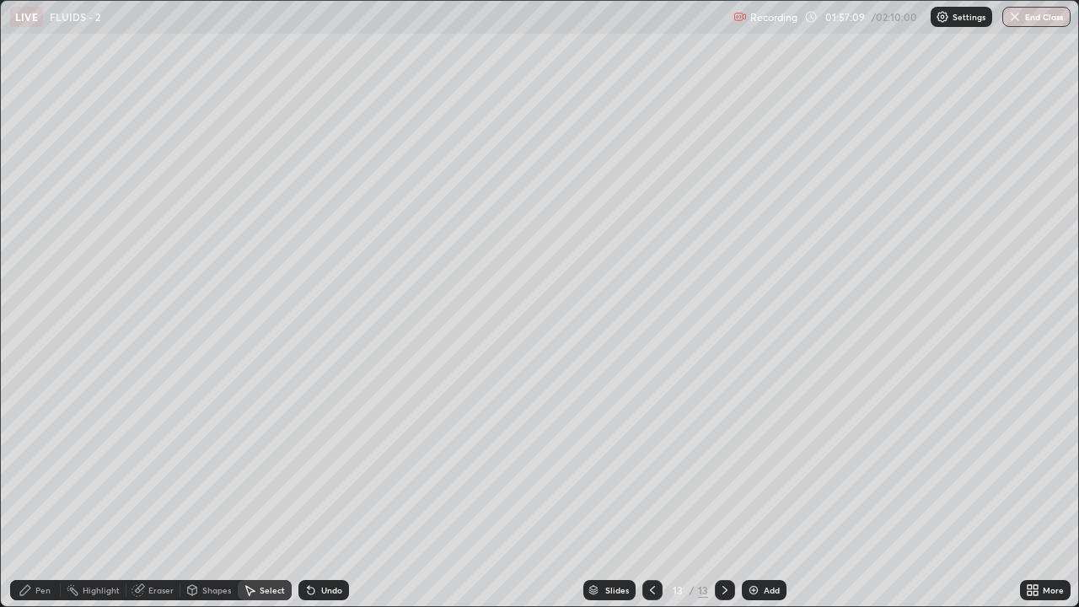
click at [248, 585] on icon at bounding box center [249, 589] width 13 height 13
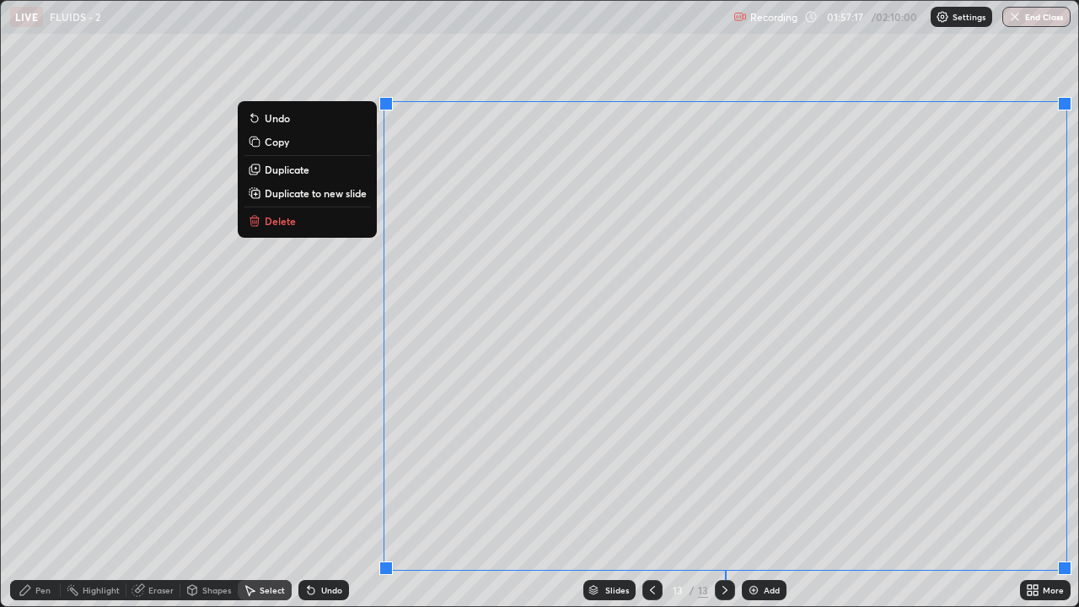
click at [278, 195] on p "Duplicate to new slide" at bounding box center [316, 192] width 102 height 13
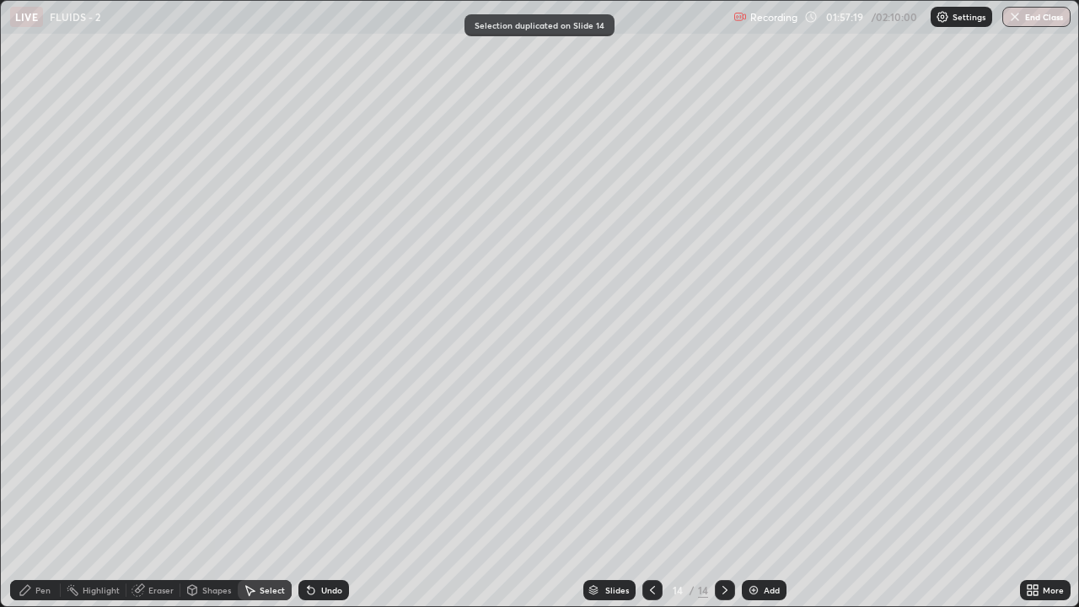
click at [40, 592] on div "Pen" at bounding box center [42, 590] width 15 height 8
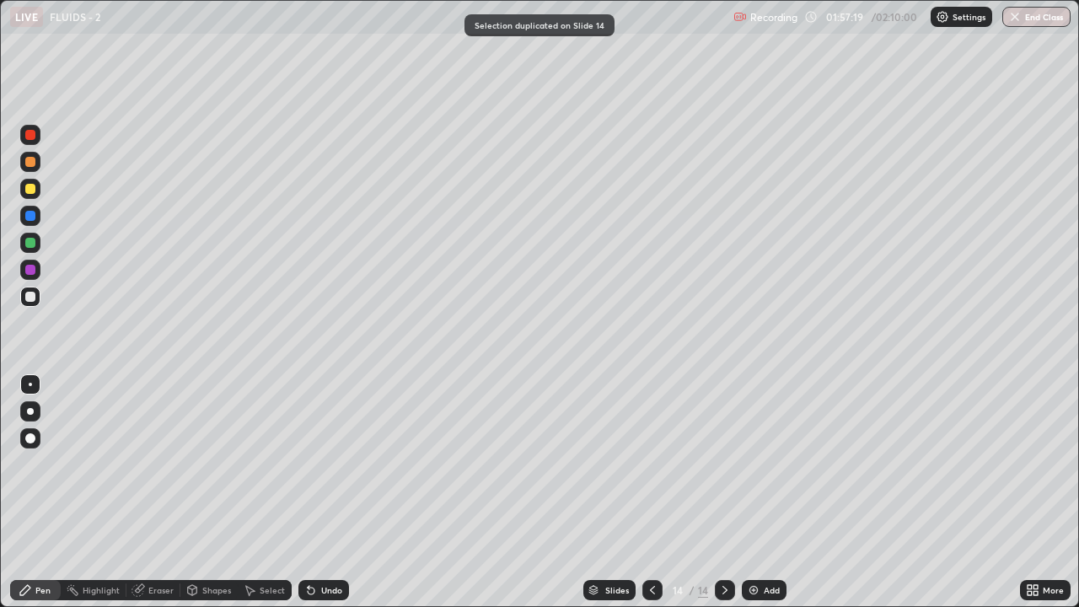
click at [31, 300] on div at bounding box center [30, 297] width 10 height 10
click at [30, 141] on div at bounding box center [30, 135] width 20 height 20
click at [32, 296] on div at bounding box center [30, 297] width 10 height 10
click at [32, 139] on div at bounding box center [30, 135] width 10 height 10
click at [29, 185] on div at bounding box center [30, 189] width 10 height 10
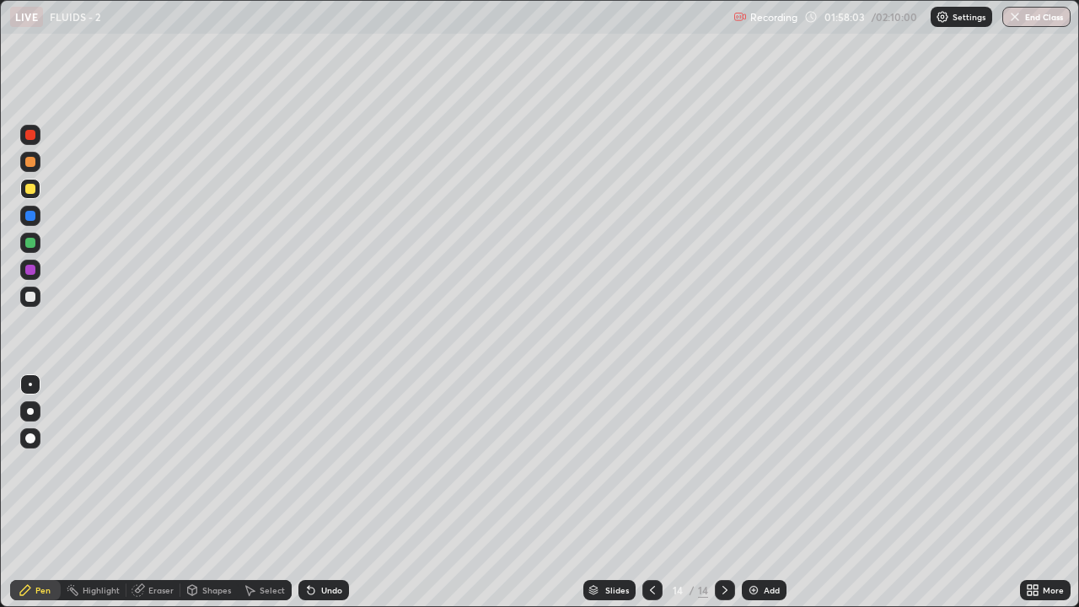
click at [31, 288] on div at bounding box center [30, 297] width 20 height 20
click at [321, 588] on div "Undo" at bounding box center [331, 590] width 21 height 8
click at [316, 594] on div "Undo" at bounding box center [323, 590] width 51 height 20
click at [31, 191] on div at bounding box center [30, 189] width 10 height 10
click at [148, 588] on div "Eraser" at bounding box center [160, 590] width 25 height 8
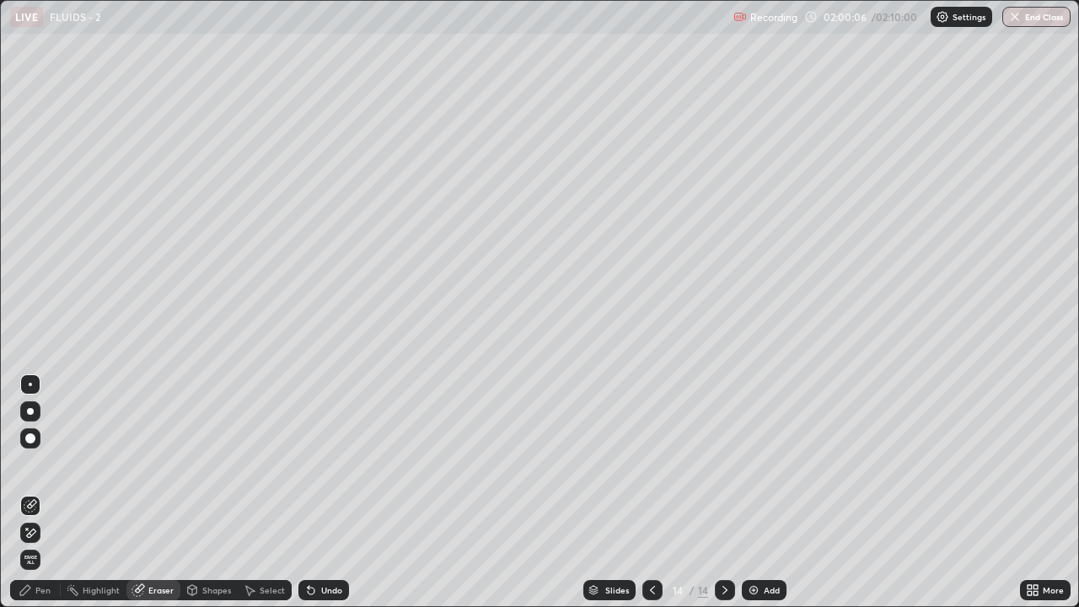
click at [41, 594] on div "Pen" at bounding box center [42, 590] width 15 height 8
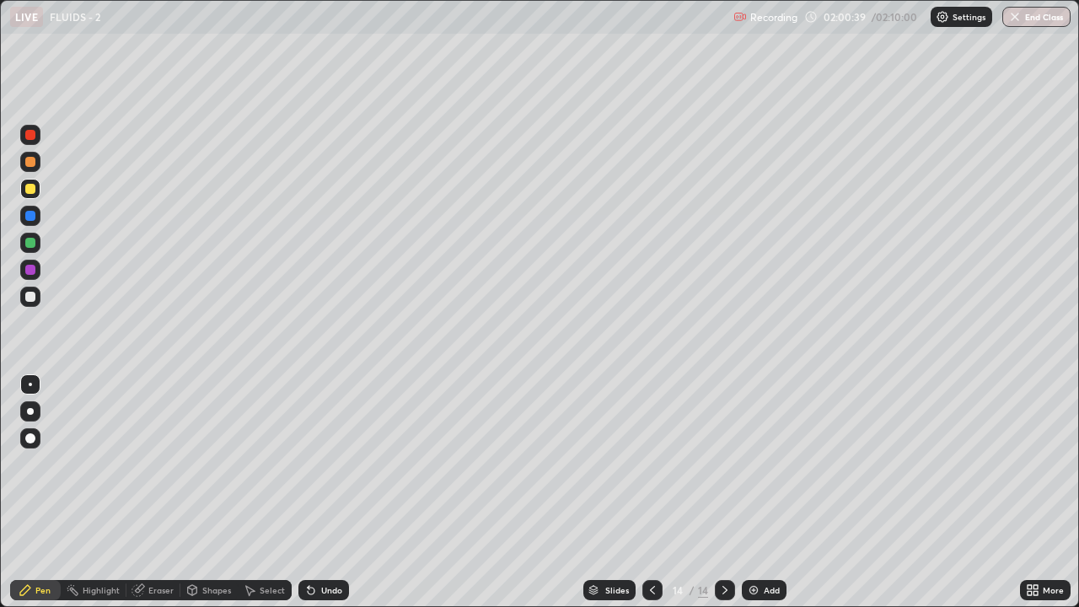
click at [28, 293] on div at bounding box center [30, 297] width 10 height 10
click at [143, 588] on icon at bounding box center [138, 589] width 13 height 13
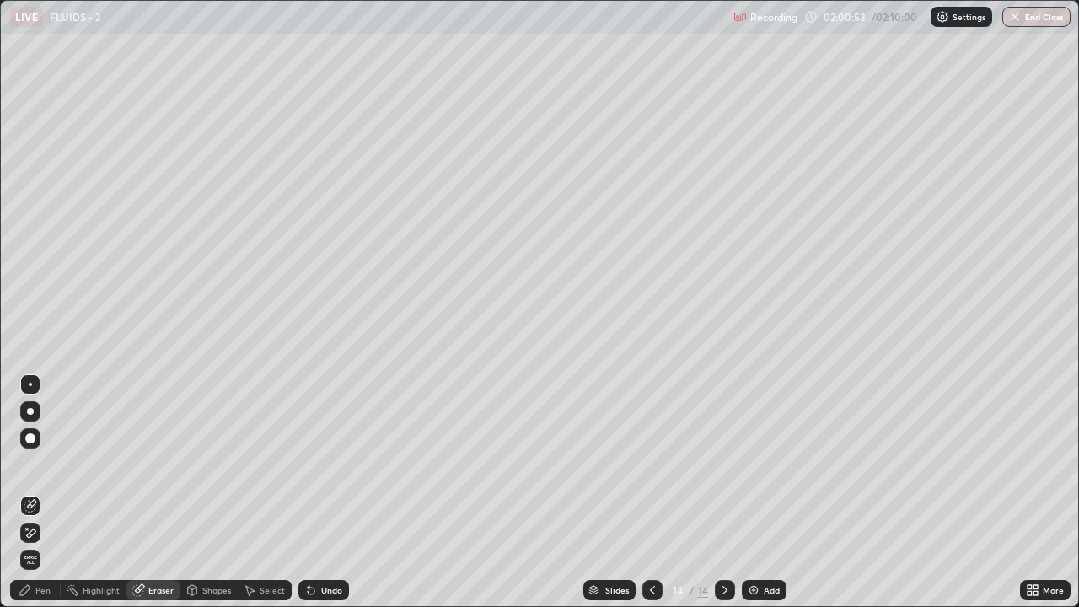
click at [147, 597] on div "Eraser" at bounding box center [153, 590] width 54 height 20
click at [43, 590] on div "Pen" at bounding box center [42, 590] width 15 height 8
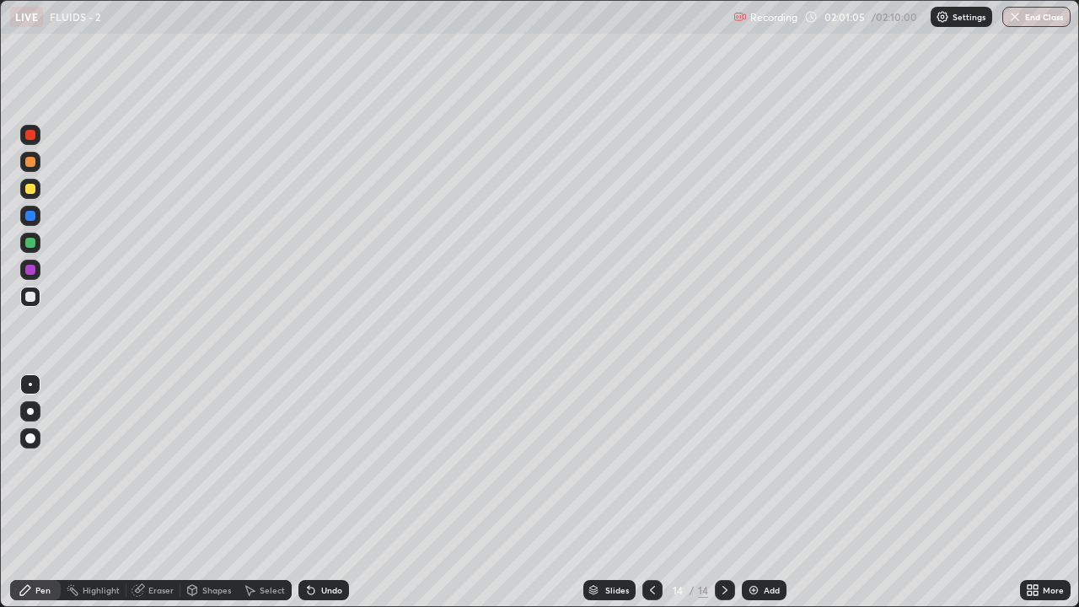
click at [255, 597] on div "Select" at bounding box center [265, 590] width 54 height 20
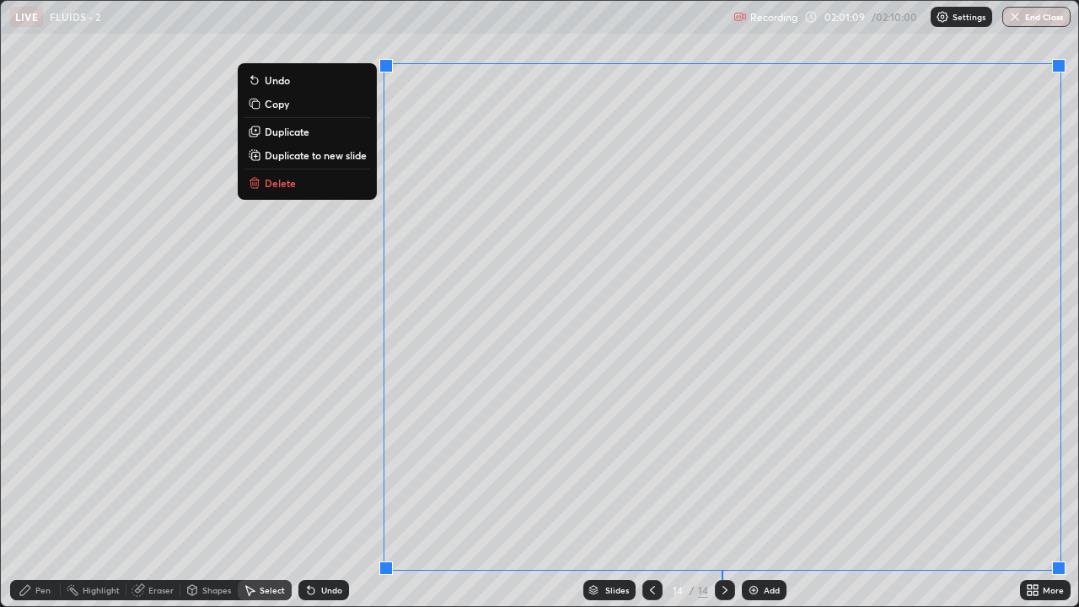
click at [355, 185] on button "Delete" at bounding box center [307, 183] width 126 height 20
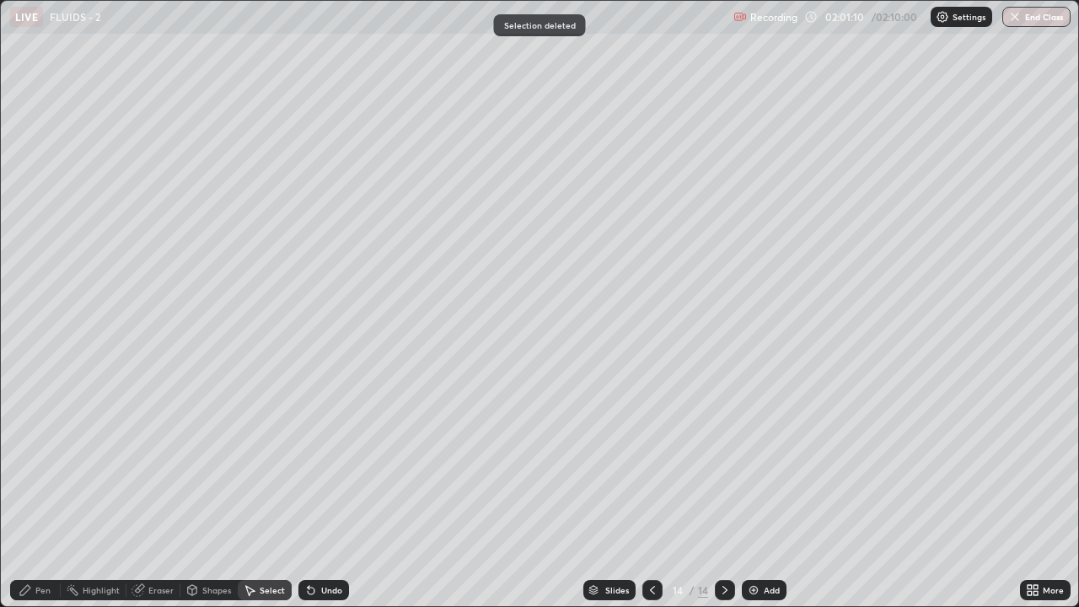
click at [43, 590] on div "Pen" at bounding box center [42, 590] width 15 height 8
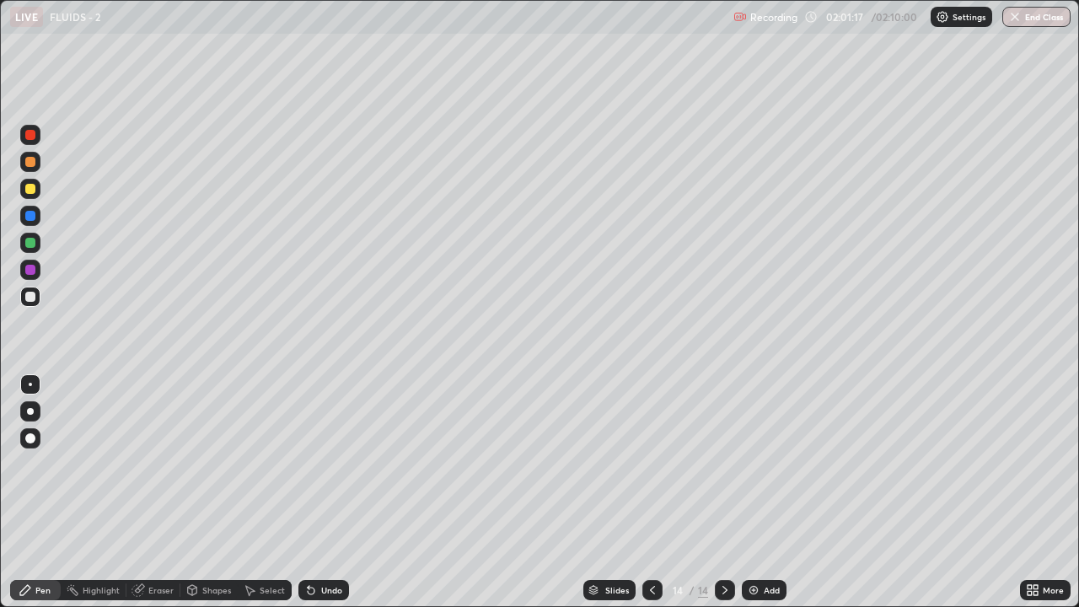
click at [33, 189] on div at bounding box center [30, 189] width 10 height 10
click at [137, 594] on icon at bounding box center [137, 590] width 11 height 11
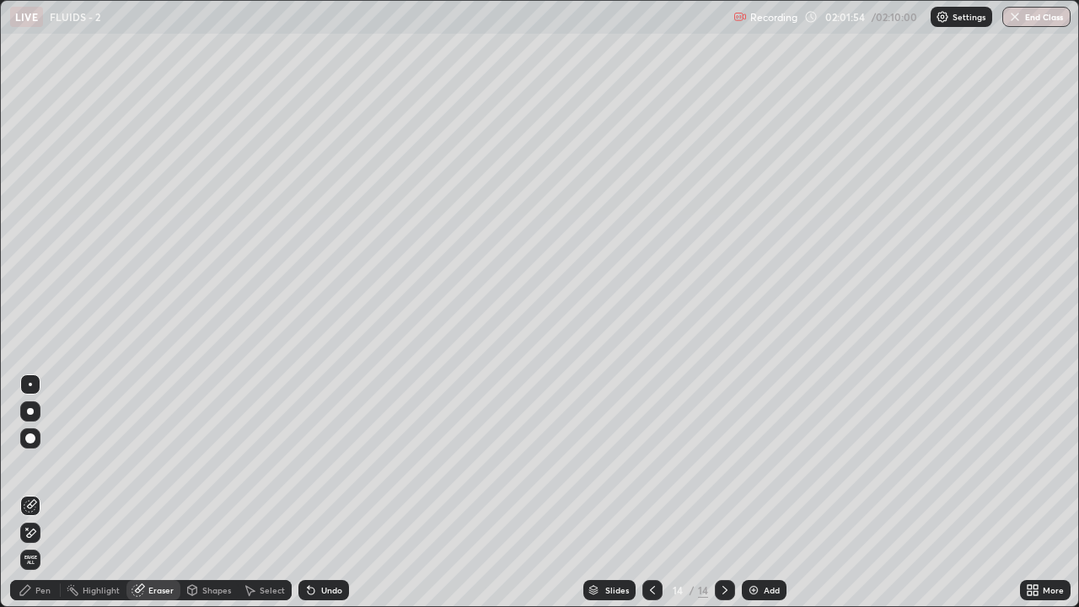
click at [34, 588] on div "Pen" at bounding box center [35, 590] width 51 height 20
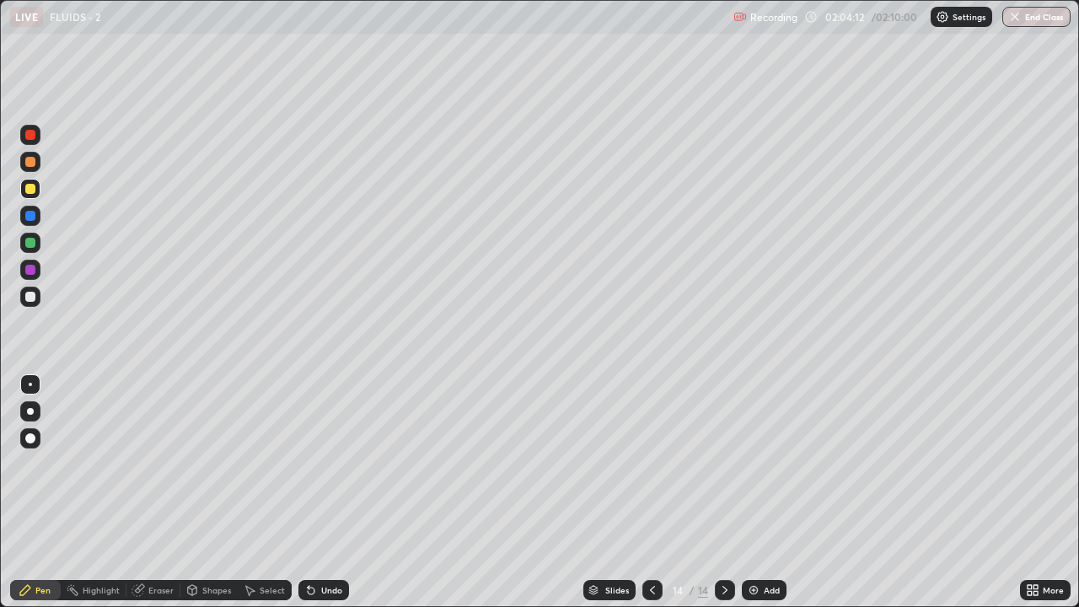
click at [275, 589] on div "Select" at bounding box center [272, 590] width 25 height 8
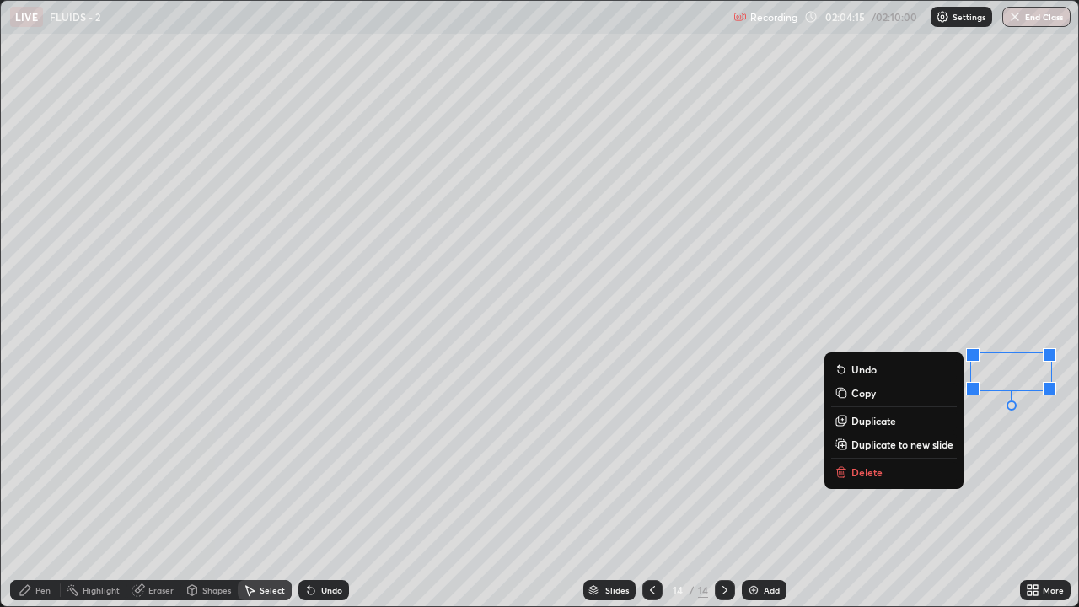
click at [873, 476] on p "Delete" at bounding box center [867, 471] width 31 height 13
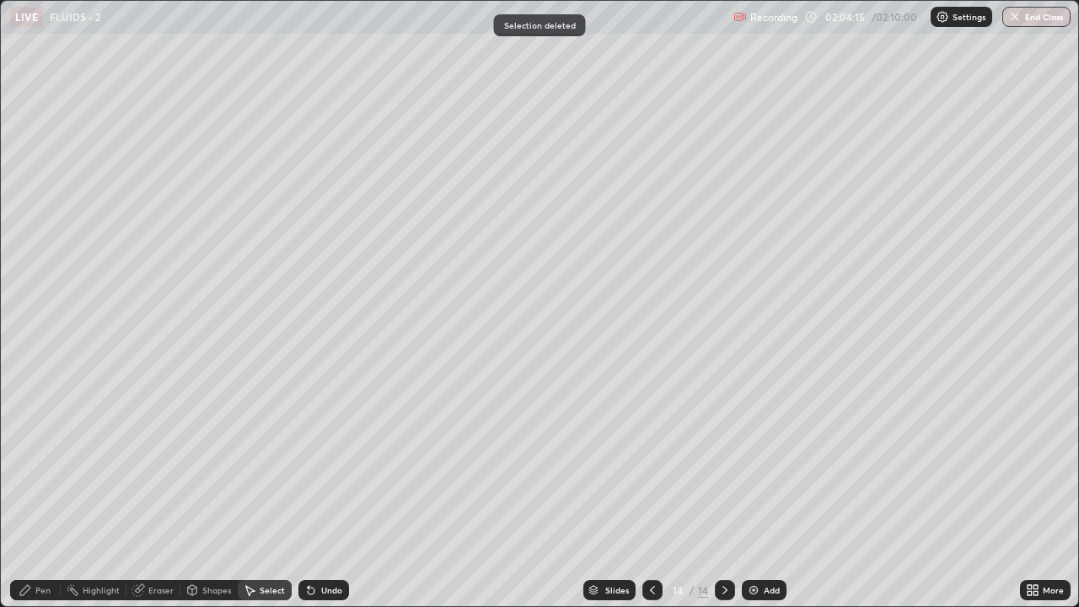
click at [889, 470] on div "0 ° Undo Copy Duplicate Duplicate to new slide Delete" at bounding box center [539, 303] width 1077 height 605
click at [37, 581] on div "Pen" at bounding box center [35, 590] width 51 height 20
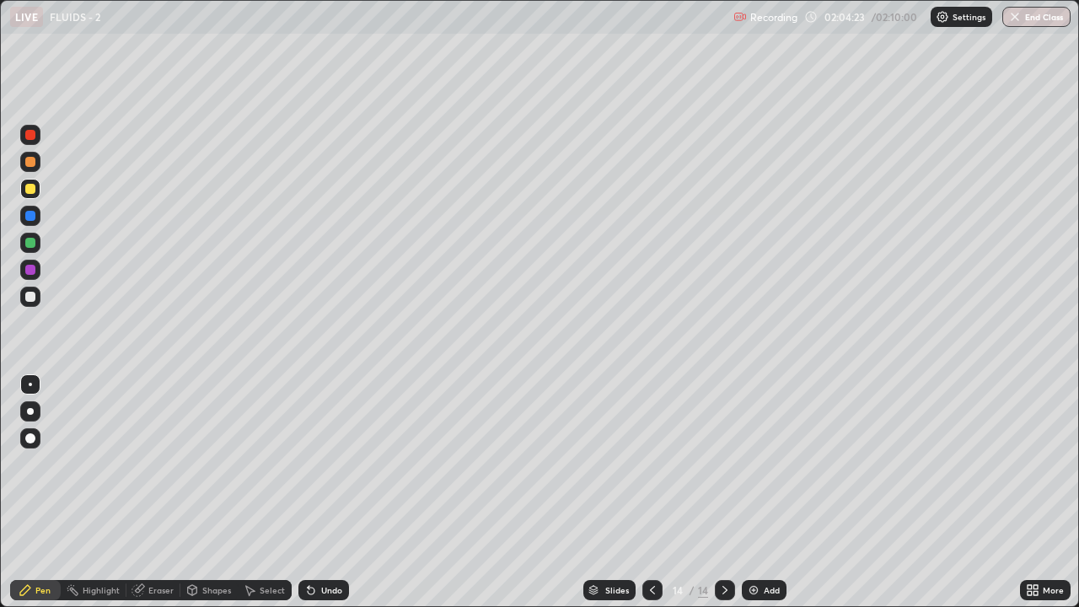
click at [28, 190] on div at bounding box center [30, 189] width 10 height 10
click at [755, 585] on img at bounding box center [753, 589] width 13 height 13
click at [22, 291] on div at bounding box center [30, 297] width 20 height 20
click at [35, 196] on div at bounding box center [30, 189] width 20 height 20
click at [336, 599] on div "Undo" at bounding box center [323, 590] width 51 height 20
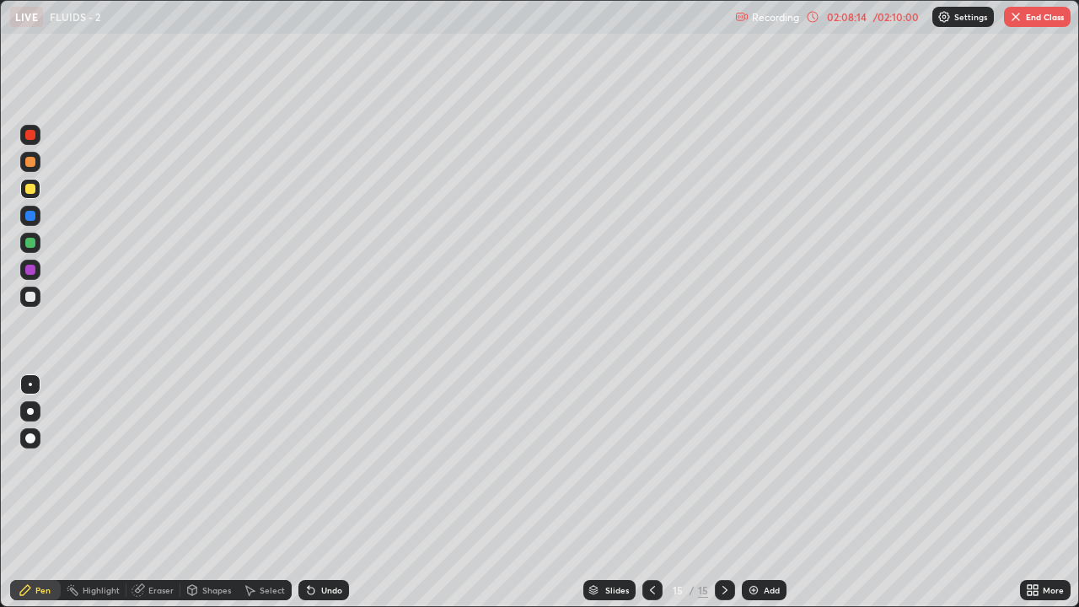
click at [22, 184] on div at bounding box center [30, 189] width 20 height 20
click at [28, 164] on div at bounding box center [30, 162] width 10 height 10
click at [26, 294] on div at bounding box center [30, 297] width 10 height 10
click at [21, 164] on div at bounding box center [30, 162] width 20 height 20
click at [30, 187] on div at bounding box center [30, 189] width 10 height 10
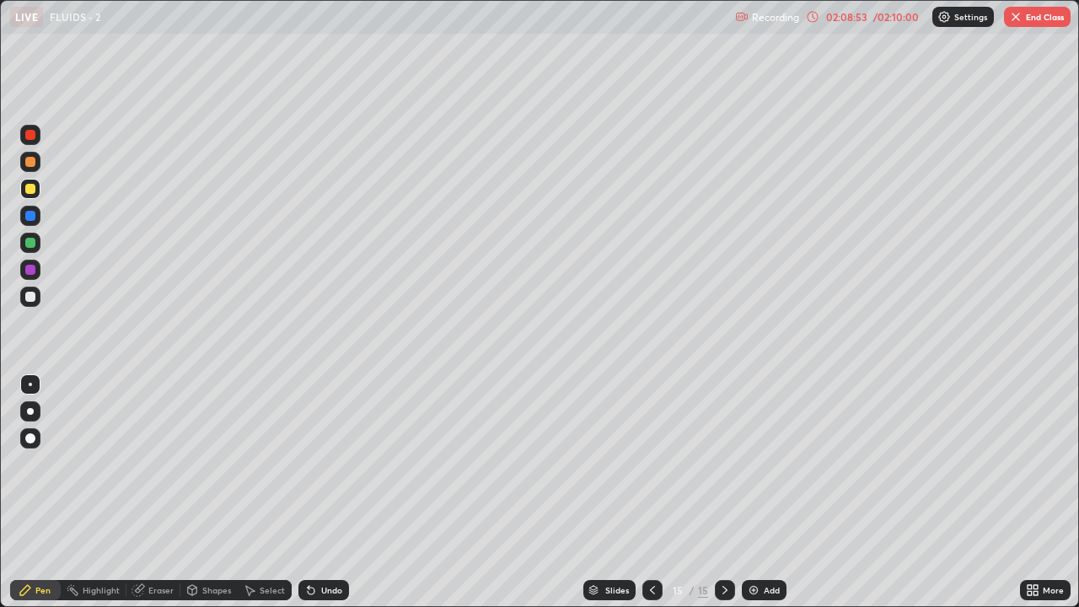
click at [24, 304] on div at bounding box center [30, 297] width 20 height 20
click at [22, 189] on div at bounding box center [30, 189] width 20 height 20
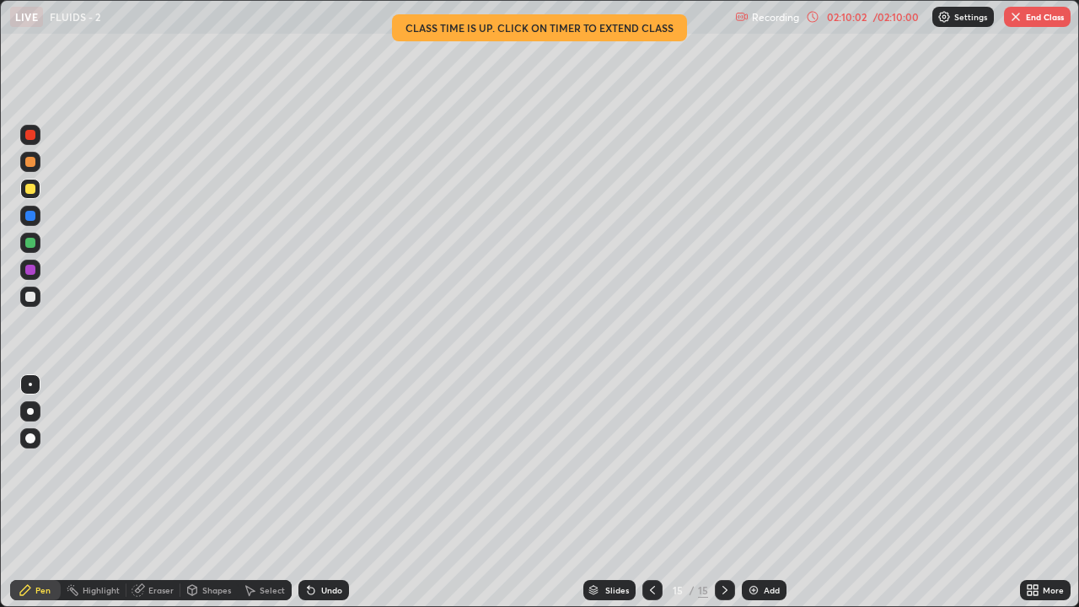
click at [32, 188] on div at bounding box center [30, 189] width 10 height 10
click at [30, 192] on div at bounding box center [30, 189] width 10 height 10
click at [27, 188] on div at bounding box center [30, 189] width 10 height 10
click at [862, 19] on div "02:11:24" at bounding box center [846, 17] width 47 height 10
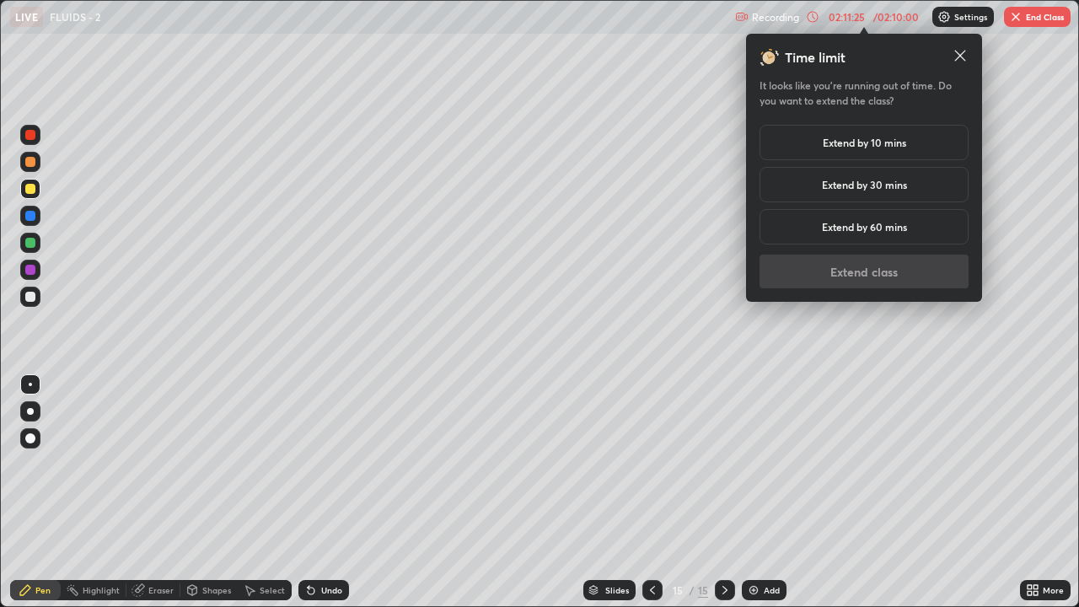
click at [879, 187] on h5 "Extend by 30 mins" at bounding box center [864, 184] width 85 height 15
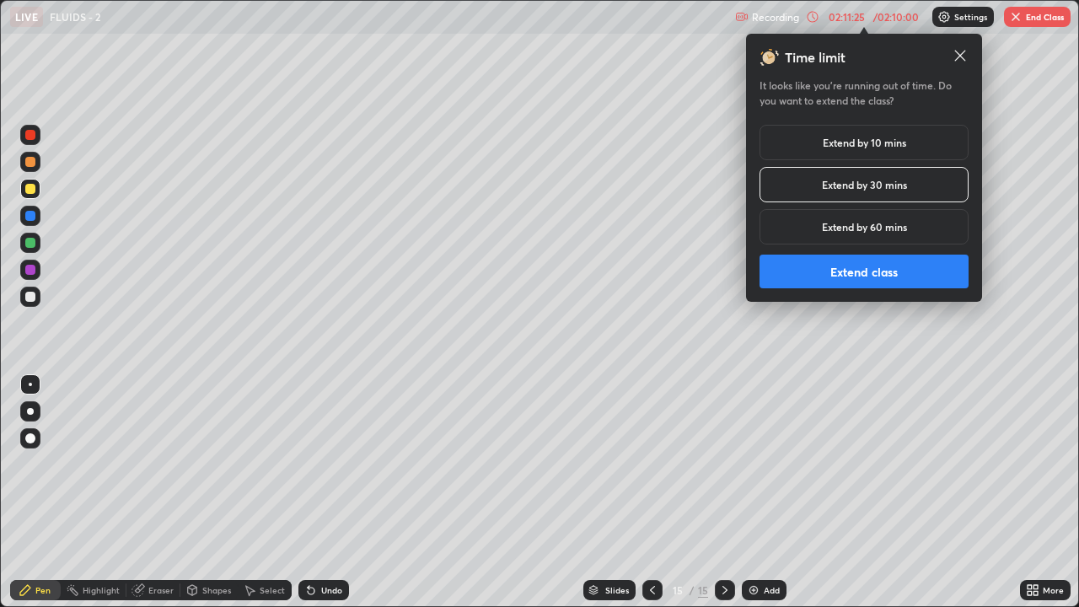
click at [862, 266] on button "Extend class" at bounding box center [864, 272] width 209 height 34
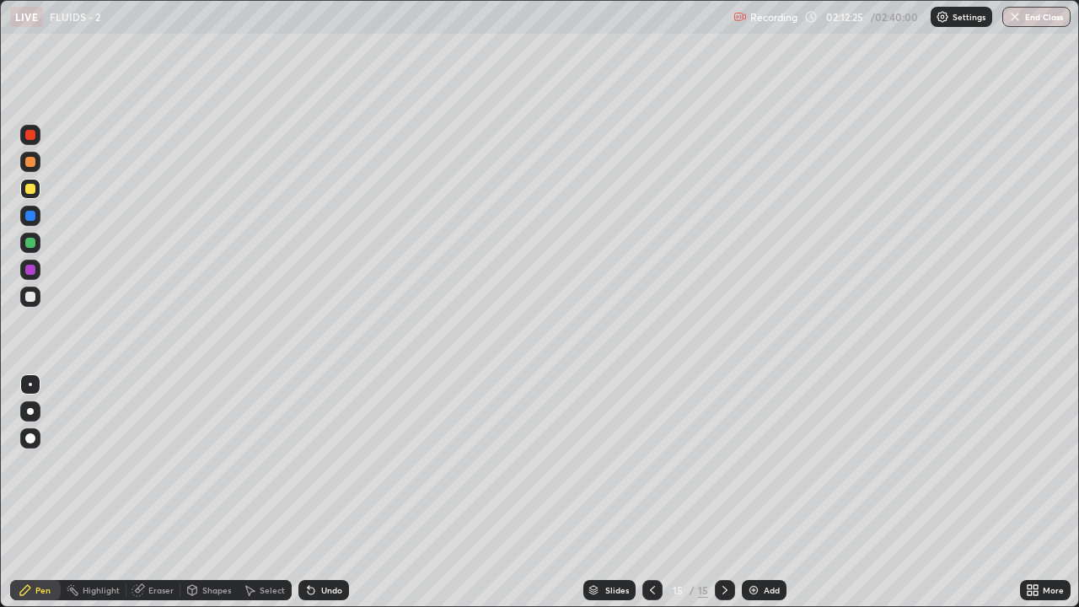
click at [747, 585] on img at bounding box center [753, 589] width 13 height 13
click at [23, 301] on div at bounding box center [30, 297] width 20 height 20
click at [28, 296] on div at bounding box center [30, 297] width 10 height 10
click at [28, 161] on div at bounding box center [30, 162] width 10 height 10
click at [30, 295] on div at bounding box center [30, 297] width 10 height 10
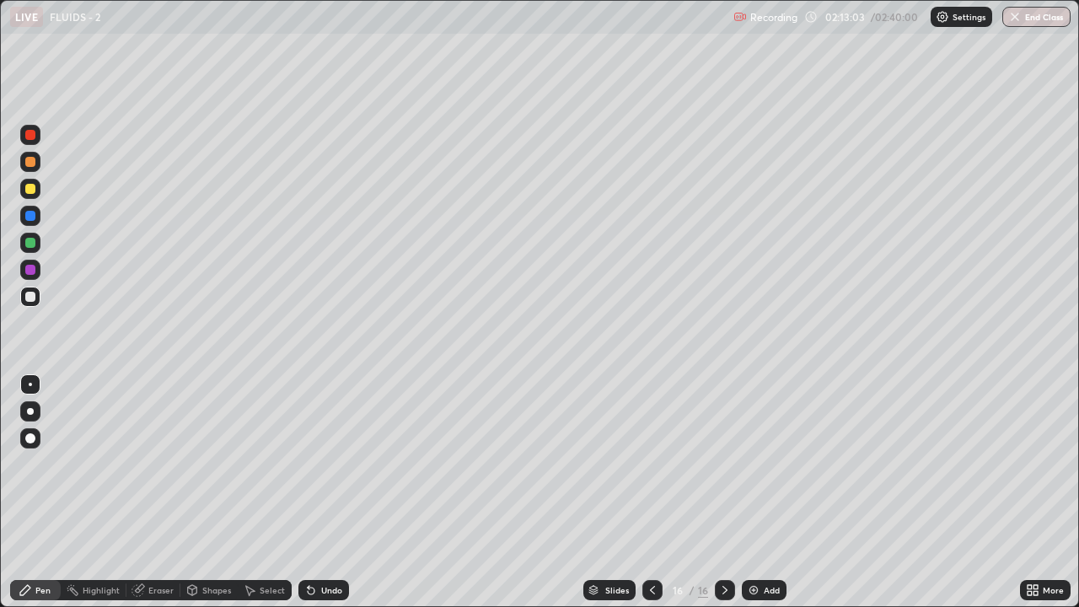
click at [652, 597] on div at bounding box center [652, 590] width 20 height 20
click at [725, 592] on icon at bounding box center [724, 589] width 13 height 13
click at [39, 298] on div at bounding box center [30, 297] width 20 height 20
click at [31, 191] on div at bounding box center [30, 189] width 10 height 10
click at [31, 134] on div at bounding box center [30, 135] width 10 height 10
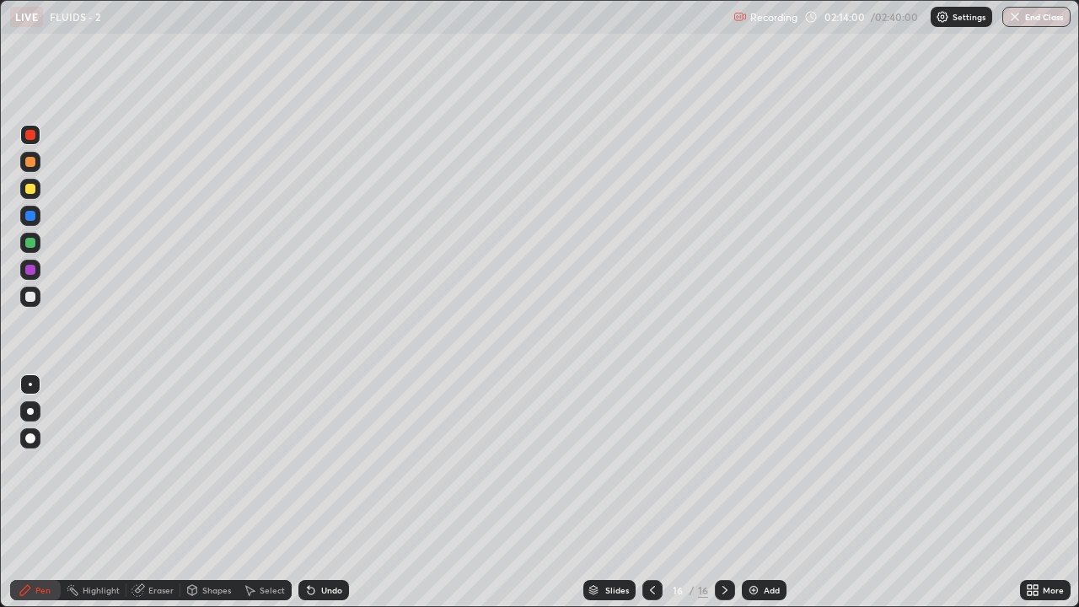
click at [27, 160] on div at bounding box center [30, 162] width 10 height 10
click at [30, 287] on div at bounding box center [30, 297] width 20 height 20
click at [35, 137] on div at bounding box center [30, 135] width 10 height 10
click at [29, 165] on div at bounding box center [30, 162] width 10 height 10
click at [29, 289] on div at bounding box center [30, 297] width 20 height 20
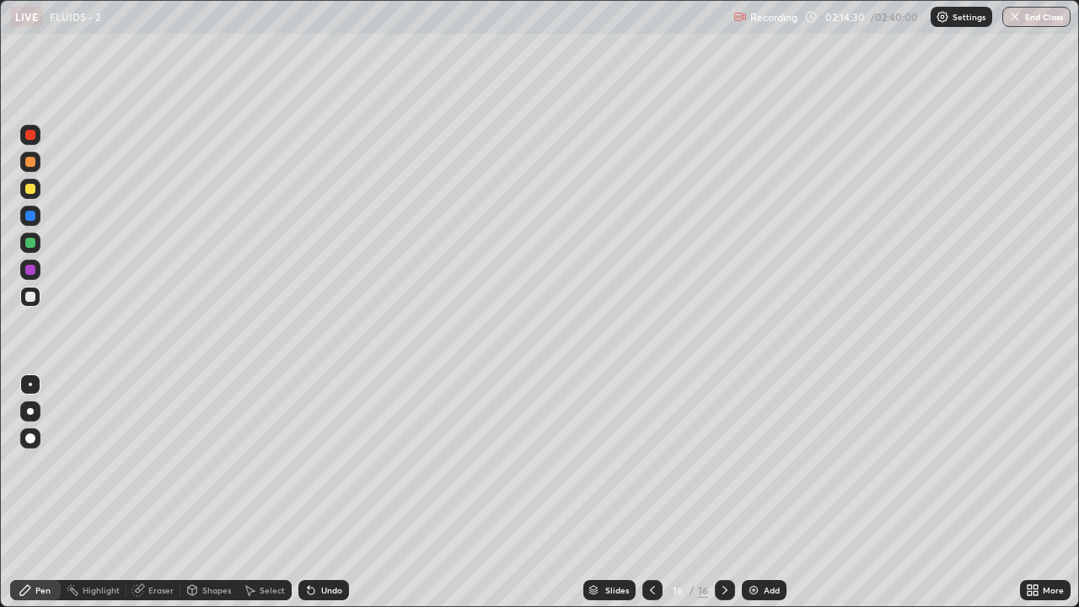
click at [153, 588] on div "Eraser" at bounding box center [160, 590] width 25 height 8
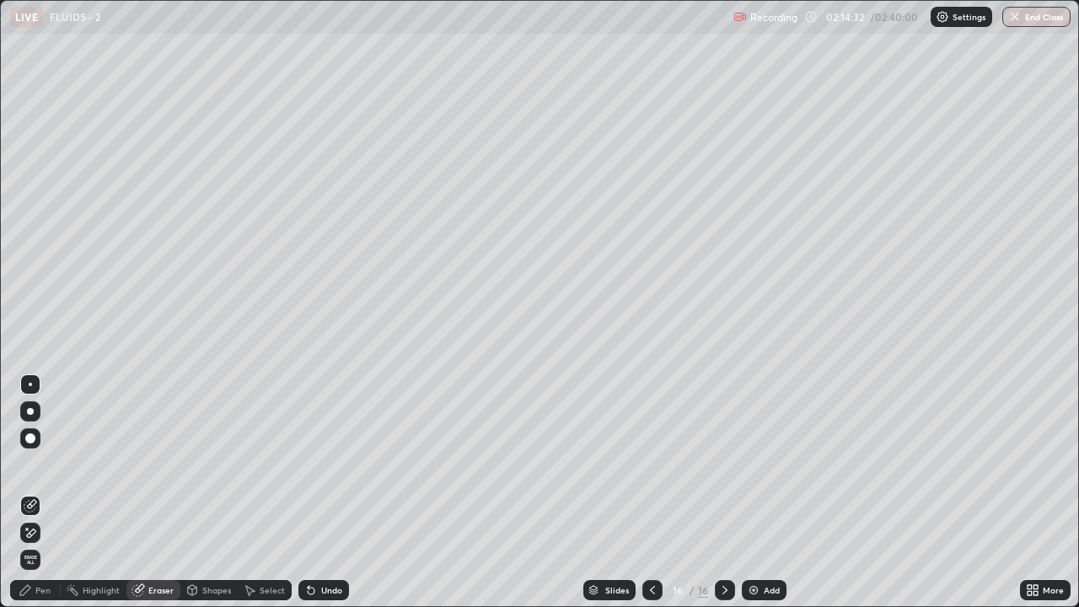
click at [33, 588] on div "Pen" at bounding box center [35, 590] width 51 height 20
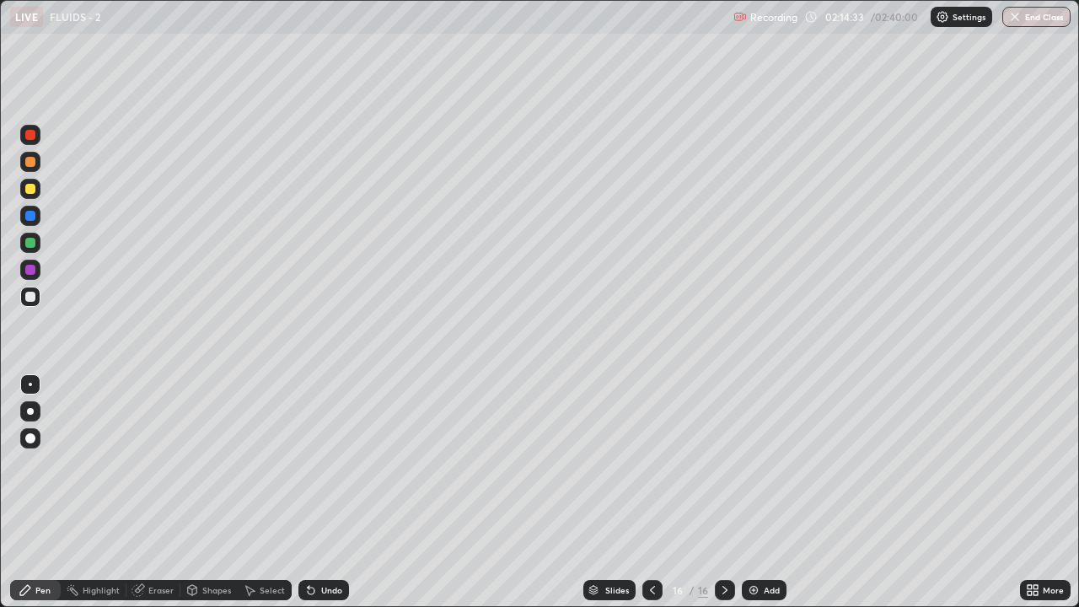
click at [40, 141] on div at bounding box center [30, 134] width 20 height 27
click at [30, 298] on div at bounding box center [30, 297] width 10 height 10
click at [148, 597] on div "Eraser" at bounding box center [153, 590] width 54 height 20
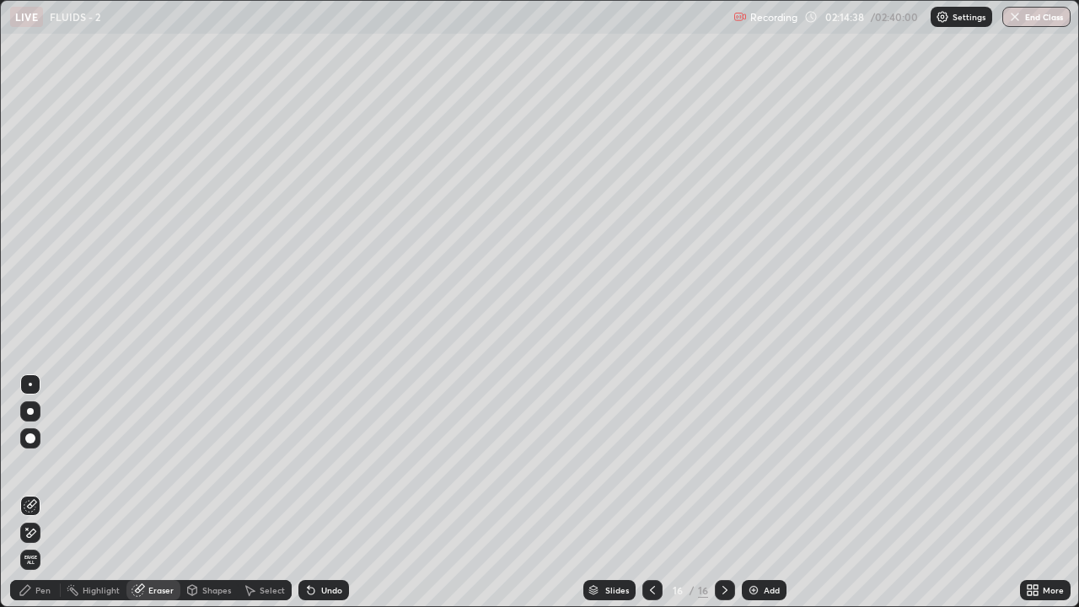
click at [30, 592] on icon at bounding box center [25, 589] width 13 height 13
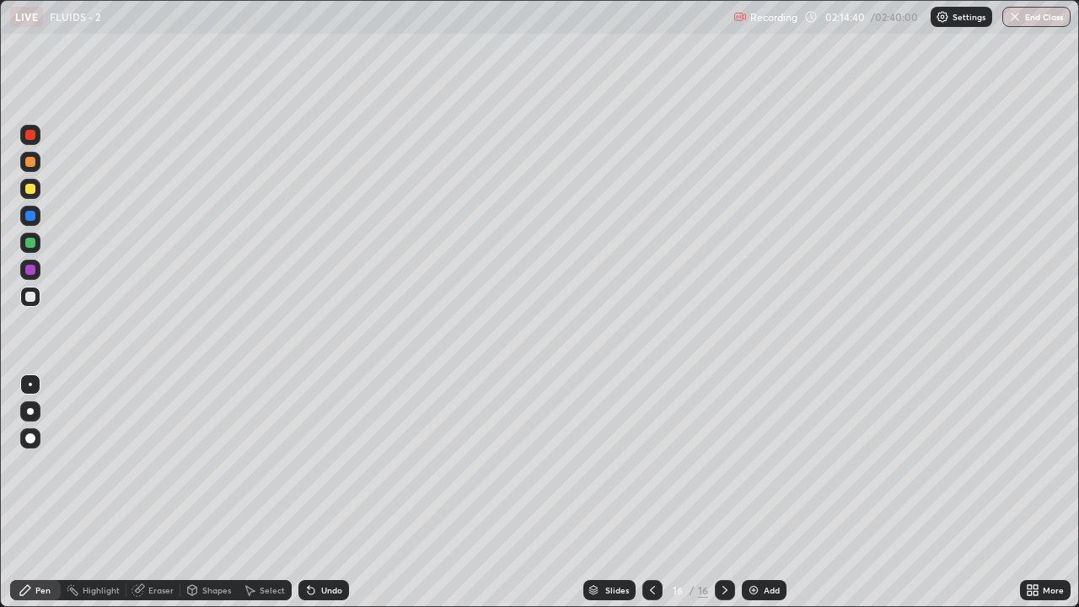
click at [29, 159] on div at bounding box center [30, 162] width 10 height 10
click at [35, 138] on div at bounding box center [30, 135] width 20 height 20
click at [28, 287] on div at bounding box center [30, 297] width 20 height 20
click at [23, 186] on div at bounding box center [30, 189] width 20 height 20
click at [29, 191] on div at bounding box center [30, 189] width 10 height 10
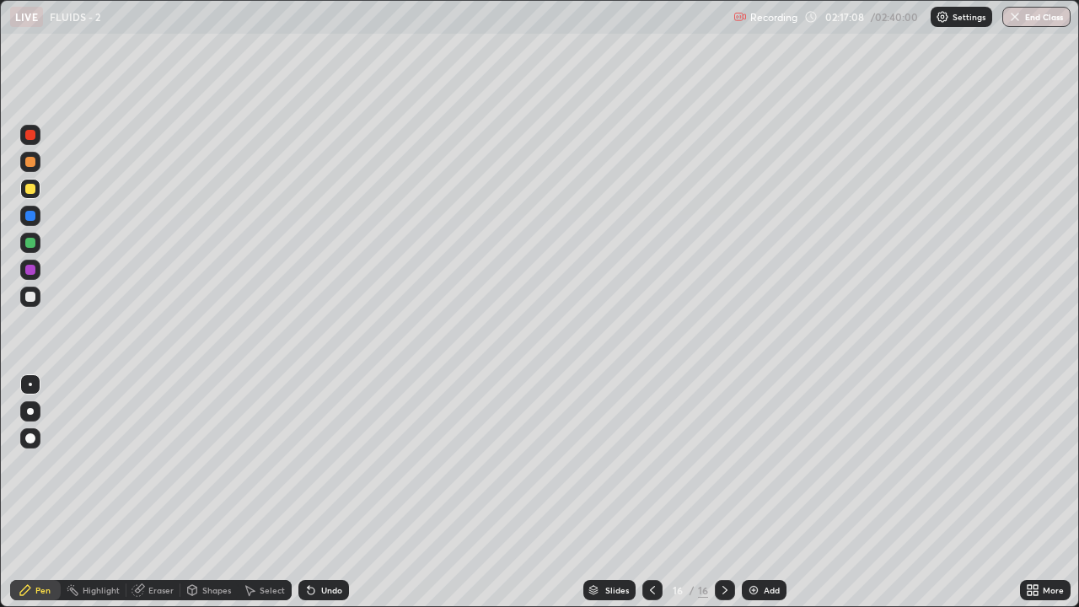
click at [35, 168] on div at bounding box center [30, 162] width 20 height 20
click at [29, 298] on div at bounding box center [30, 297] width 10 height 10
click at [30, 293] on div at bounding box center [30, 297] width 10 height 10
click at [24, 296] on div at bounding box center [30, 297] width 20 height 20
click at [271, 590] on div "Select" at bounding box center [272, 590] width 25 height 8
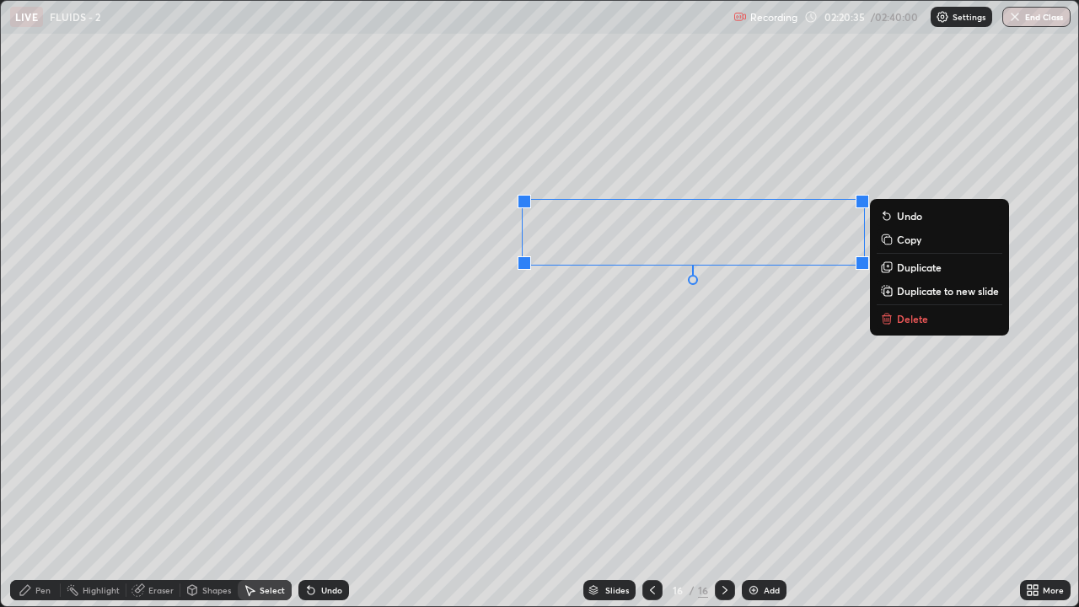
click at [642, 330] on div "0 ° Undo Copy Duplicate Duplicate to new slide Delete" at bounding box center [539, 303] width 1077 height 605
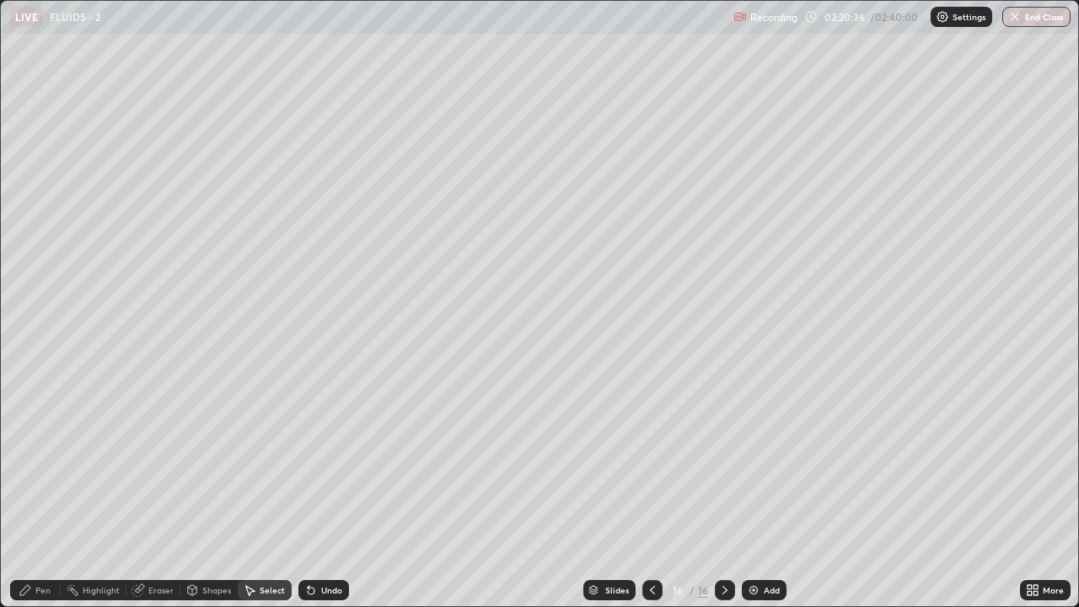
click at [38, 589] on div "Pen" at bounding box center [42, 590] width 15 height 8
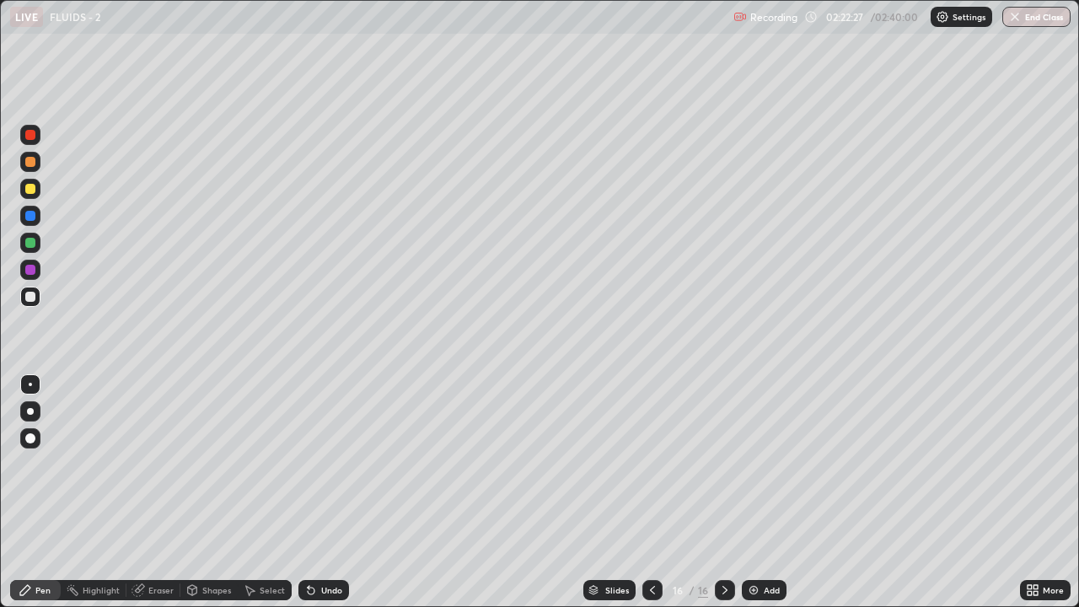
click at [315, 597] on div "Undo" at bounding box center [323, 590] width 51 height 20
click at [309, 591] on icon at bounding box center [311, 591] width 7 height 7
click at [321, 592] on div "Undo" at bounding box center [331, 590] width 21 height 8
click at [156, 588] on div "Eraser" at bounding box center [160, 590] width 25 height 8
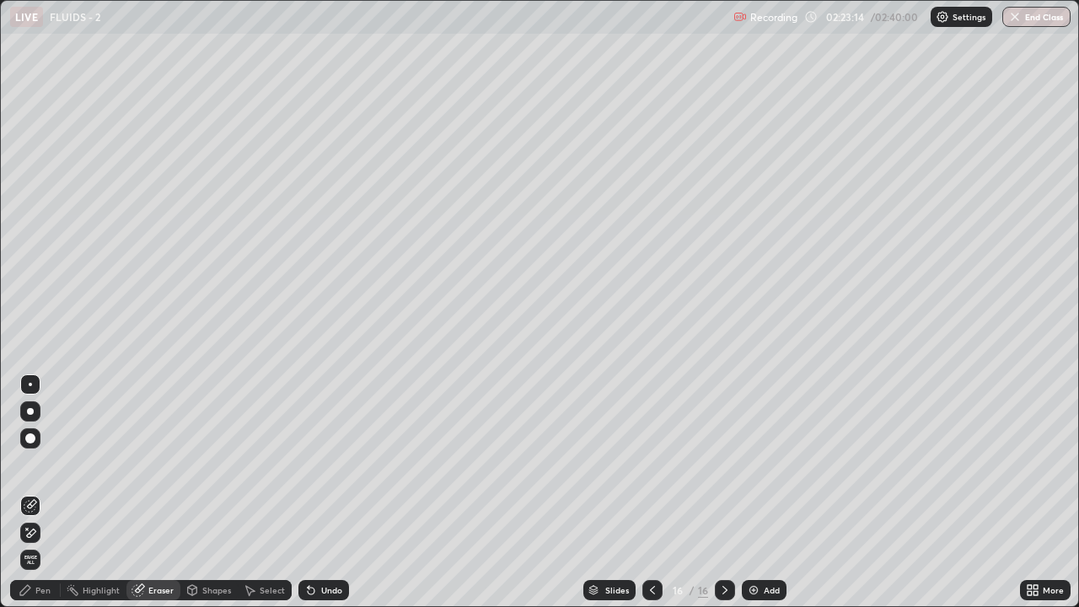
click at [32, 594] on icon at bounding box center [25, 589] width 13 height 13
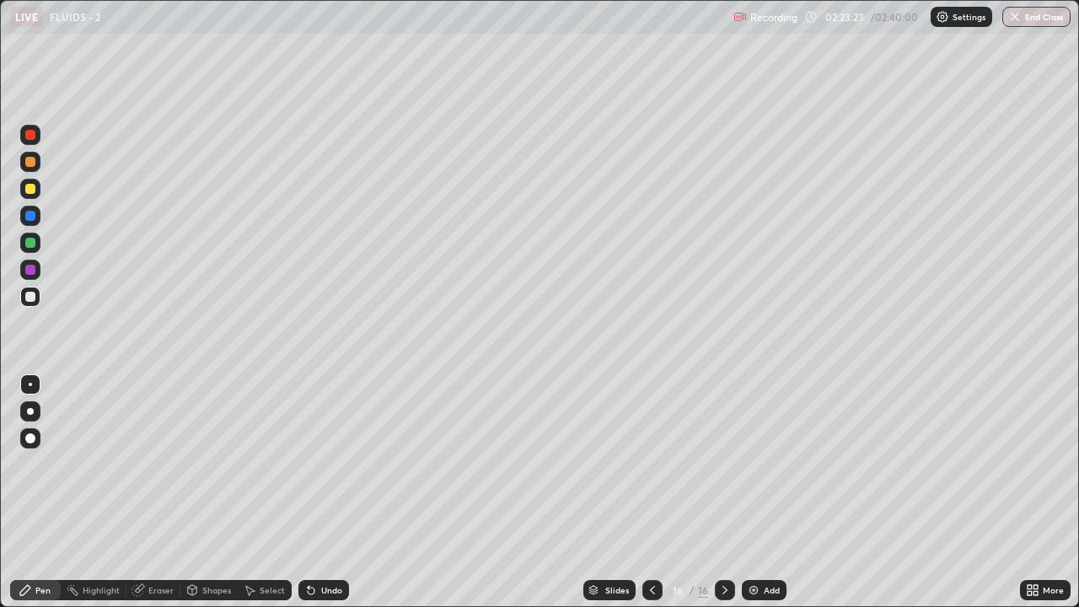
click at [254, 589] on icon at bounding box center [249, 589] width 13 height 13
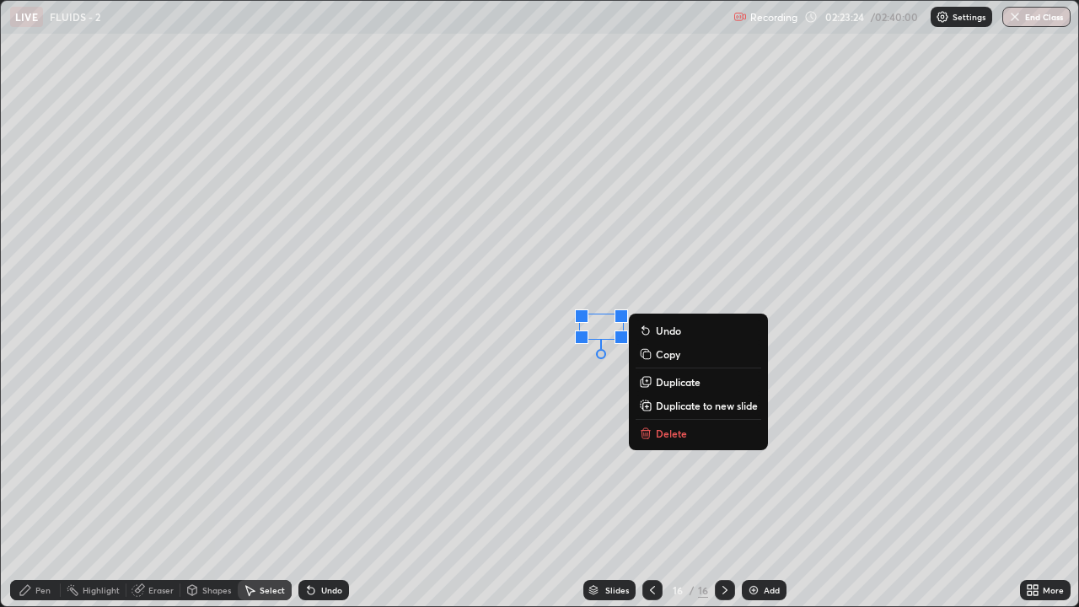
click at [666, 438] on p "Delete" at bounding box center [671, 433] width 31 height 13
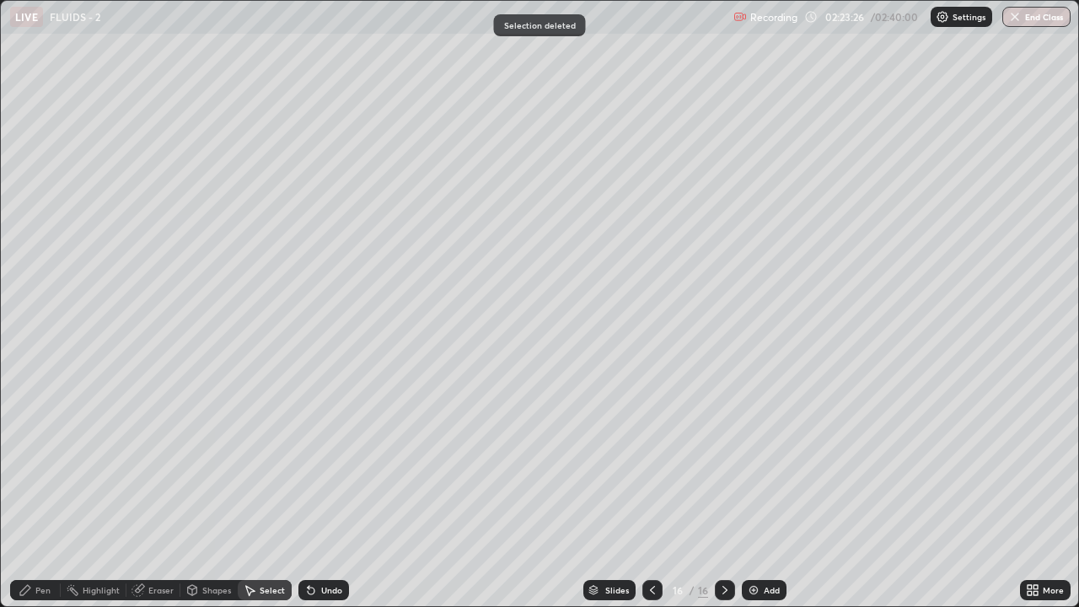
click at [34, 588] on div "Pen" at bounding box center [35, 590] width 51 height 20
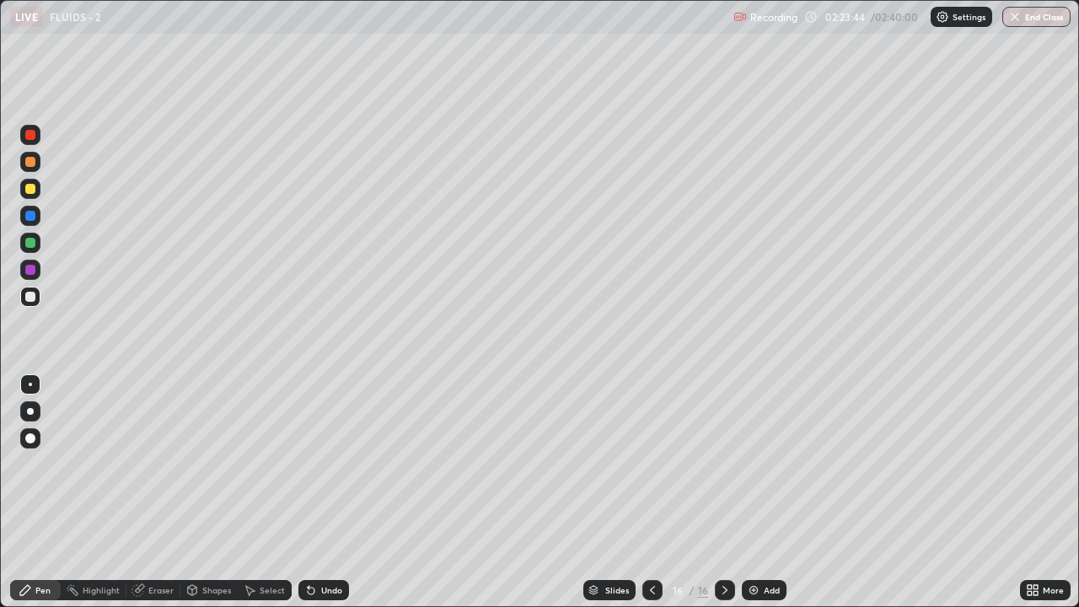
click at [30, 141] on div at bounding box center [30, 135] width 20 height 20
click at [29, 288] on div at bounding box center [30, 297] width 20 height 20
click at [325, 593] on div "Undo" at bounding box center [331, 590] width 21 height 8
click at [325, 589] on div "Undo" at bounding box center [331, 590] width 21 height 8
click at [157, 589] on div "Eraser" at bounding box center [160, 590] width 25 height 8
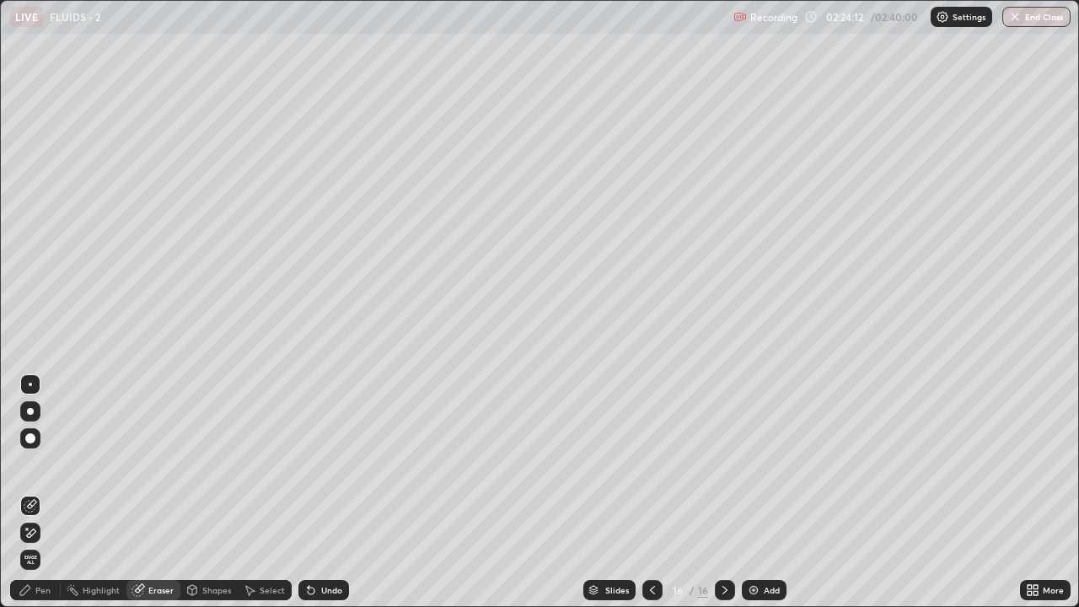
click at [33, 586] on div "Pen" at bounding box center [35, 590] width 51 height 20
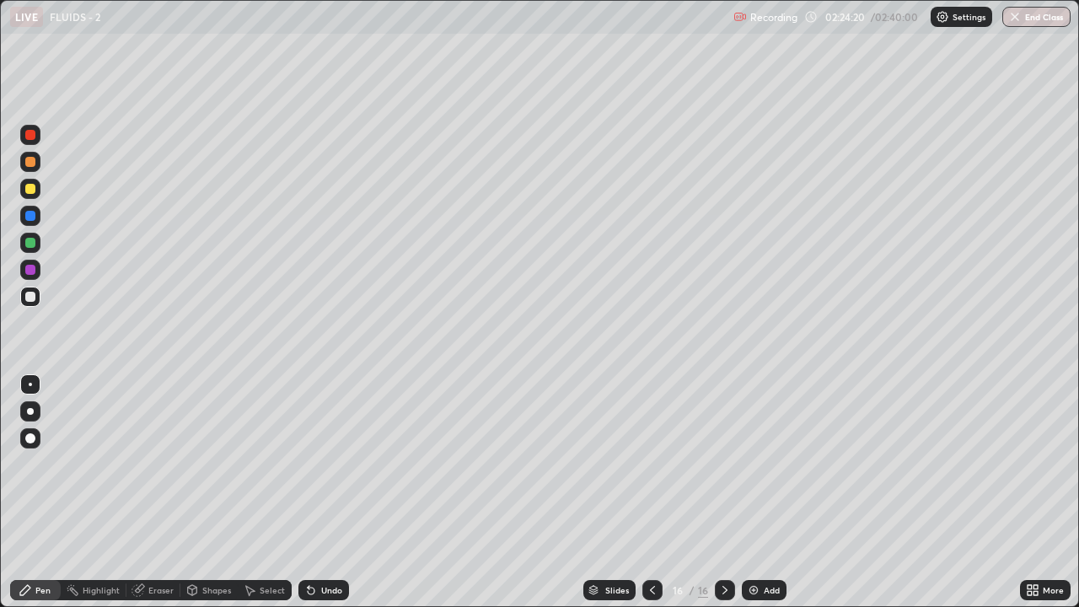
click at [141, 592] on icon at bounding box center [137, 590] width 11 height 11
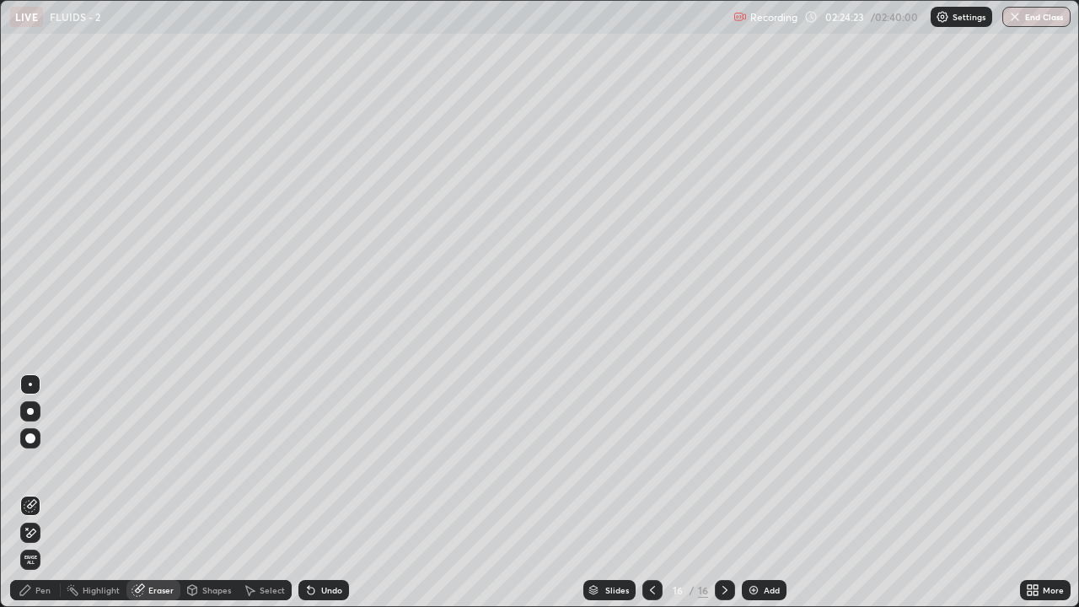
click at [33, 598] on div "Pen" at bounding box center [35, 590] width 51 height 20
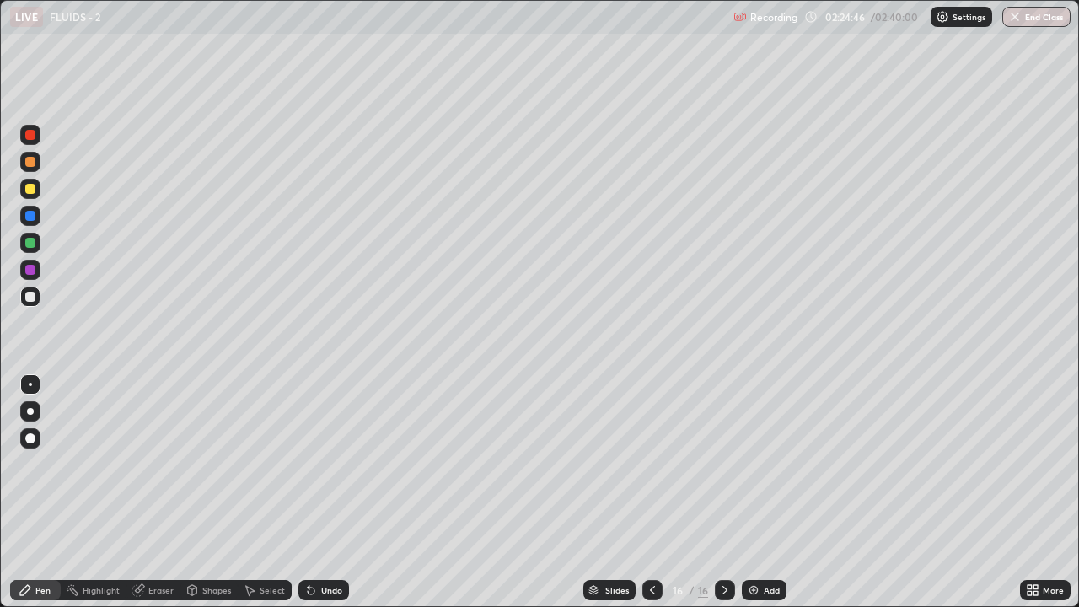
click at [321, 592] on div "Undo" at bounding box center [331, 590] width 21 height 8
click at [321, 588] on div "Undo" at bounding box center [331, 590] width 21 height 8
click at [767, 593] on div "Add" at bounding box center [772, 590] width 16 height 8
click at [1045, 8] on button "End Class" at bounding box center [1036, 17] width 68 height 20
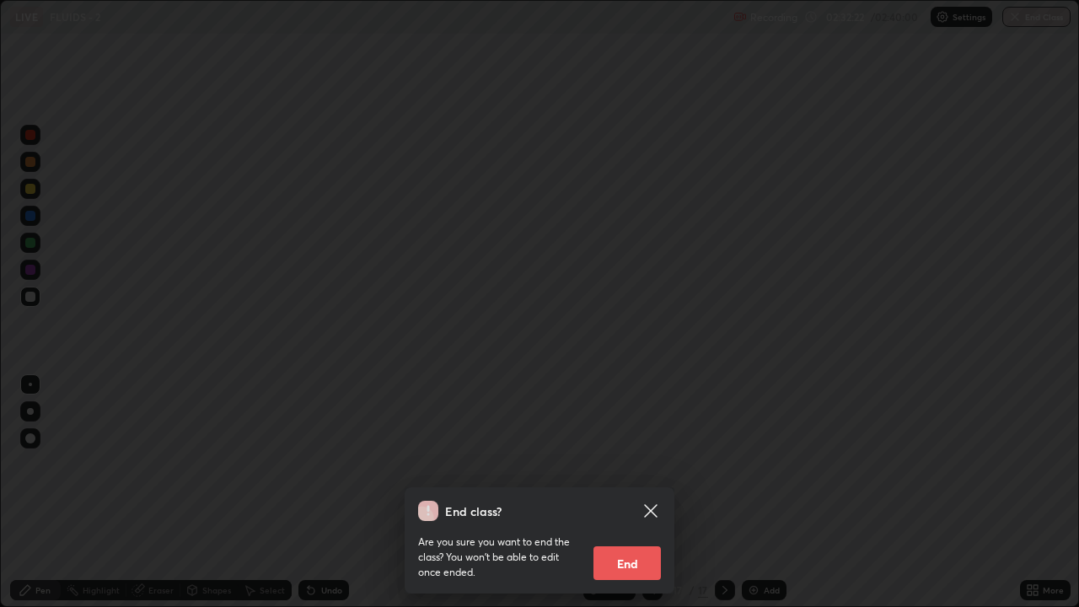
click at [631, 565] on button "End" at bounding box center [627, 563] width 67 height 34
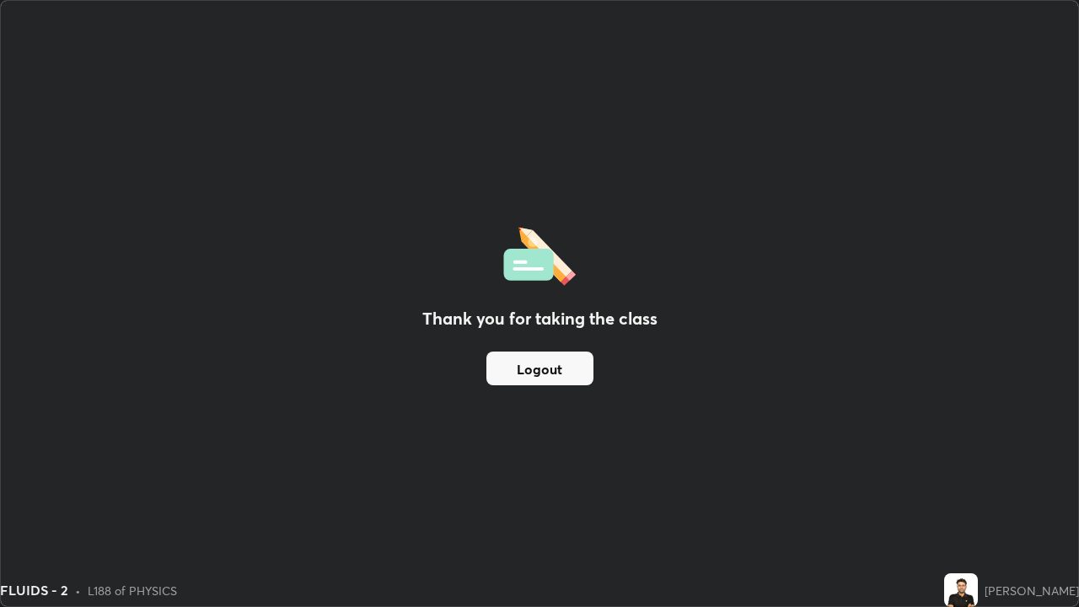
click at [575, 368] on button "Logout" at bounding box center [539, 369] width 107 height 34
